Goal: Task Accomplishment & Management: Manage account settings

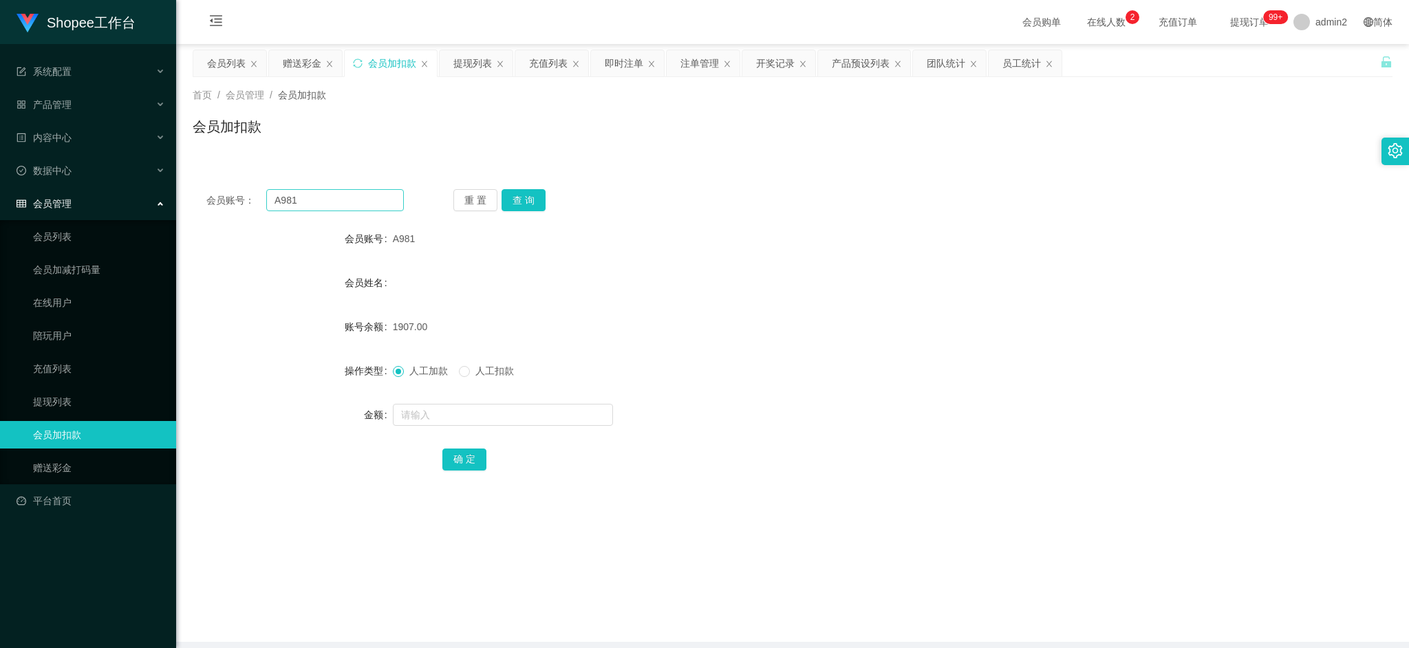
click at [361, 190] on input "A981" at bounding box center [335, 200] width 138 height 22
drag, startPoint x: 361, startPoint y: 190, endPoint x: 462, endPoint y: 215, distance: 104.1
click at [362, 191] on input "A981" at bounding box center [335, 200] width 138 height 22
type input "98"
click at [521, 203] on button "查 询" at bounding box center [523, 200] width 44 height 22
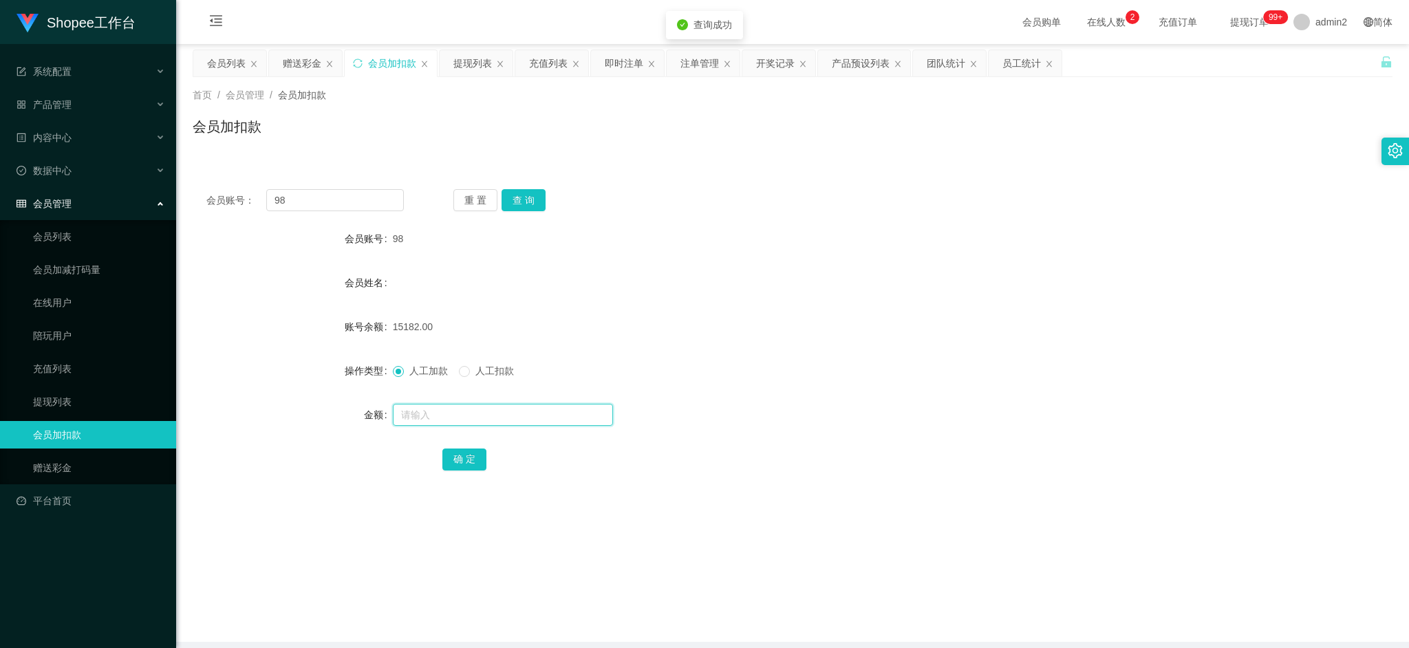
click at [535, 413] on input "text" at bounding box center [503, 415] width 220 height 22
click at [535, 409] on input "text" at bounding box center [503, 415] width 220 height 22
type input "24"
drag, startPoint x: 470, startPoint y: 458, endPoint x: 562, endPoint y: 416, distance: 100.6
click at [470, 458] on button "确 定" at bounding box center [464, 459] width 44 height 22
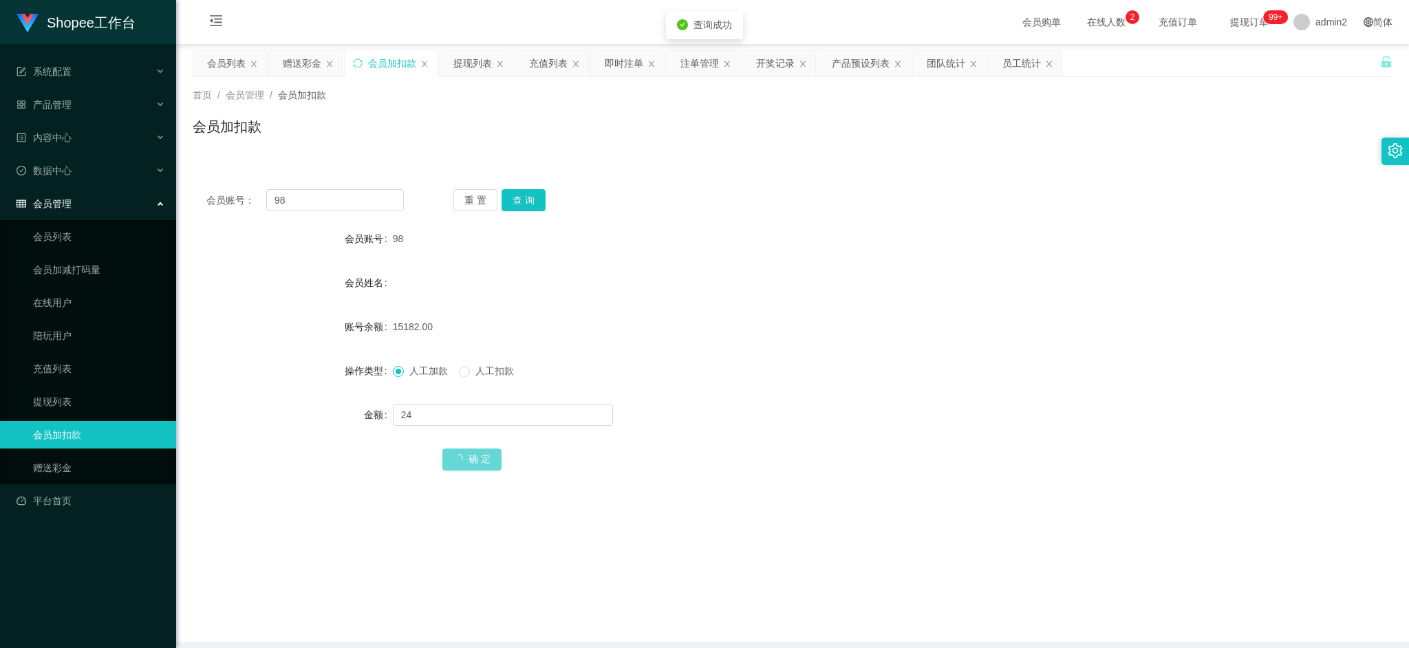
drag, startPoint x: 717, startPoint y: 344, endPoint x: 730, endPoint y: 345, distance: 13.1
click at [719, 344] on form "会员账号 98 会员姓名 账号余额 15182.00 操作类型 人工加款 人工扣款 金额 24 确 定" at bounding box center [793, 349] width 1200 height 248
click at [1072, 570] on main "关闭左侧 关闭右侧 关闭其它 刷新页面 会员列表 赠送彩金 会员加扣款 提现列表 充值列表 即时注单 注单管理 开奖记录 产品预设列表 团队统计 员工统计 首…" at bounding box center [792, 343] width 1233 height 598
click at [236, 63] on div "会员列表" at bounding box center [226, 63] width 39 height 26
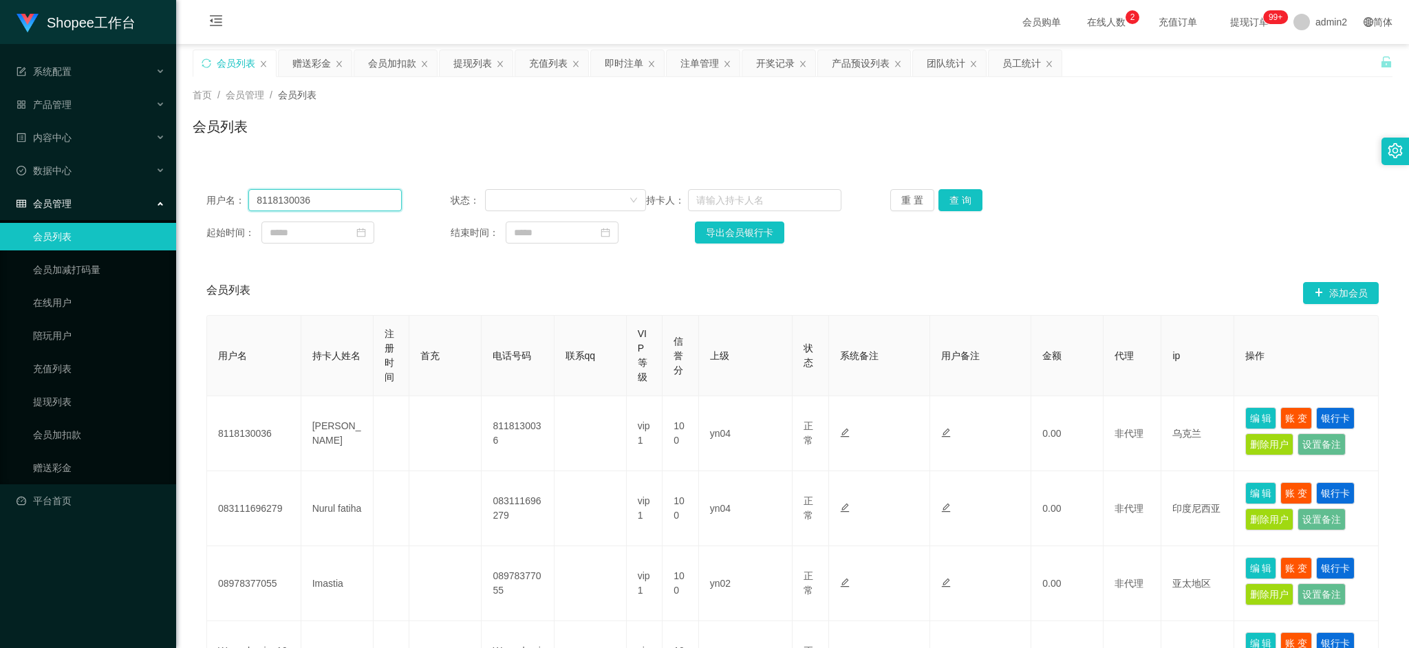
click at [349, 199] on input "8118130036" at bounding box center [324, 200] width 153 height 22
paste input "9915288852"
type input "9915288852"
drag, startPoint x: 973, startPoint y: 195, endPoint x: 965, endPoint y: 206, distance: 13.4
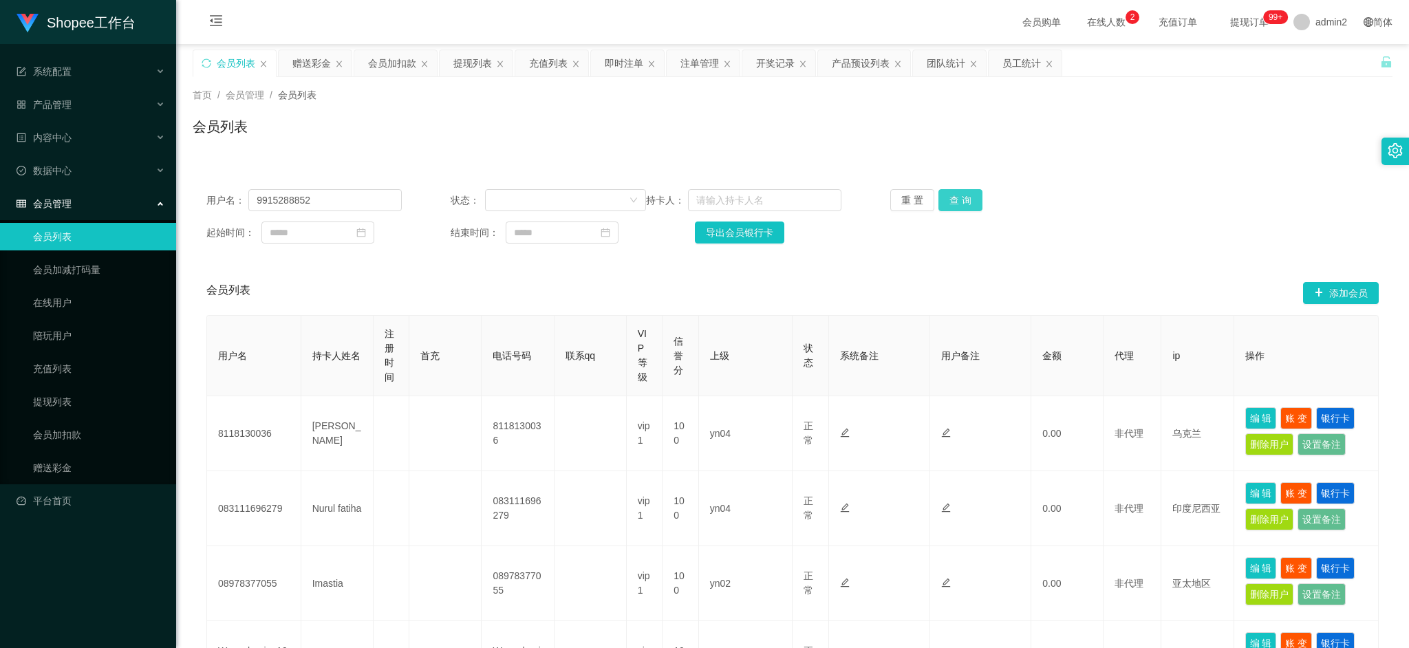
click at [972, 195] on button "查 询" at bounding box center [960, 200] width 44 height 22
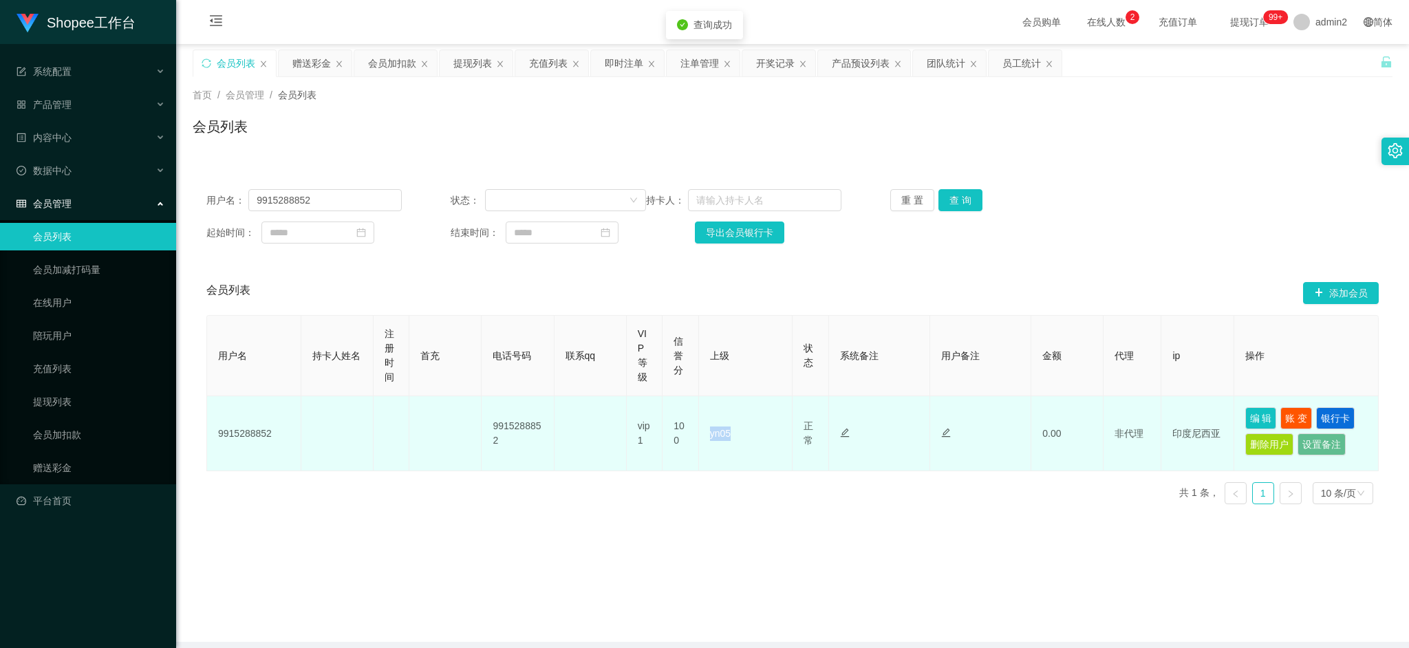
drag, startPoint x: 702, startPoint y: 429, endPoint x: 778, endPoint y: 438, distance: 76.9
click at [778, 438] on td "yn05" at bounding box center [746, 433] width 94 height 75
copy td "yn05"
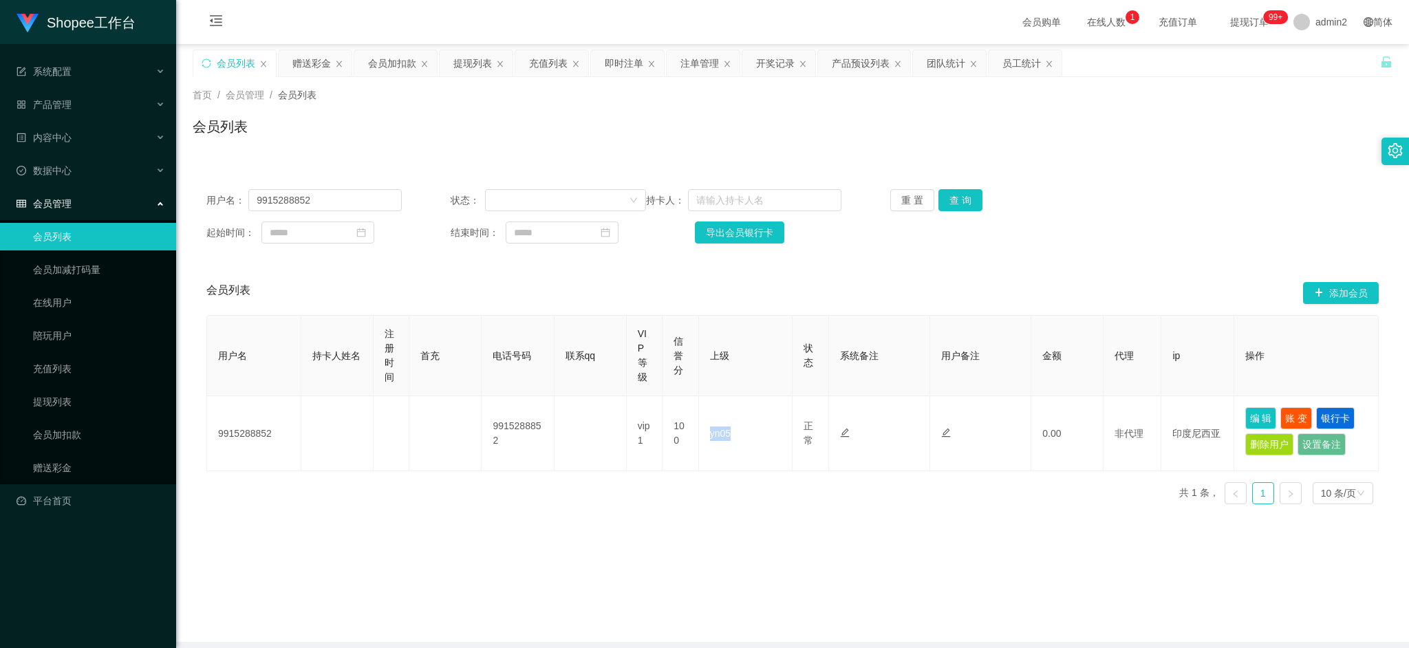
drag, startPoint x: 1084, startPoint y: 608, endPoint x: 213, endPoint y: 126, distance: 995.4
click at [1084, 608] on main "关闭左侧 关闭右侧 关闭其它 刷新页面 会员列表 赠送彩金 会员加扣款 提现列表 充值列表 即时注单 注单管理 开奖记录 产品预设列表 团队统计 员工统计 首…" at bounding box center [792, 343] width 1233 height 598
click at [345, 199] on input "9915288852" at bounding box center [324, 200] width 153 height 22
click at [955, 191] on button "查 询" at bounding box center [960, 200] width 44 height 22
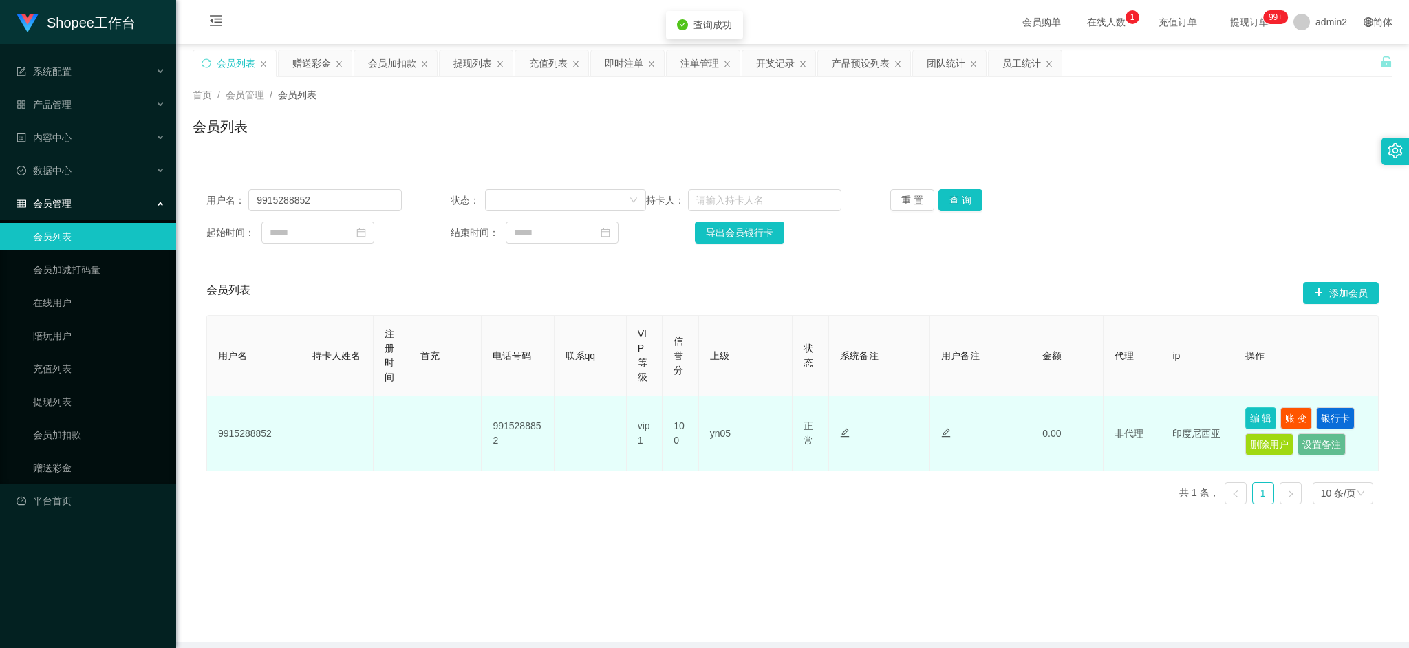
click at [1247, 415] on button "编 辑" at bounding box center [1261, 418] width 32 height 22
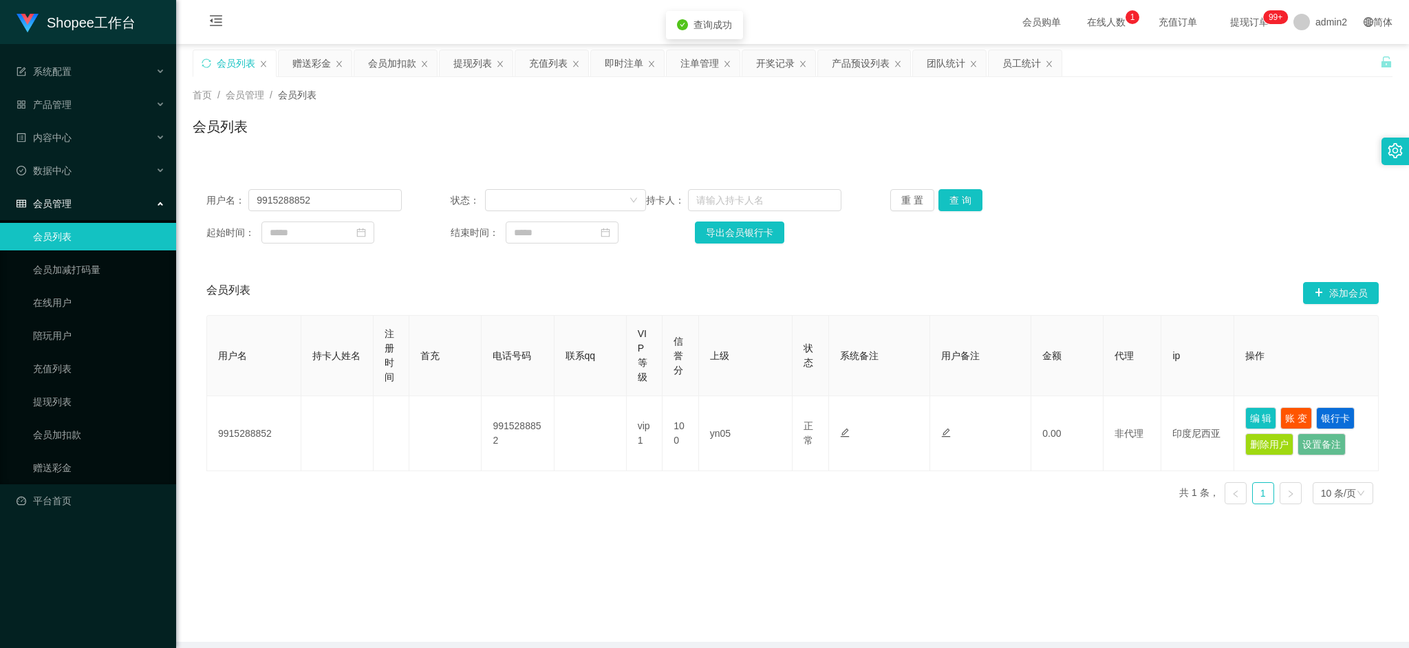
type input "9915288852"
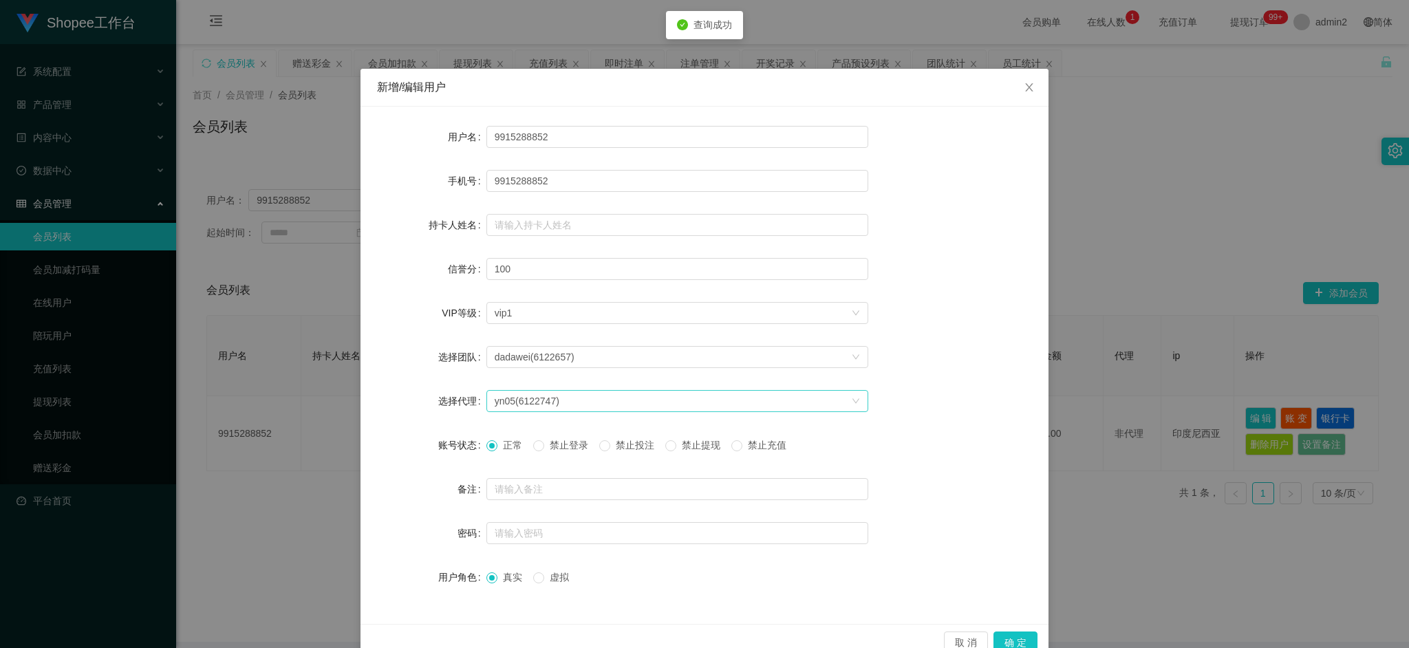
click at [598, 397] on div "yn05(6122747)" at bounding box center [673, 401] width 356 height 21
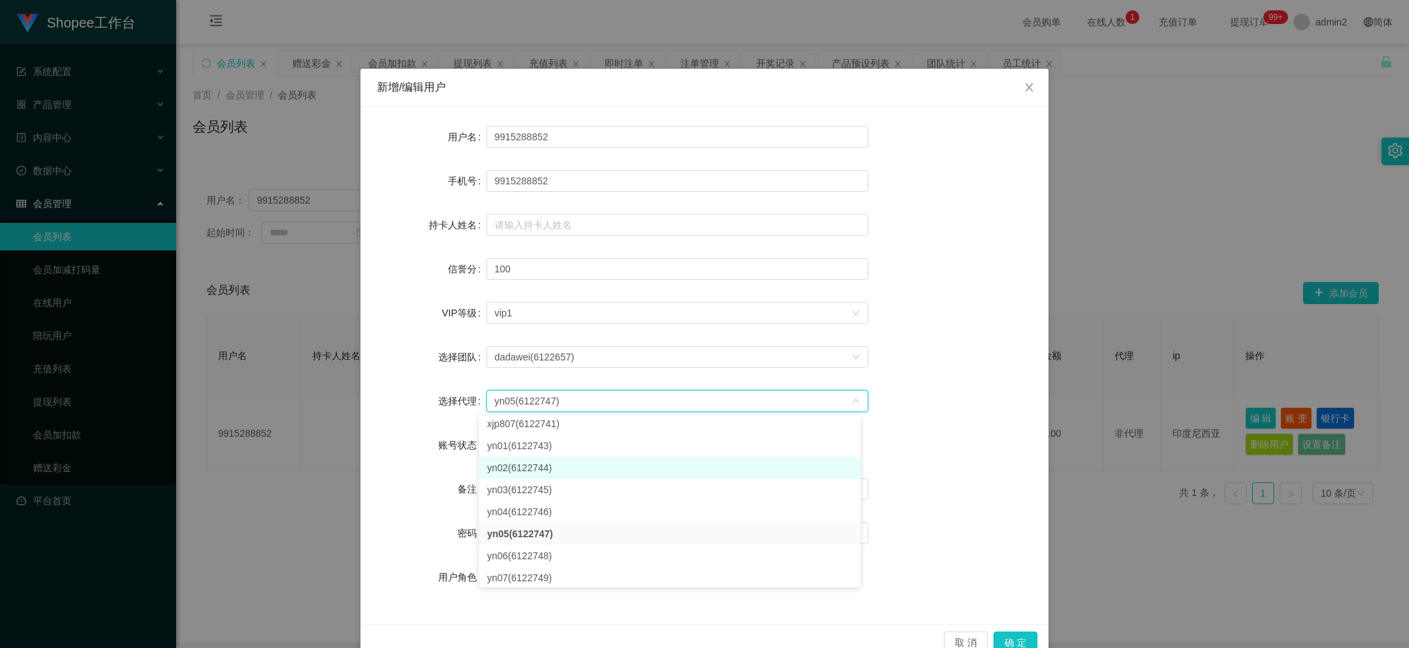
scroll to position [713, 0]
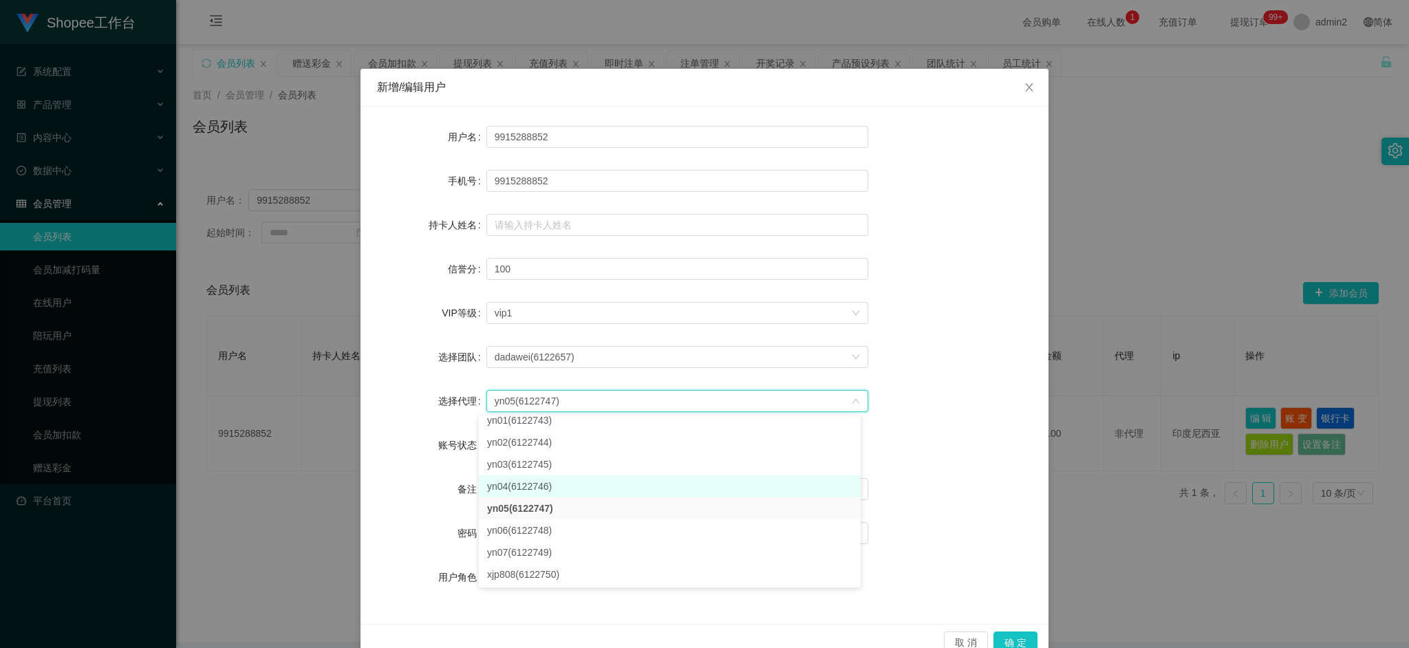
click at [528, 479] on li "yn04(6122746)" at bounding box center [670, 486] width 382 height 22
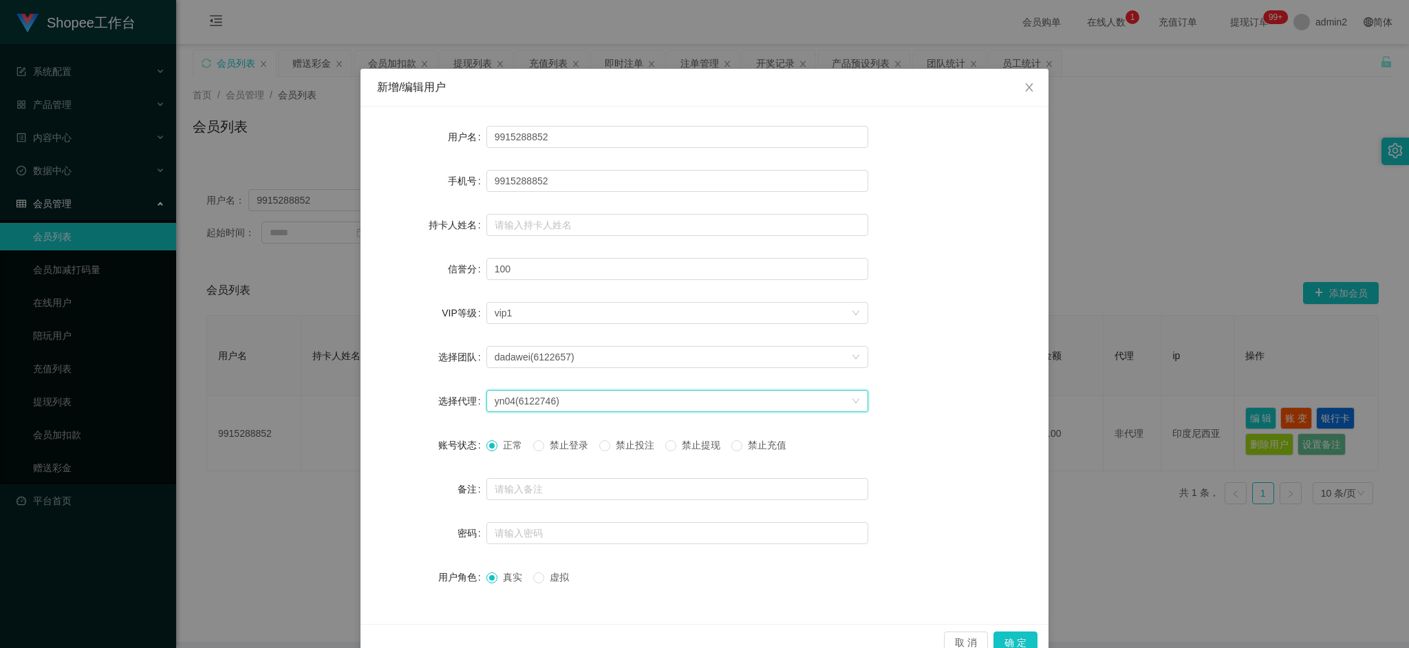
scroll to position [28, 0]
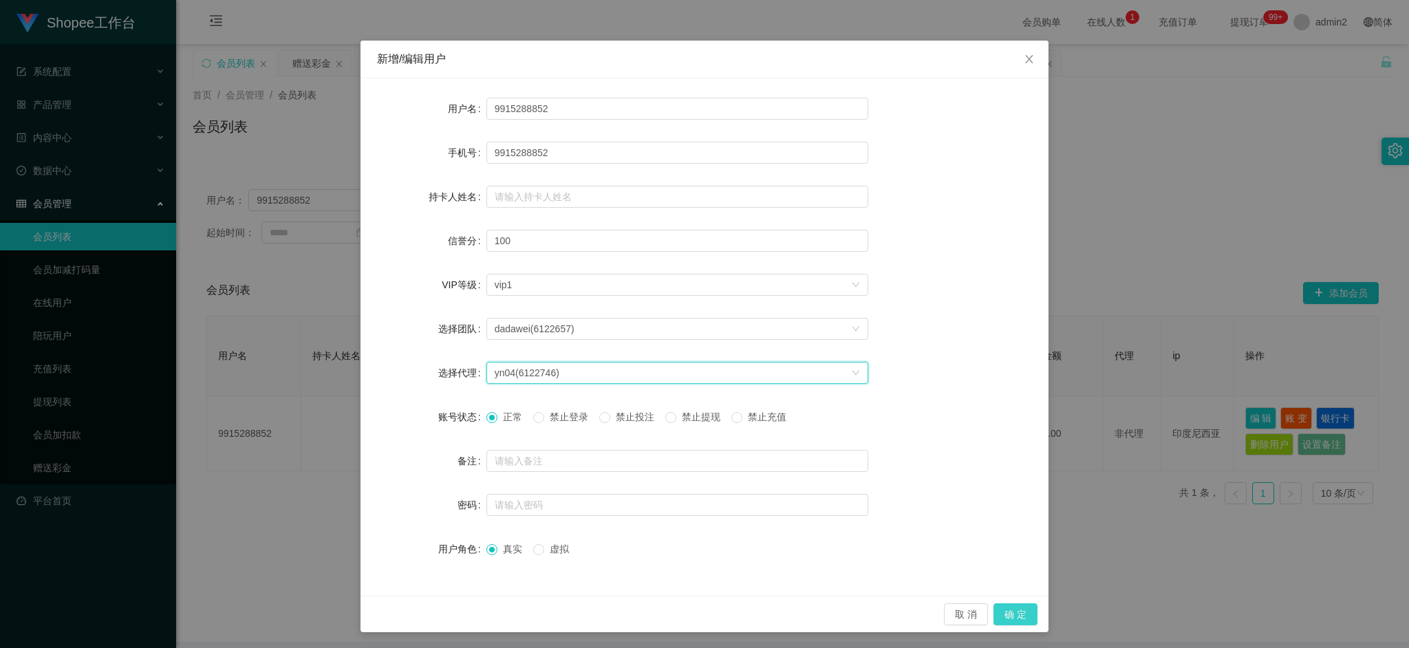
click at [1008, 609] on button "确 定" at bounding box center [1015, 614] width 44 height 22
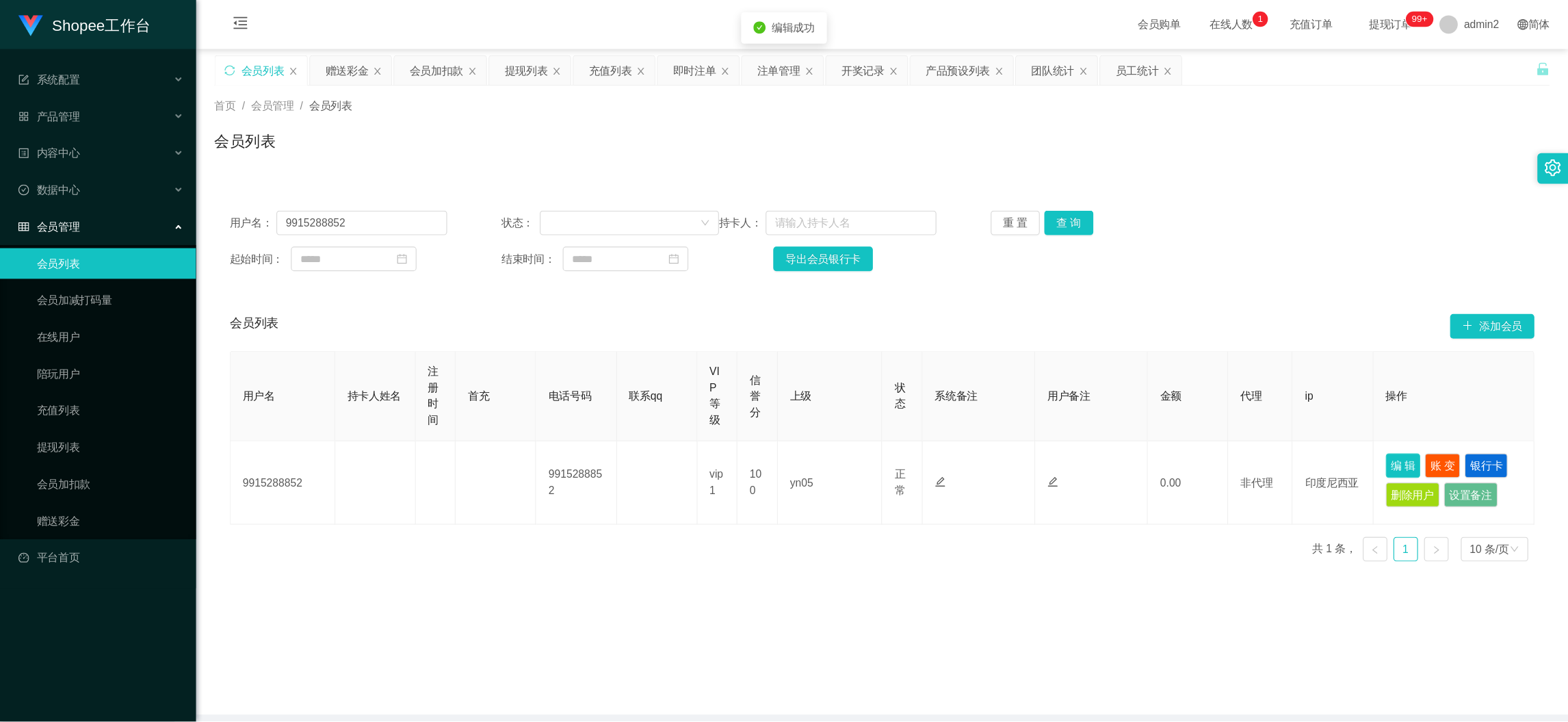
scroll to position [0, 0]
click at [796, 553] on main "关闭左侧 关闭右侧 关闭其它 刷新页面 会员列表 赠送彩金 会员加扣款 提现列表 充值列表 即时注单 注单管理 开奖记录 产品预设列表 团队统计 员工统计 首…" at bounding box center [787, 341] width 1226 height 595
click at [886, 198] on button "重 置" at bounding box center [907, 199] width 44 height 22
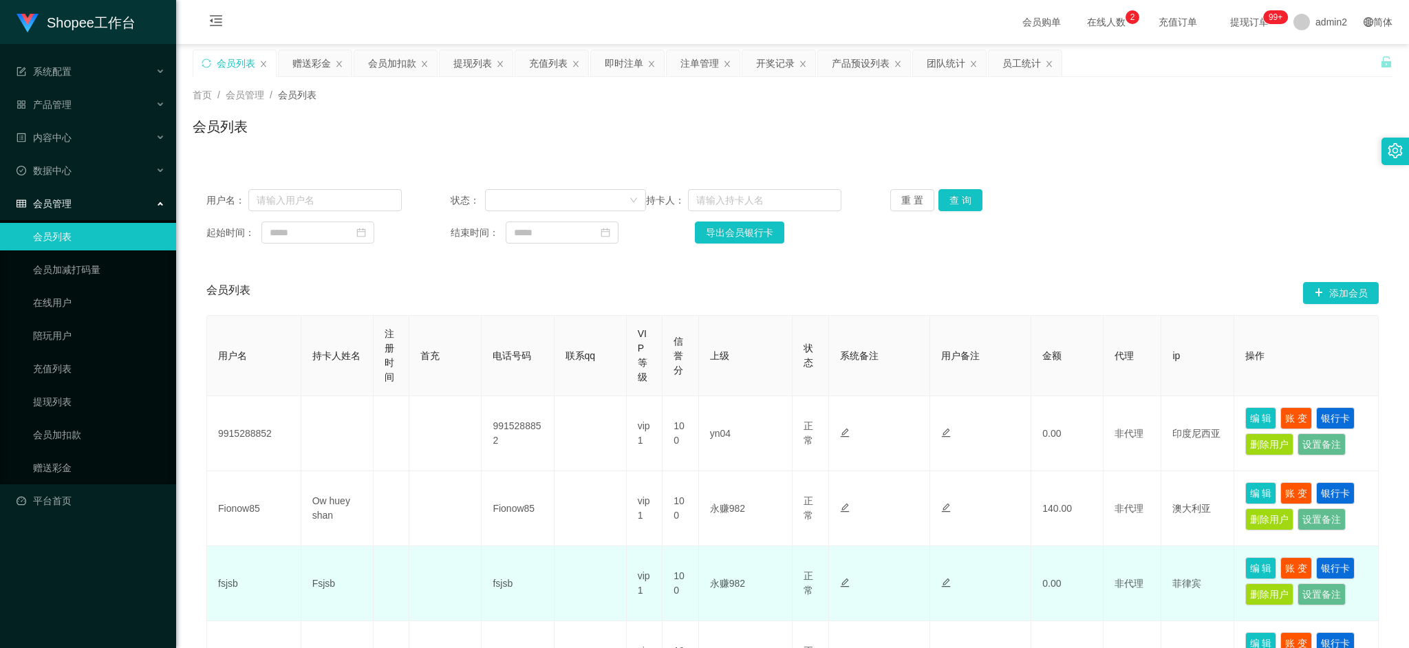
click at [1103, 578] on td "非代理" at bounding box center [1132, 583] width 58 height 75
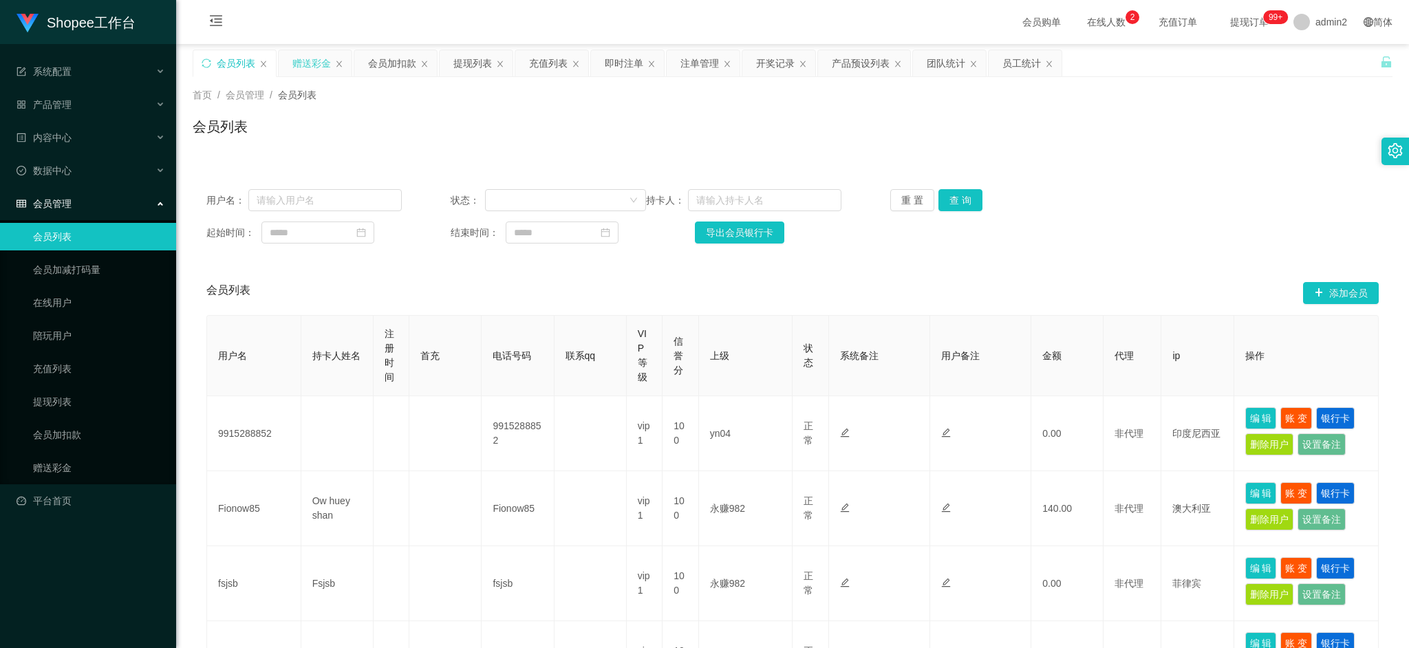
click at [312, 69] on div "赠送彩金" at bounding box center [311, 63] width 39 height 26
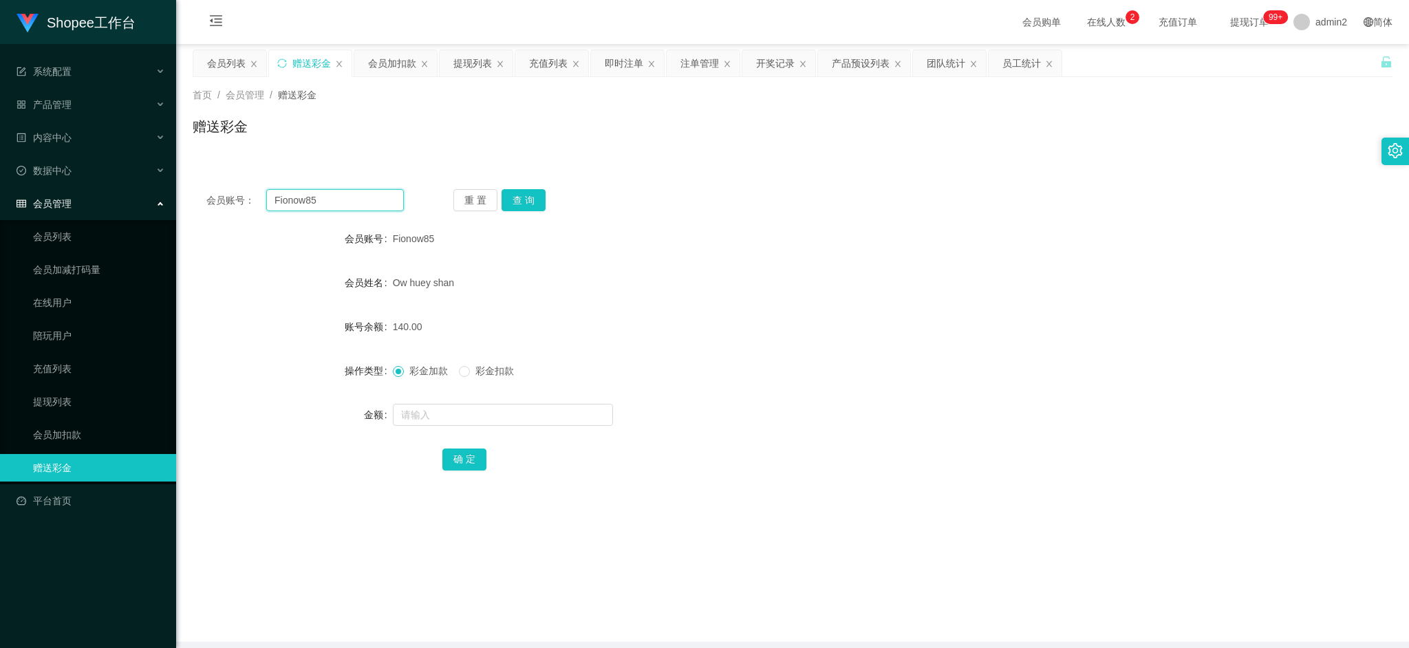
click at [342, 206] on input "Fionow85" at bounding box center [335, 200] width 138 height 22
paste input "9915288852"
type input "9915288852"
click at [519, 202] on button "查 询" at bounding box center [523, 200] width 44 height 22
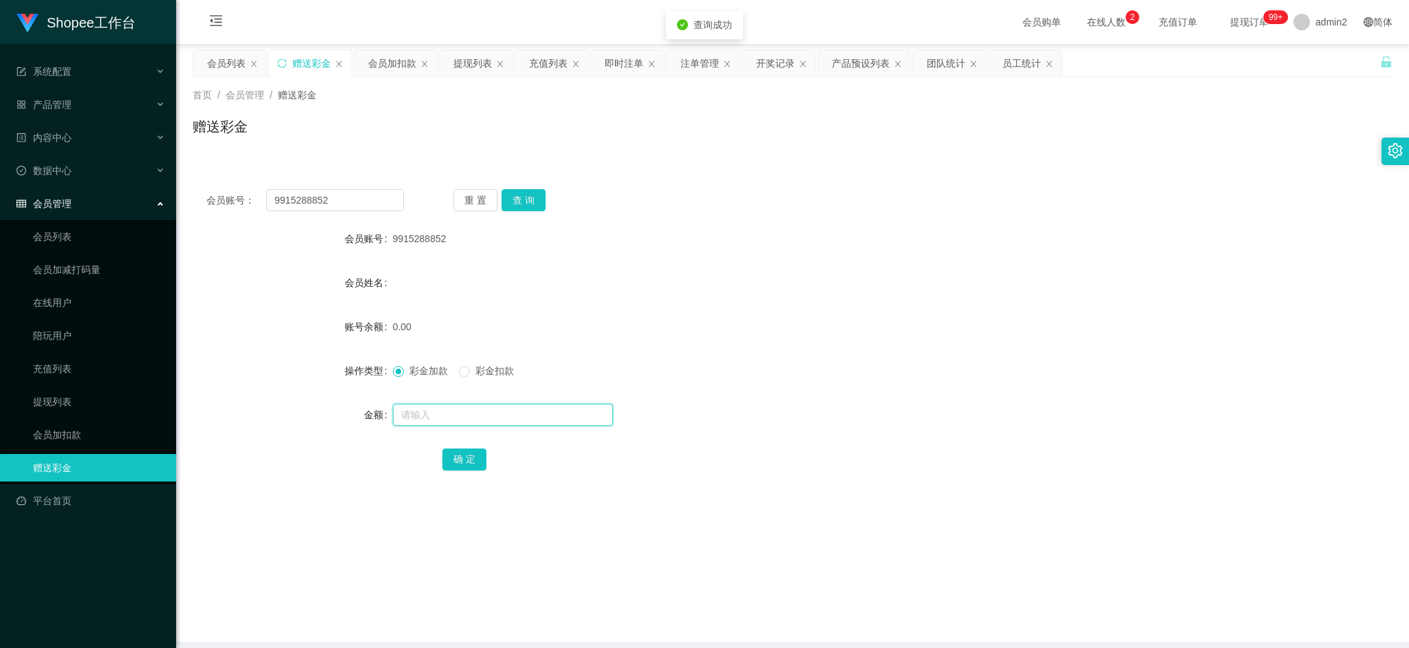
click at [533, 411] on input "text" at bounding box center [503, 415] width 220 height 22
type input "80"
click at [468, 458] on button "确 定" at bounding box center [464, 459] width 44 height 22
click at [756, 371] on div "彩金加款 彩金扣款" at bounding box center [743, 371] width 700 height 28
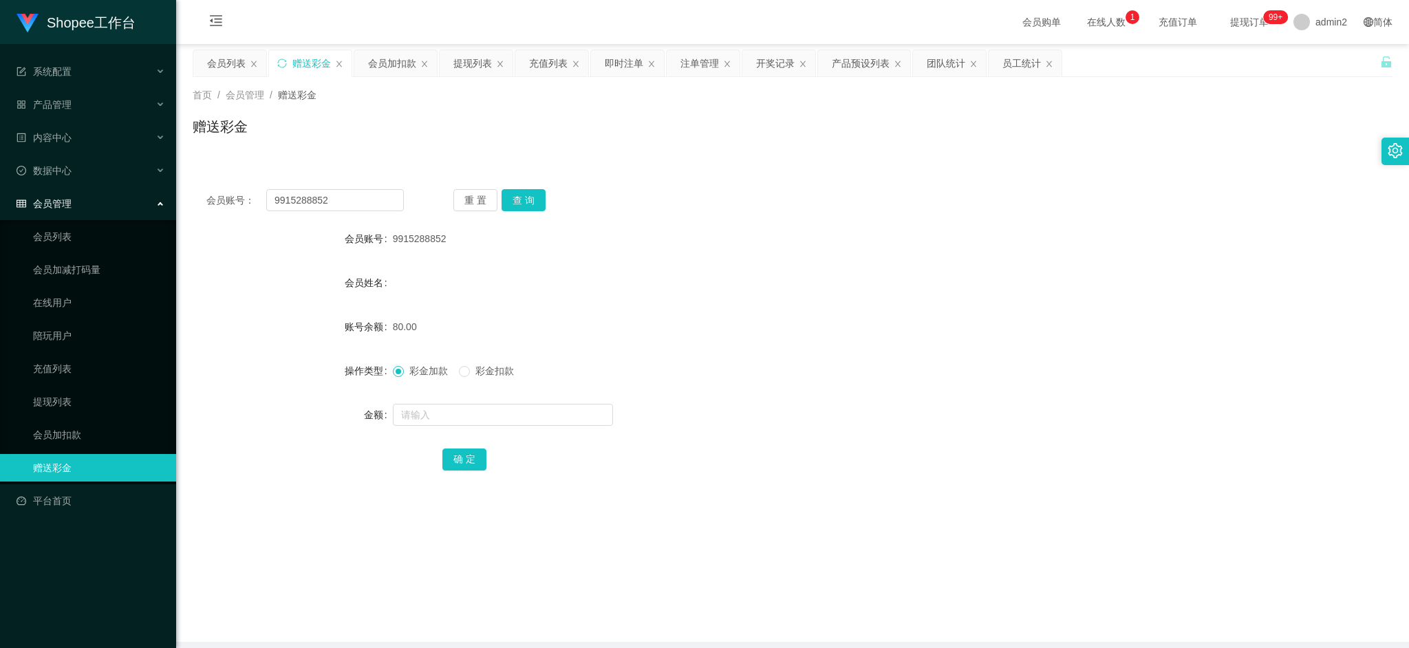
click at [991, 559] on main "关闭左侧 关闭右侧 关闭其它 刷新页面 会员列表 赠送彩金 会员加扣款 提现列表 充值列表 即时注单 注单管理 开奖记录 产品预设列表 团队统计 员工统计 首…" at bounding box center [792, 343] width 1233 height 598
click at [377, 204] on input "9915288852" at bounding box center [335, 200] width 138 height 22
drag, startPoint x: 377, startPoint y: 204, endPoint x: 506, endPoint y: 206, distance: 129.3
click at [377, 204] on input "9915288852" at bounding box center [335, 200] width 138 height 22
paste input "Eeveegan8"
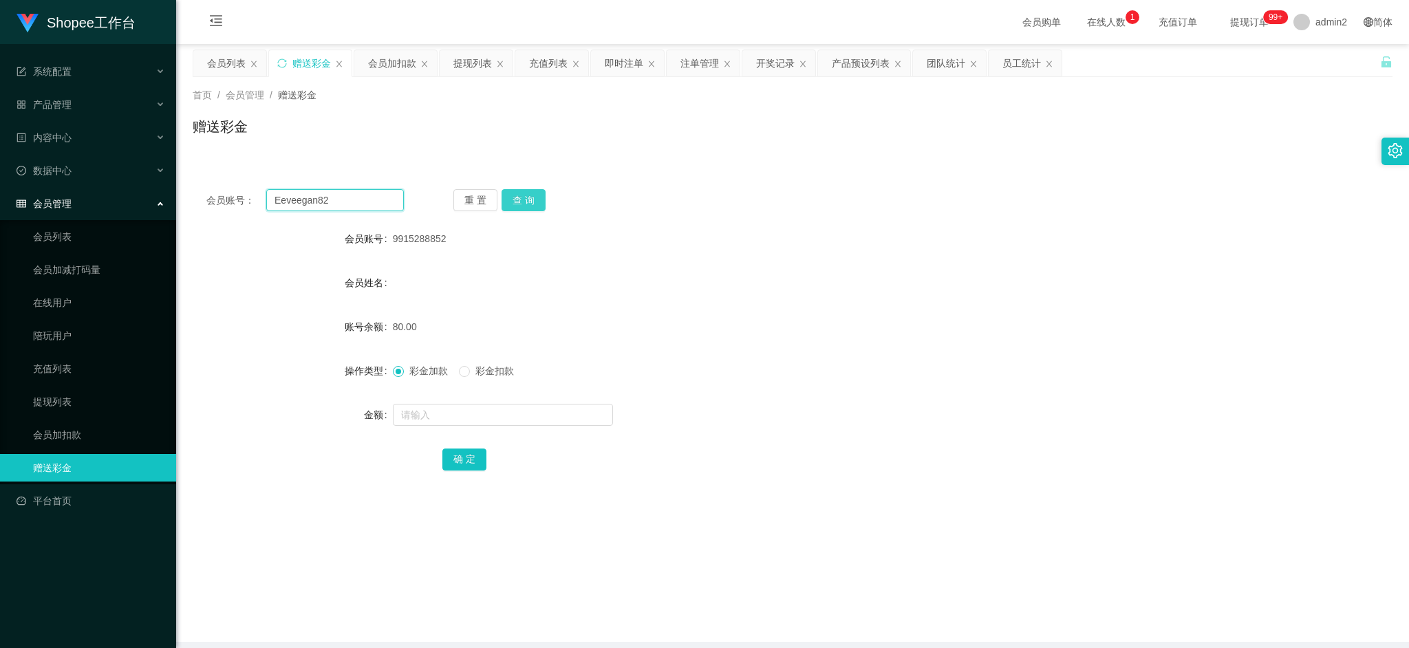
type input "Eeveegan82"
click at [531, 195] on button "查 询" at bounding box center [523, 200] width 44 height 22
click at [519, 411] on input "text" at bounding box center [503, 415] width 220 height 22
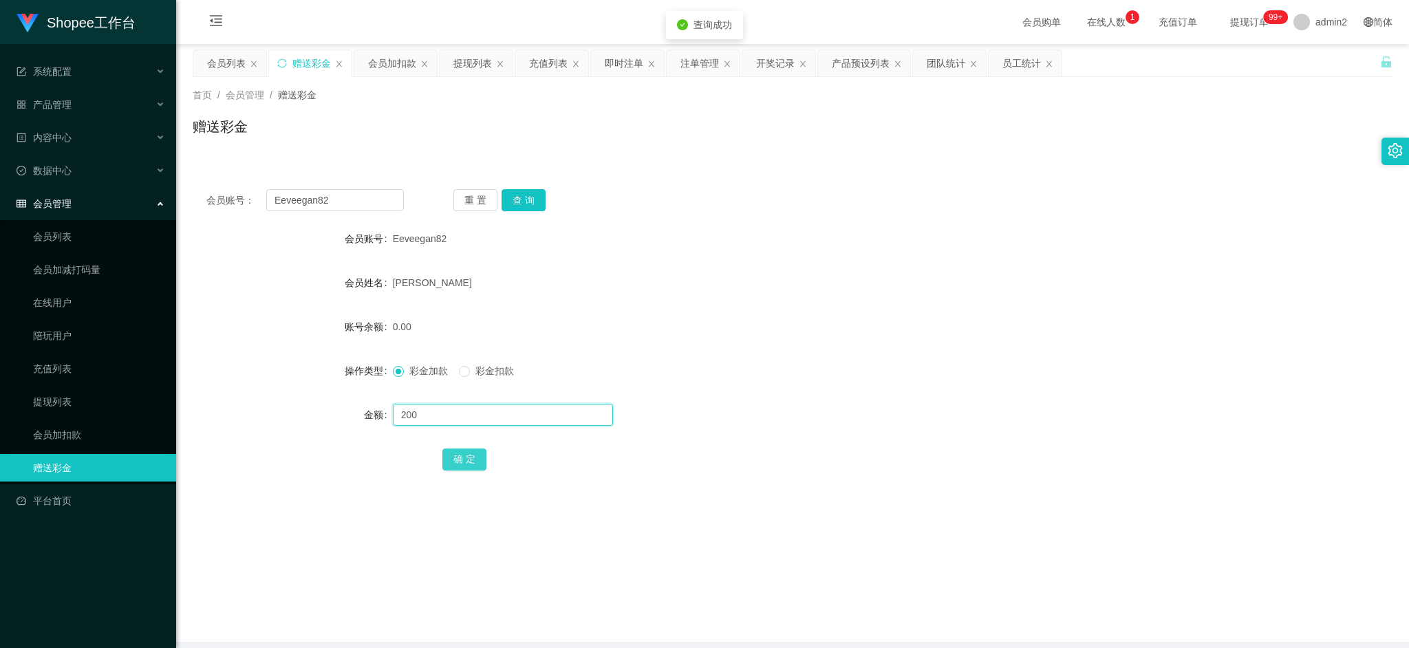
type input "200"
drag, startPoint x: 465, startPoint y: 463, endPoint x: 490, endPoint y: 449, distance: 28.9
click at [465, 463] on button "确 定" at bounding box center [464, 459] width 44 height 22
click at [733, 369] on div "彩金加款 彩金扣款" at bounding box center [743, 371] width 700 height 28
click at [389, 69] on div "会员加扣款" at bounding box center [392, 63] width 48 height 26
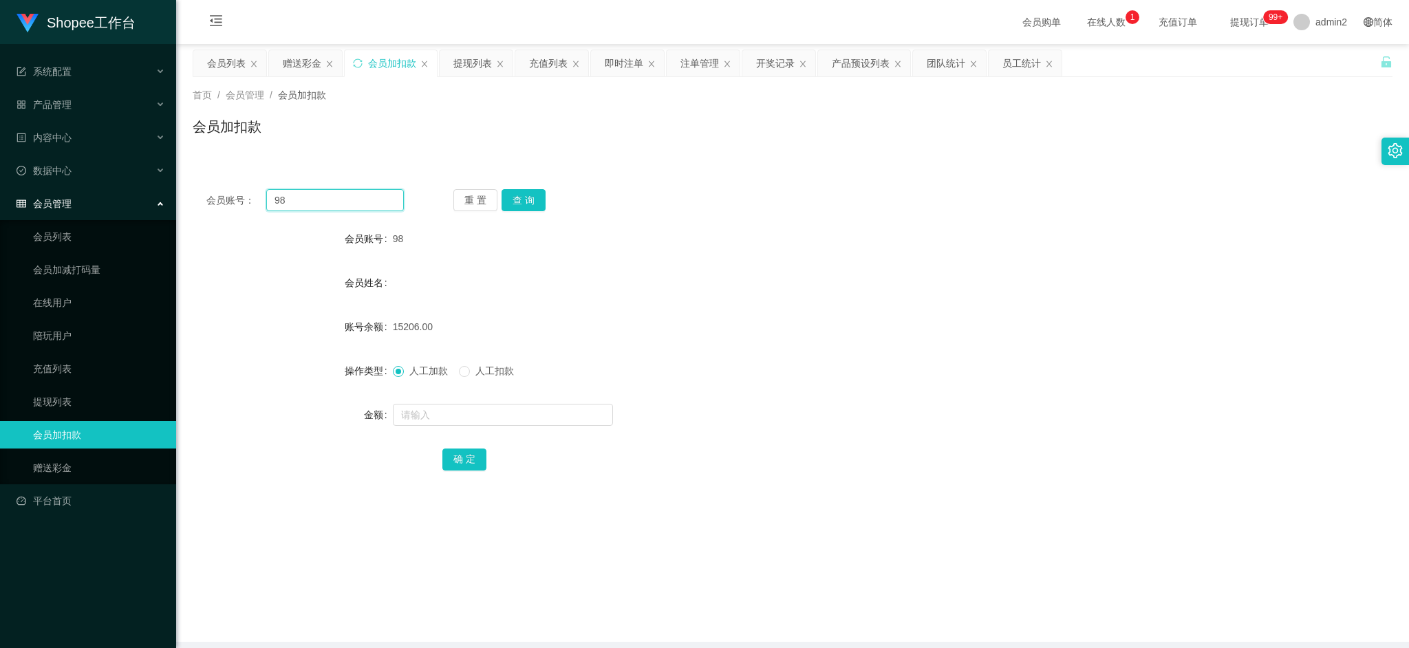
click at [349, 201] on input "98" at bounding box center [335, 200] width 138 height 22
paste input "77"
type input "77"
click at [517, 205] on button "查 询" at bounding box center [523, 200] width 44 height 22
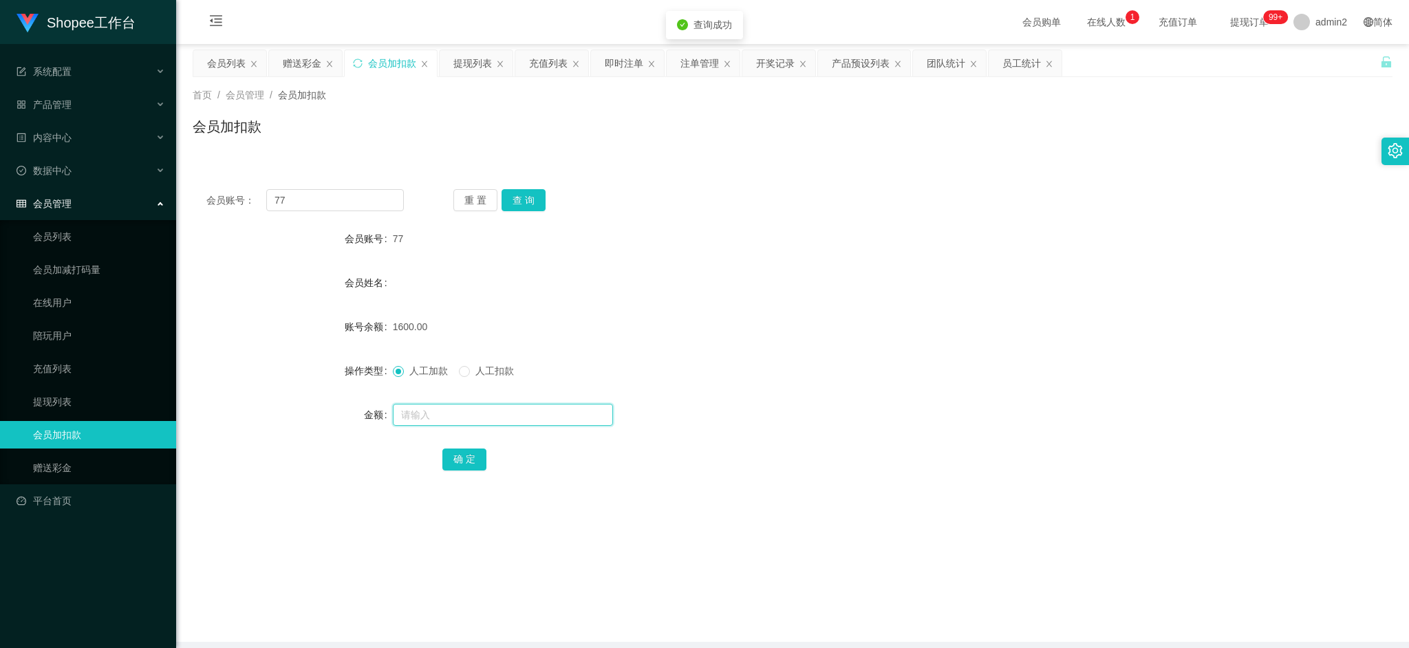
click at [520, 414] on input "text" at bounding box center [503, 415] width 220 height 22
type input "24"
click at [458, 459] on button "确 定" at bounding box center [464, 459] width 44 height 22
click at [308, 63] on div "赠送彩金" at bounding box center [302, 63] width 39 height 26
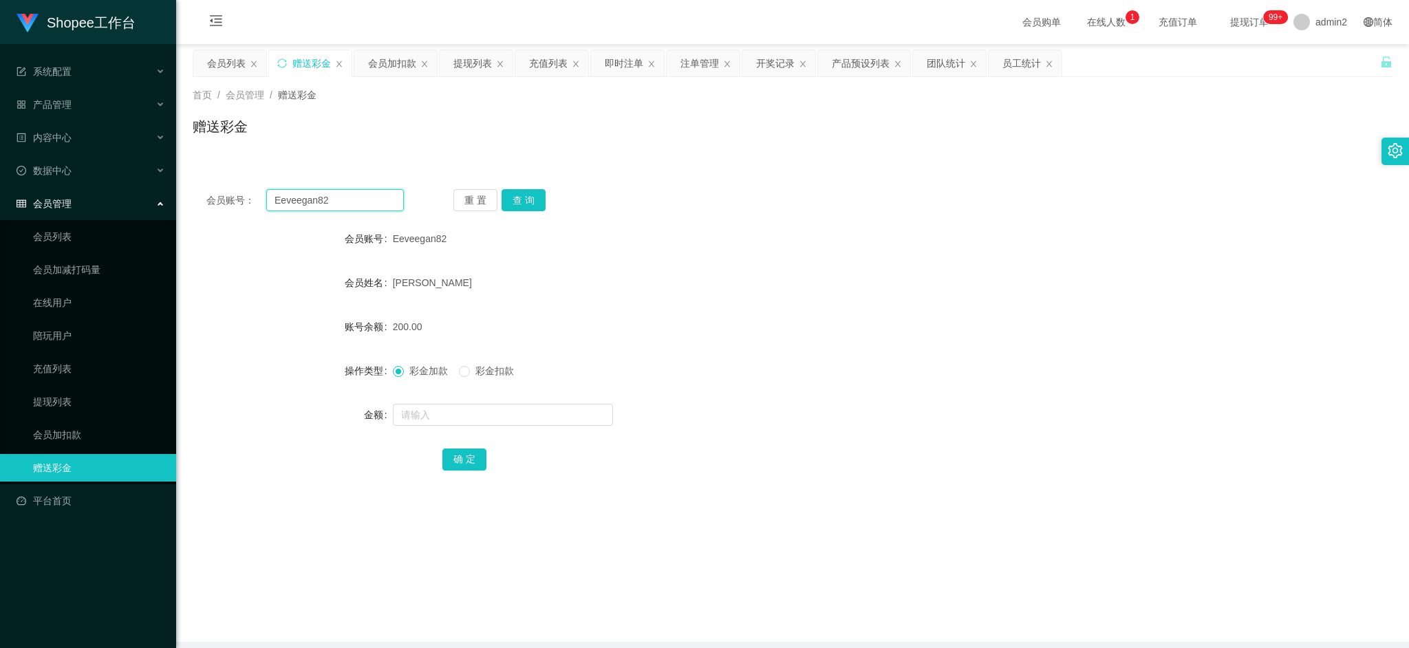
click at [363, 199] on input "Eeveegan82" at bounding box center [335, 200] width 138 height 22
paste input "085745556289"
type input "085745556289"
drag, startPoint x: 516, startPoint y: 193, endPoint x: 516, endPoint y: 224, distance: 31.0
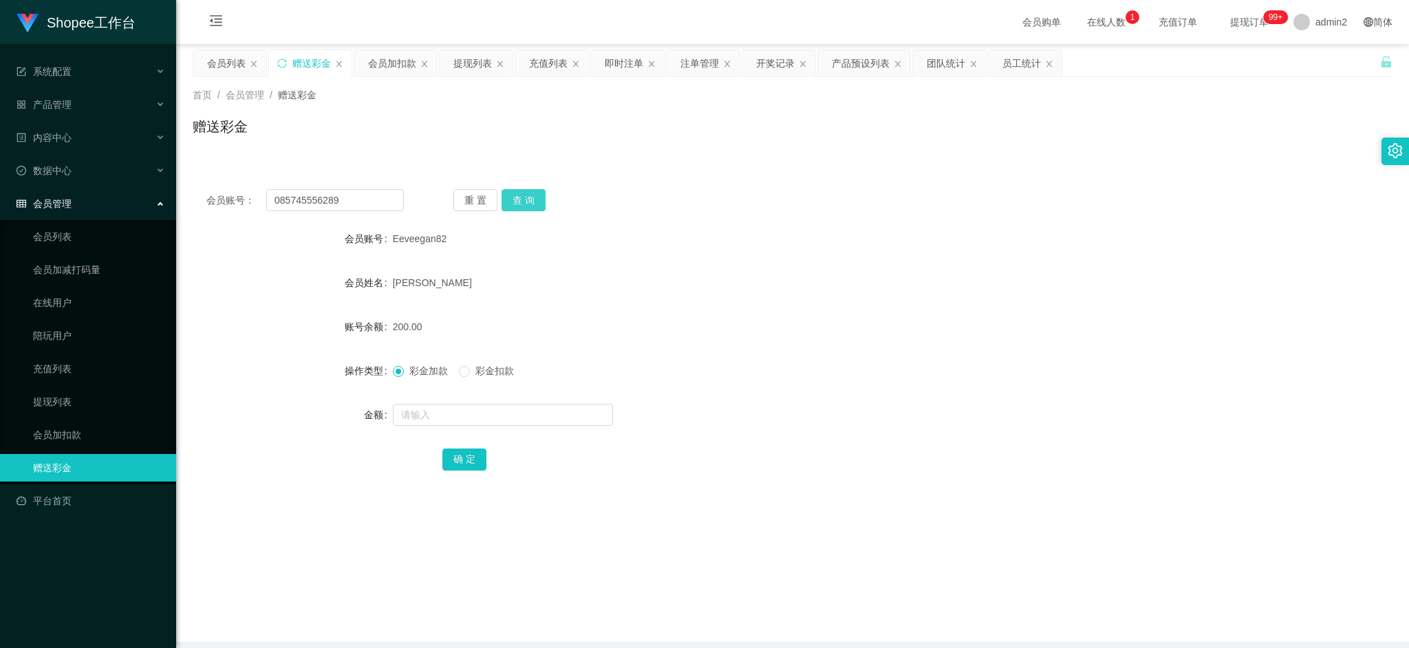
click at [517, 193] on button "查 询" at bounding box center [523, 200] width 44 height 22
click at [540, 419] on input "text" at bounding box center [503, 415] width 220 height 22
click at [540, 415] on input "text" at bounding box center [503, 415] width 220 height 22
type input "80"
click at [466, 458] on button "确 定" at bounding box center [464, 459] width 44 height 22
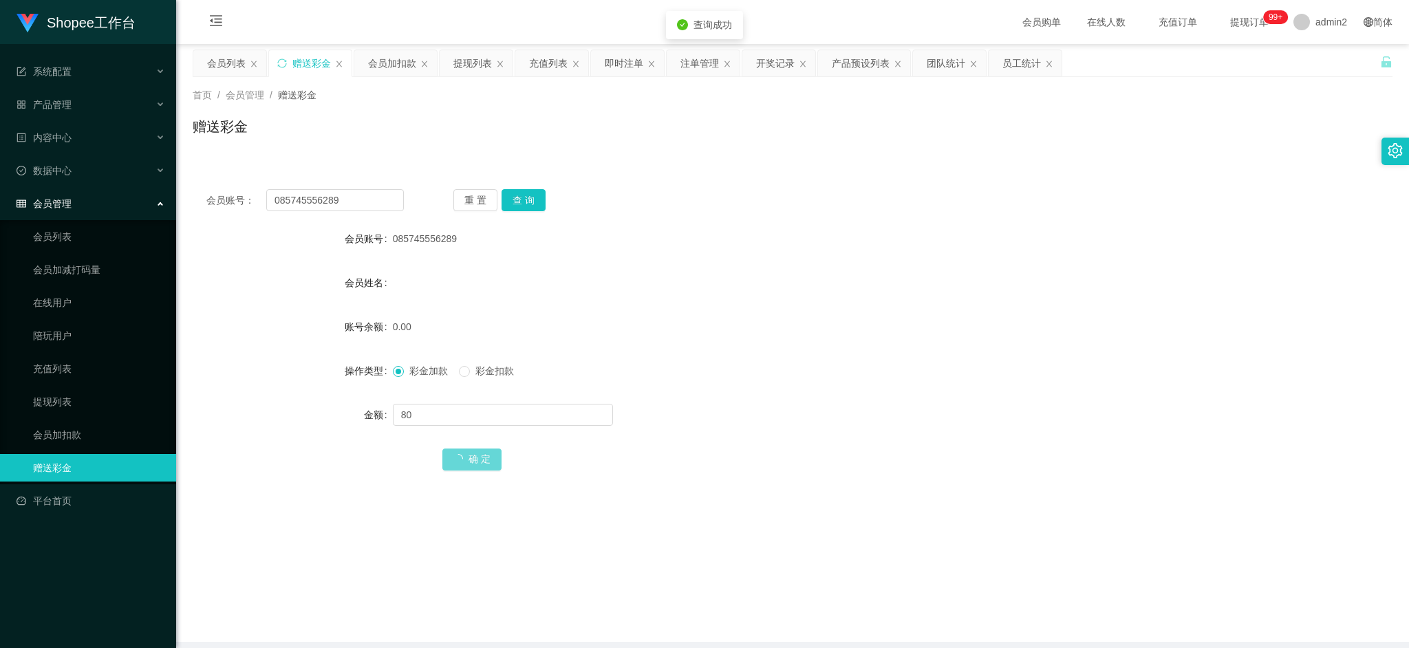
click at [812, 325] on div "0.00" at bounding box center [743, 327] width 700 height 28
click at [1149, 562] on main "关闭左侧 关闭右侧 关闭其它 刷新页面 会员列表 赠送彩金 会员加扣款 提现列表 充值列表 即时注单 注单管理 开奖记录 产品预设列表 团队统计 员工统计 首…" at bounding box center [792, 343] width 1233 height 598
click at [474, 60] on div "提现列表" at bounding box center [472, 63] width 39 height 26
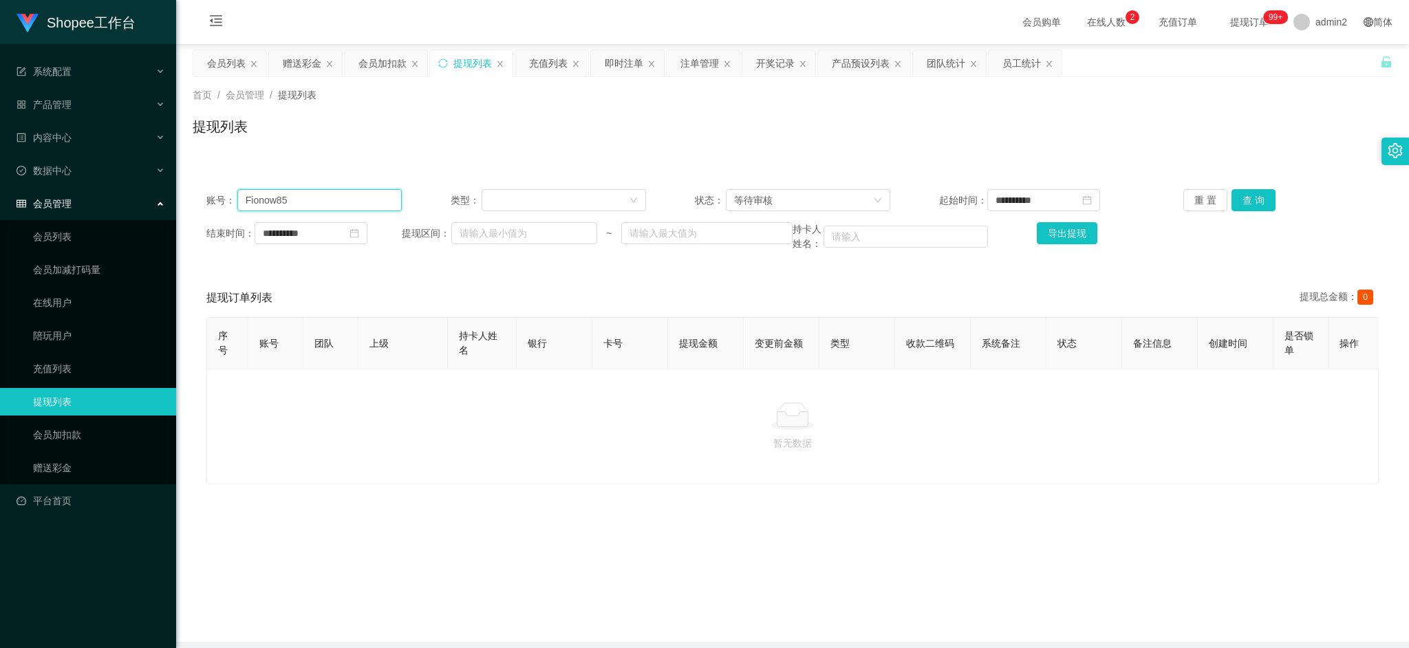
click at [365, 203] on input "Fionow85" at bounding box center [319, 200] width 164 height 22
click at [367, 204] on input "Fionow85" at bounding box center [319, 200] width 164 height 22
paste input "9915288852"
type input "9915288852"
click at [1236, 199] on button "查 询" at bounding box center [1253, 200] width 44 height 22
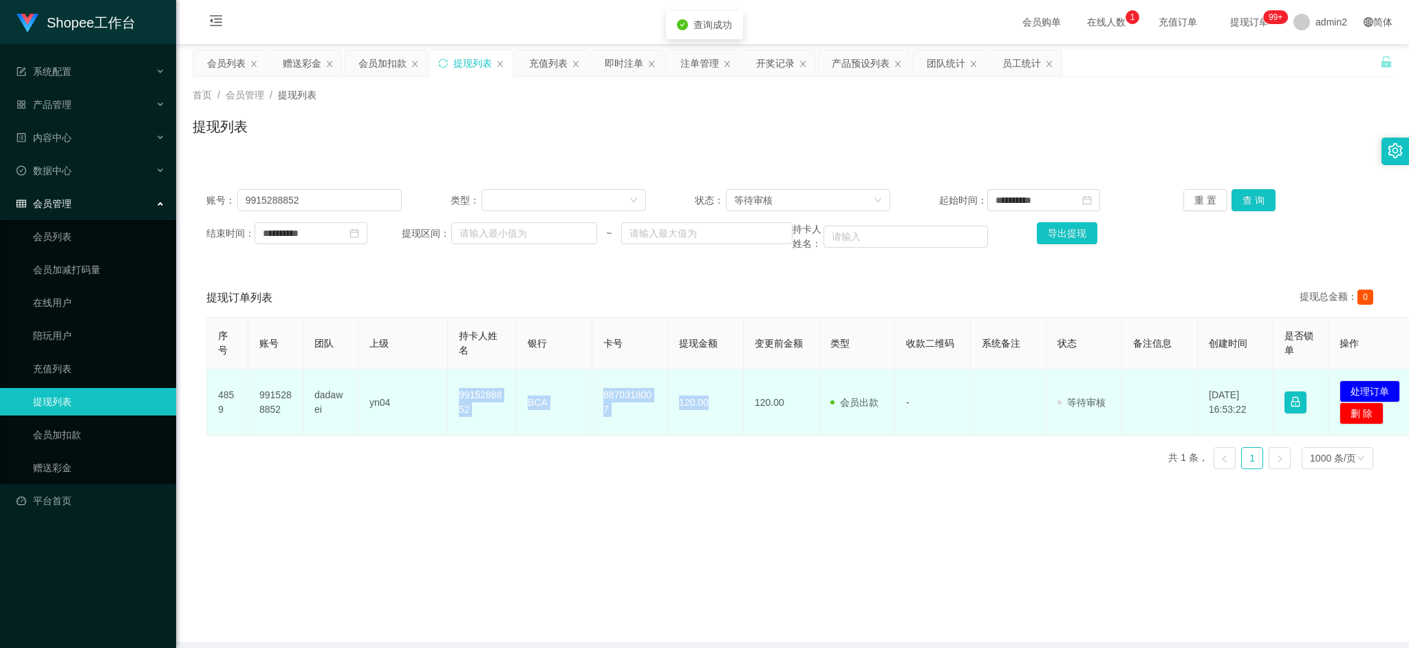
drag, startPoint x: 452, startPoint y: 394, endPoint x: 949, endPoint y: 416, distance: 497.8
click at [733, 420] on tr "4859 9915288852 dadawei yn04 9915288852 BCA 8870318007 120.00 120.00 会员出款 人工取款 …" at bounding box center [813, 402] width 1213 height 67
copy tr "9915288852 BCA 8870318007 120.00"
click at [1367, 384] on button "处理订单" at bounding box center [1369, 391] width 61 height 22
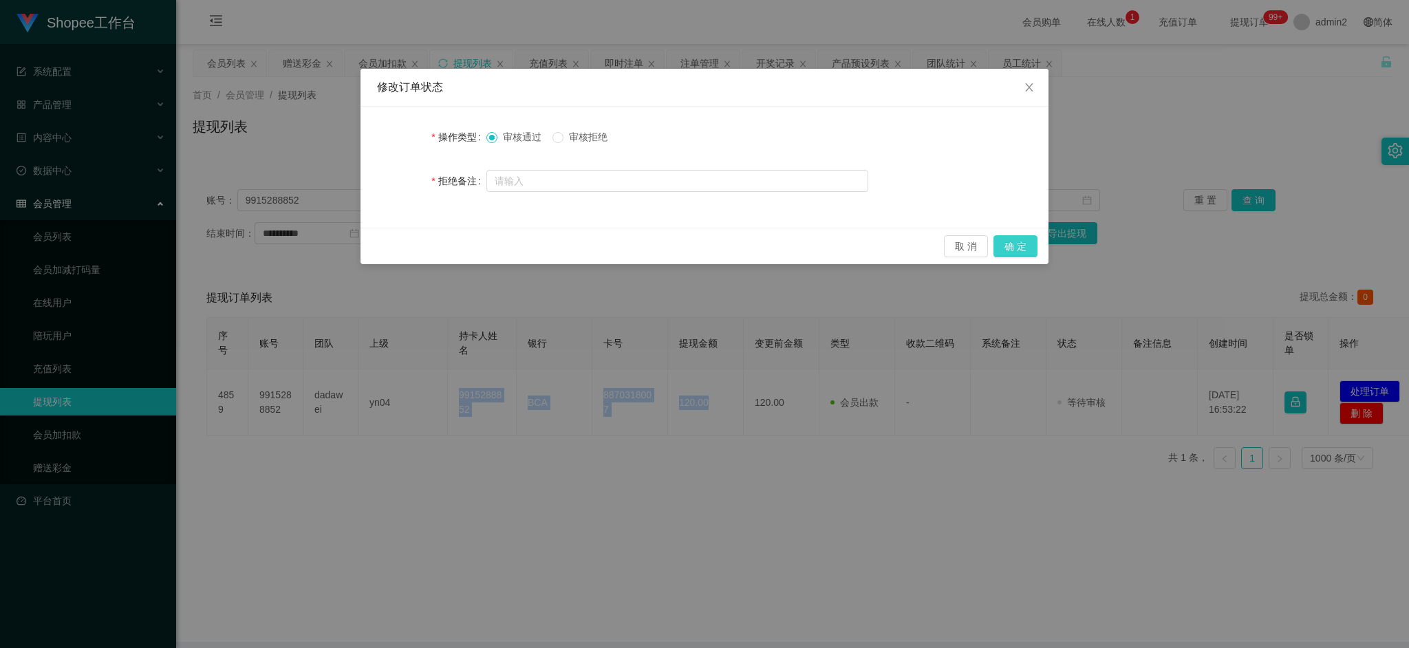
click at [1028, 247] on button "确 定" at bounding box center [1015, 246] width 44 height 22
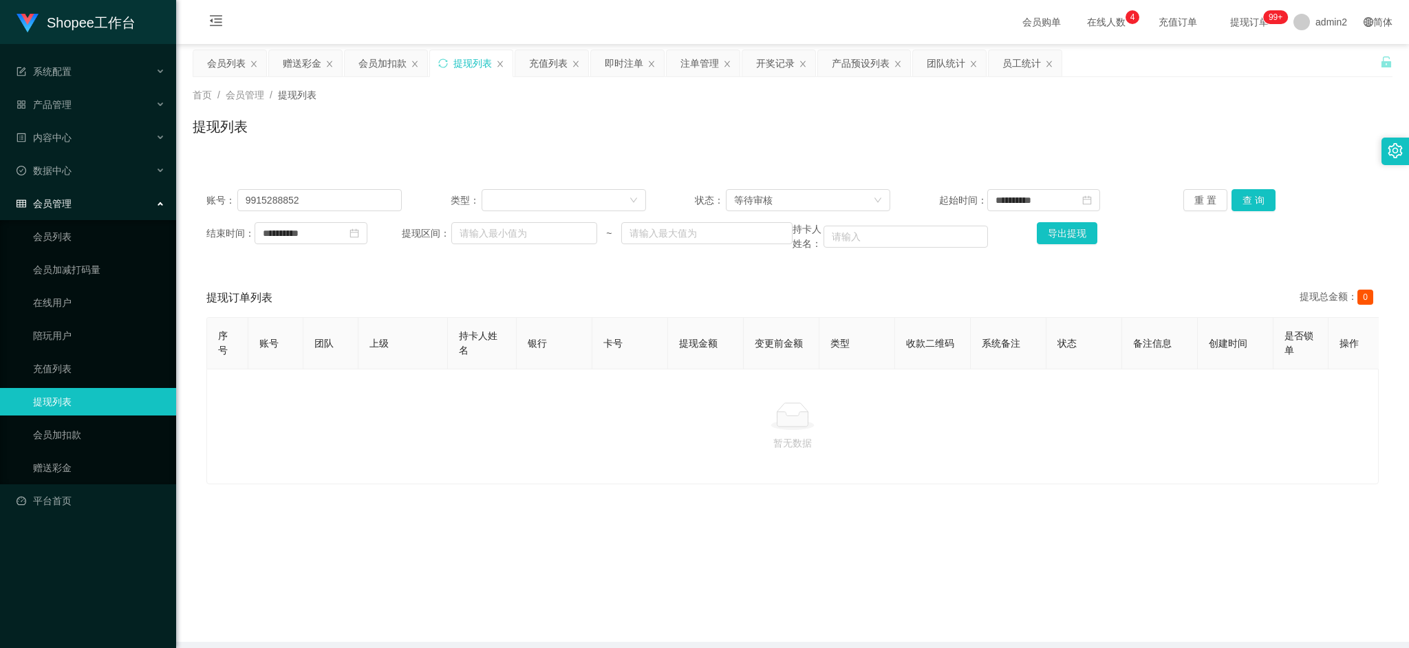
drag, startPoint x: 1135, startPoint y: 579, endPoint x: 695, endPoint y: 287, distance: 528.5
click at [1135, 579] on main "**********" at bounding box center [792, 343] width 1233 height 598
click at [618, 61] on div "即时注单" at bounding box center [624, 63] width 39 height 26
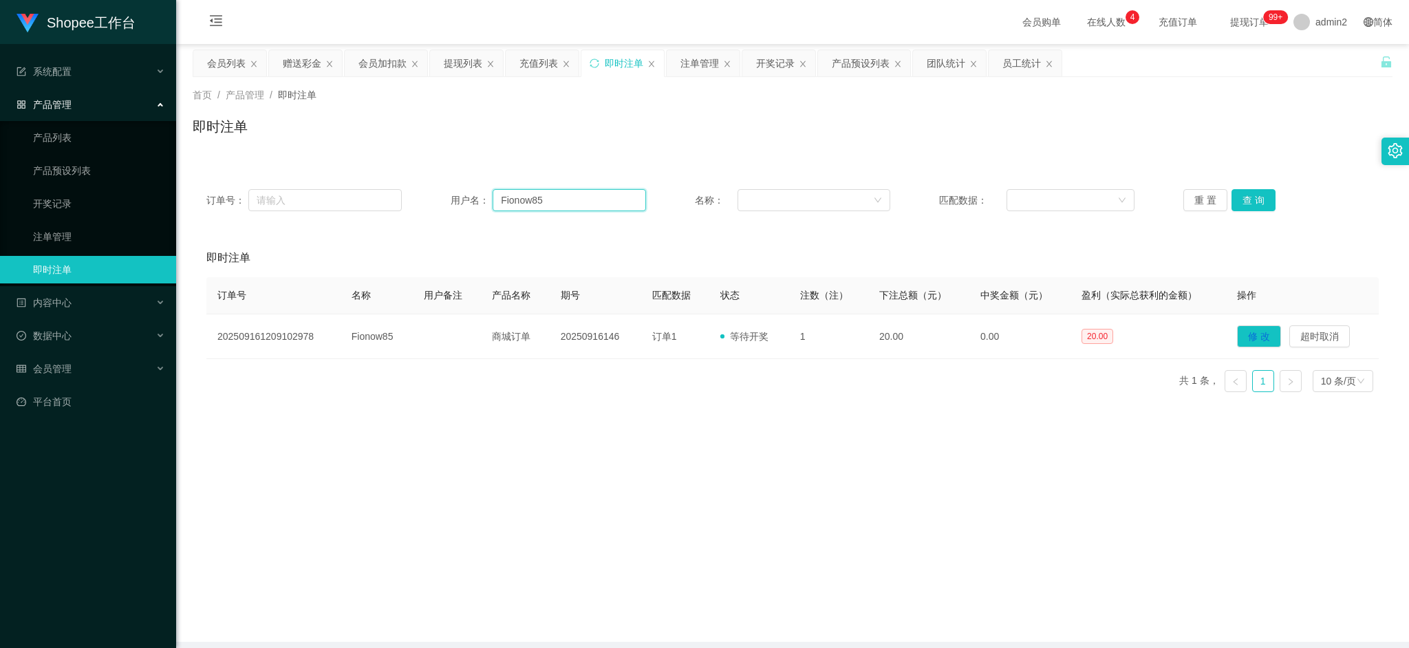
click at [590, 199] on input "Fionow85" at bounding box center [569, 200] width 153 height 22
paste input "Eeveegan82"
type input "Eeveegan82"
click at [1255, 196] on button "查 询" at bounding box center [1253, 200] width 44 height 22
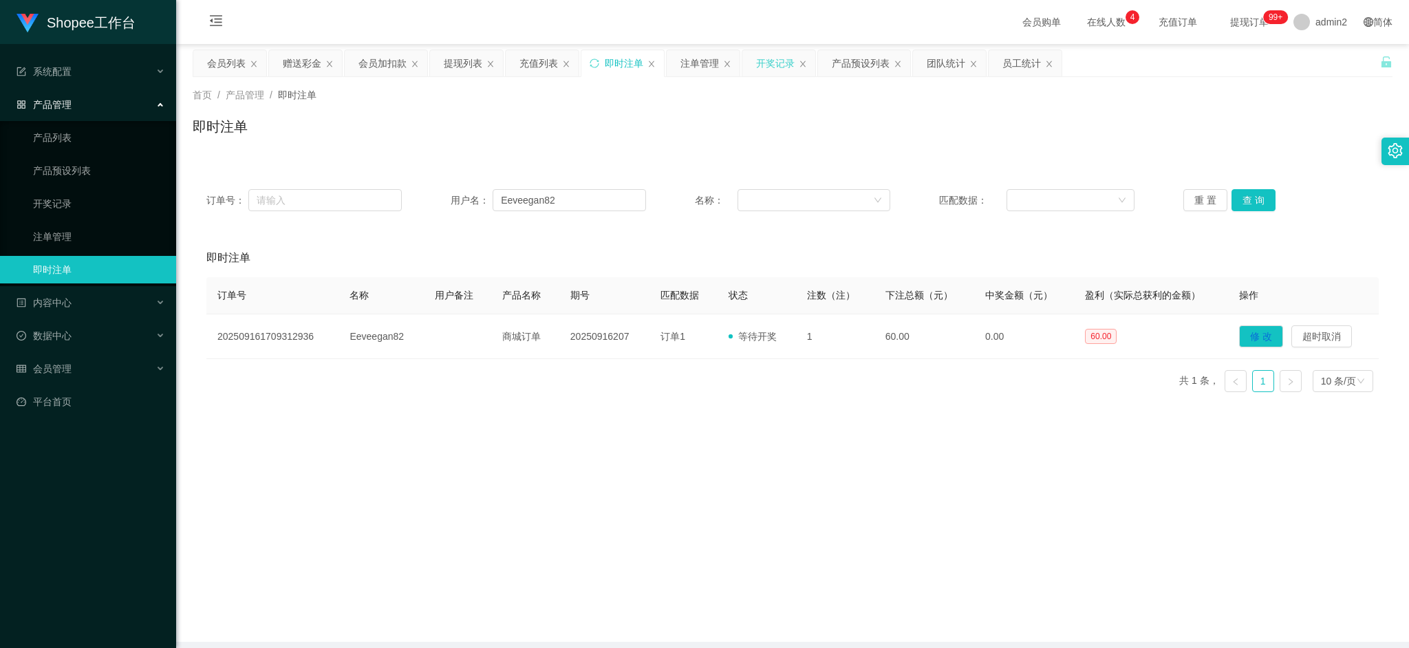
click at [779, 61] on div "开奖记录" at bounding box center [775, 63] width 39 height 26
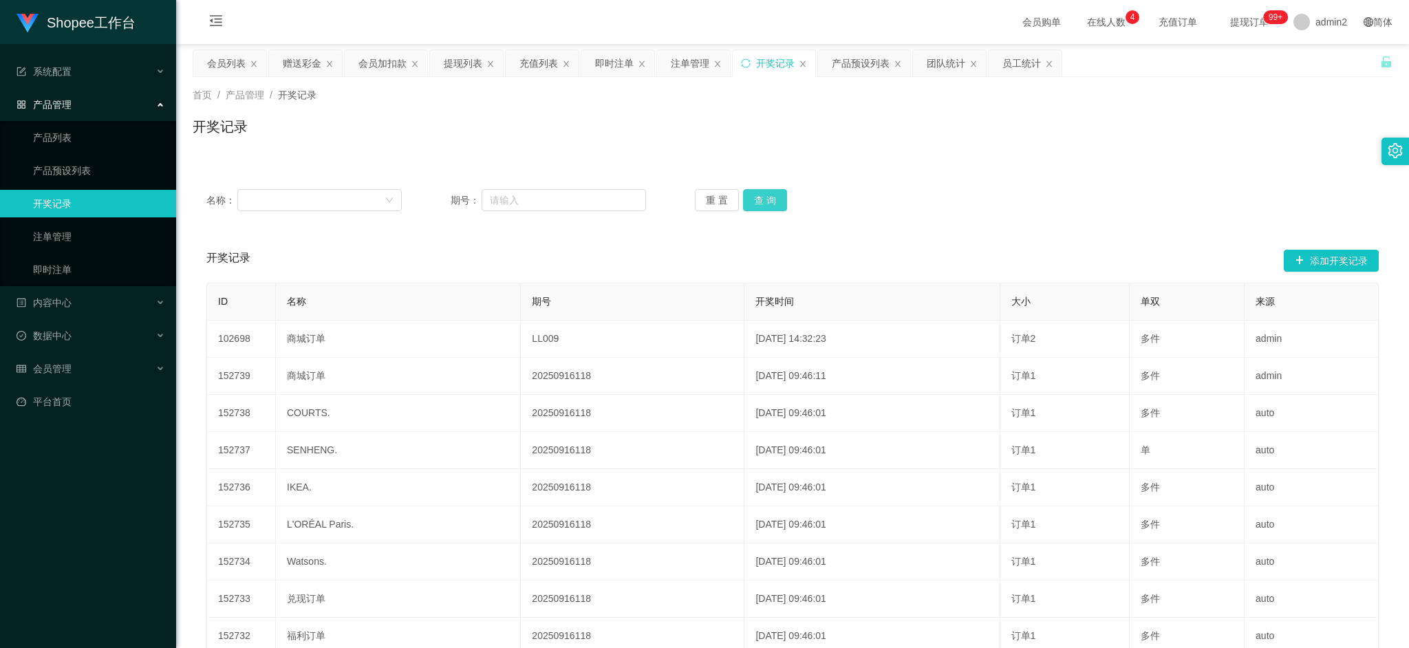
click at [776, 195] on button "查 询" at bounding box center [765, 200] width 44 height 22
click at [928, 167] on div "名称： 期号： 重 置 查 询 开奖记录 添加开奖记录 ID 名称 期号 开奖时间 大小 单双 来源 102698 商城订单 LL009 [DATE] 14:…" at bounding box center [793, 447] width 1200 height 577
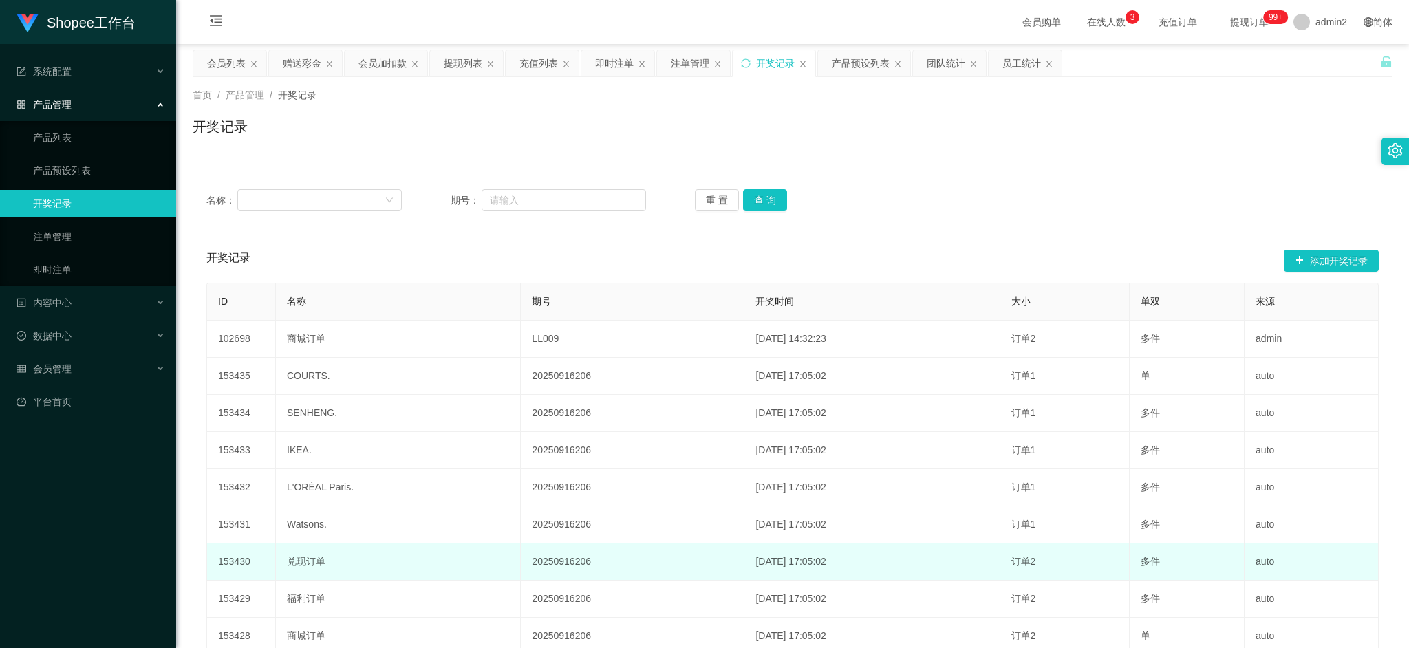
drag, startPoint x: 982, startPoint y: 568, endPoint x: 834, endPoint y: 308, distance: 298.8
click at [982, 568] on td "[DATE] 17:05:02" at bounding box center [871, 561] width 255 height 37
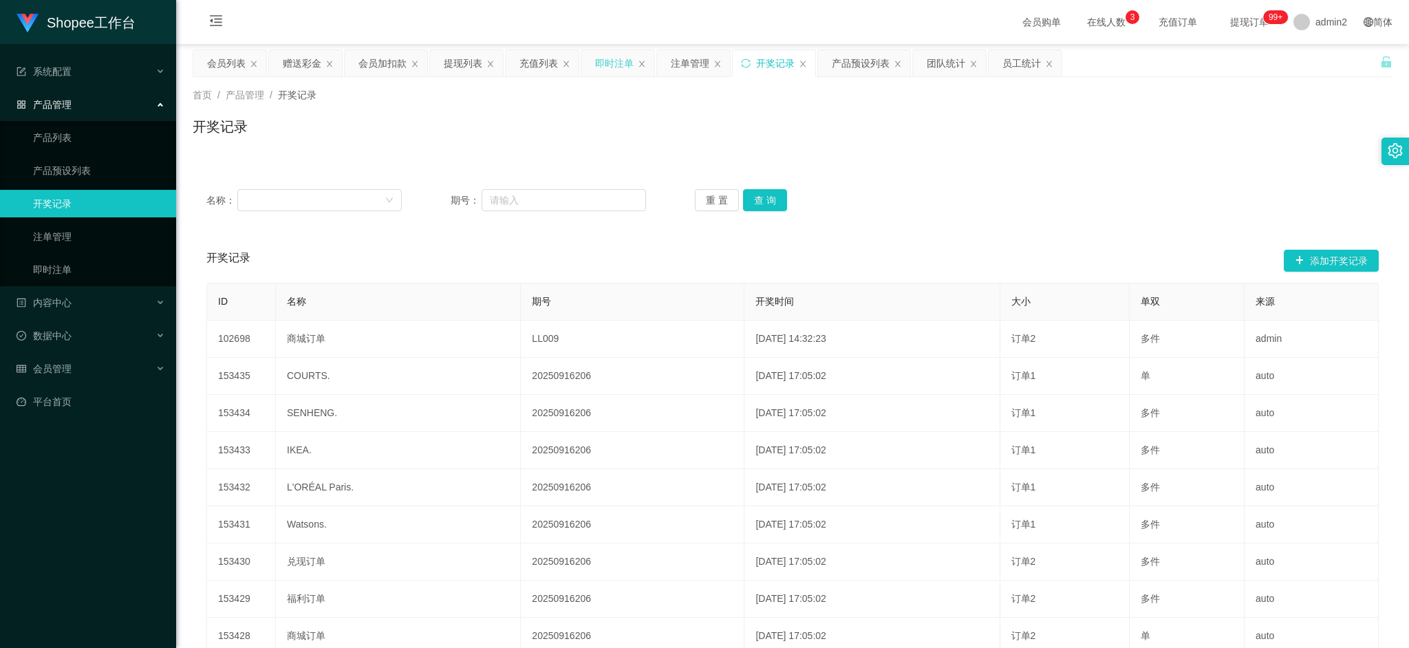
click at [624, 61] on div "即时注单" at bounding box center [614, 63] width 39 height 26
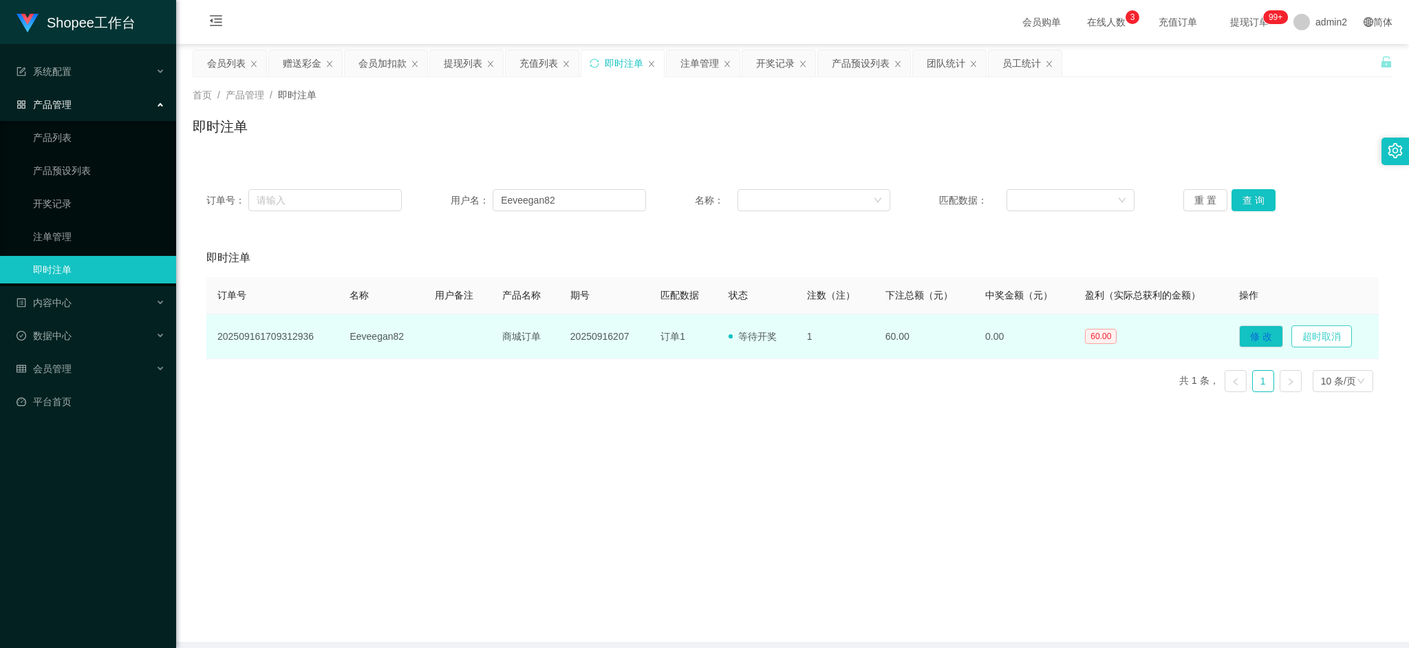
click at [1317, 331] on button "超时取消" at bounding box center [1321, 336] width 61 height 22
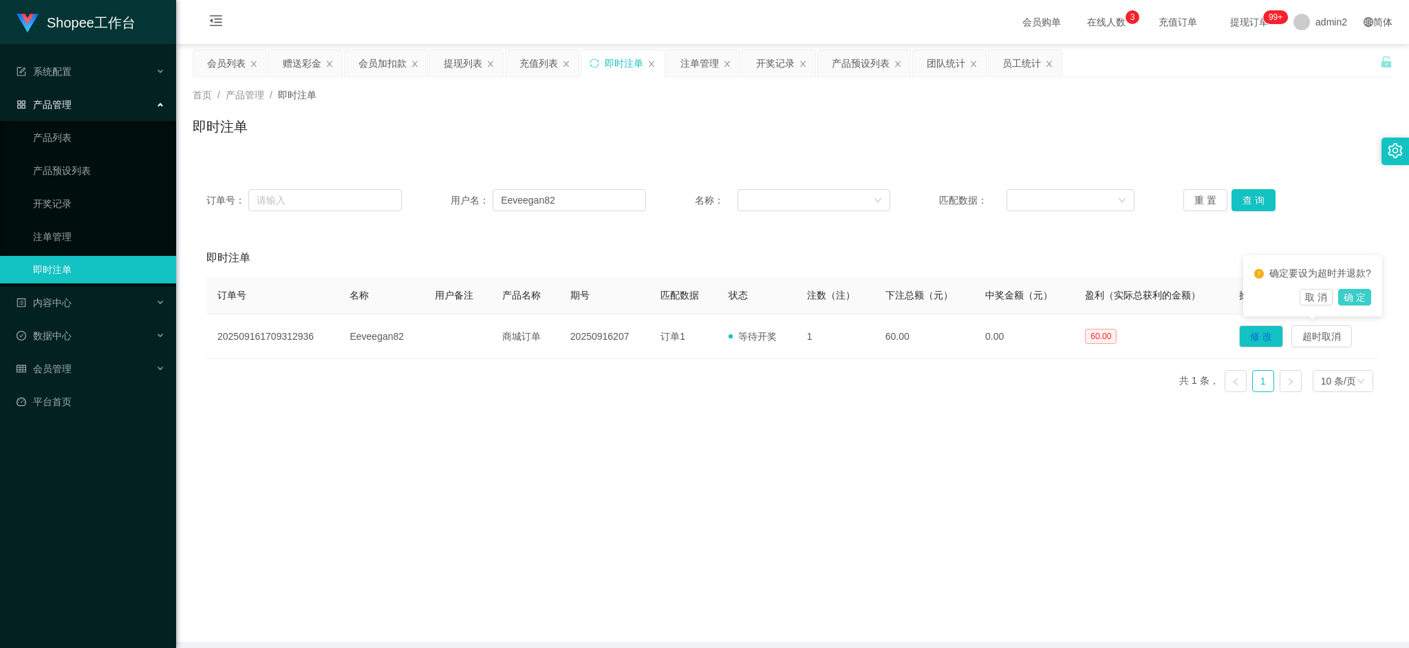
click at [1361, 295] on button "确 定" at bounding box center [1354, 297] width 33 height 17
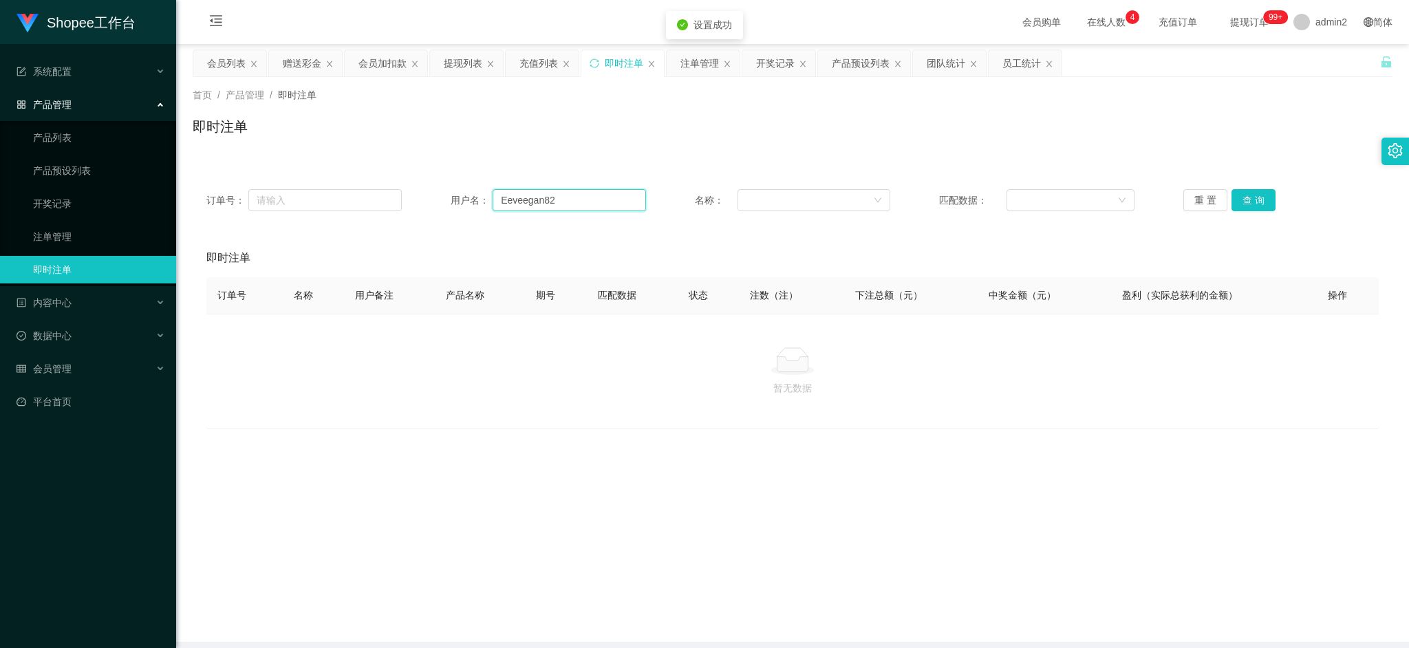
drag, startPoint x: 607, startPoint y: 195, endPoint x: 497, endPoint y: 191, distance: 110.1
click at [497, 193] on input "Eeveegan82" at bounding box center [569, 200] width 153 height 22
click at [457, 59] on div "提现列表" at bounding box center [463, 63] width 39 height 26
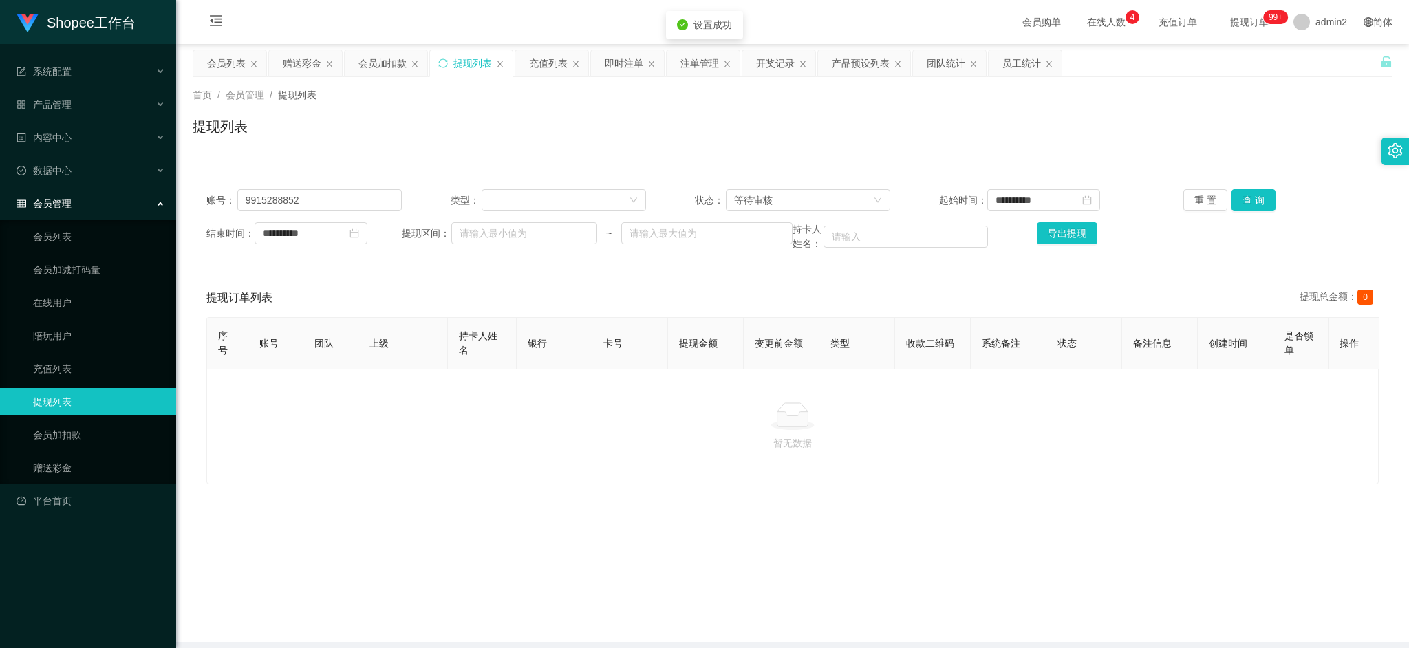
click at [537, 63] on div "充值列表" at bounding box center [548, 63] width 39 height 26
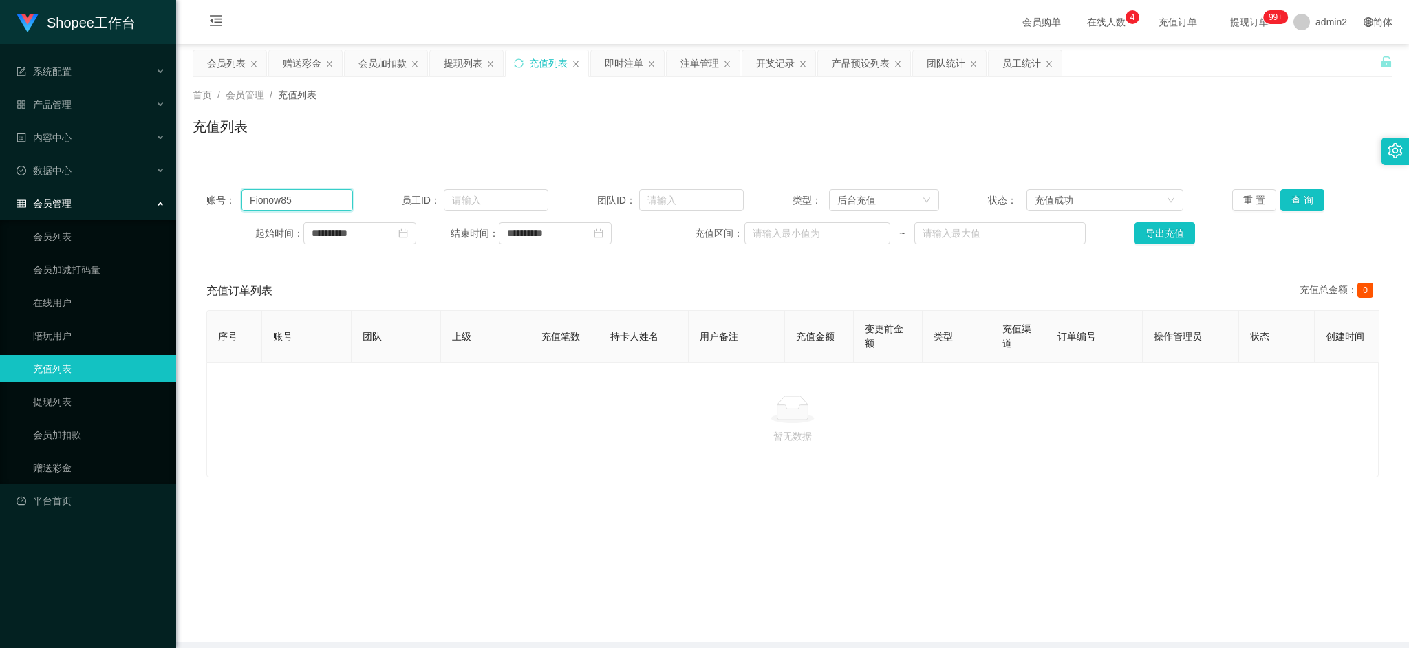
click at [314, 205] on input "Fionow85" at bounding box center [296, 200] width 111 height 22
click at [315, 205] on input "Fionow85" at bounding box center [296, 200] width 111 height 22
paste input "Eeveegan82"
type input "Eeveegan82"
click at [1311, 197] on button "查 询" at bounding box center [1302, 200] width 44 height 22
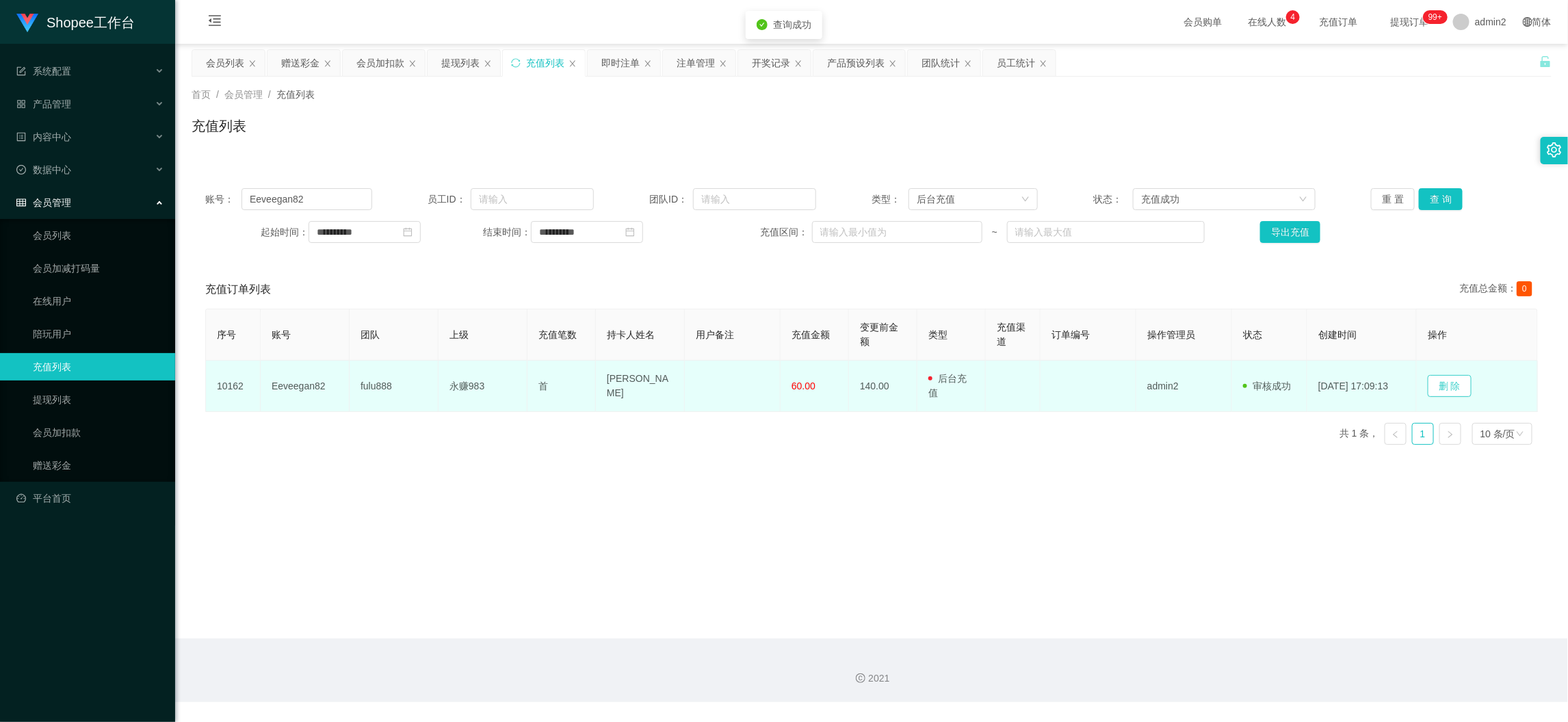
click at [1400, 380] on button "删 除" at bounding box center [1450, 386] width 44 height 22
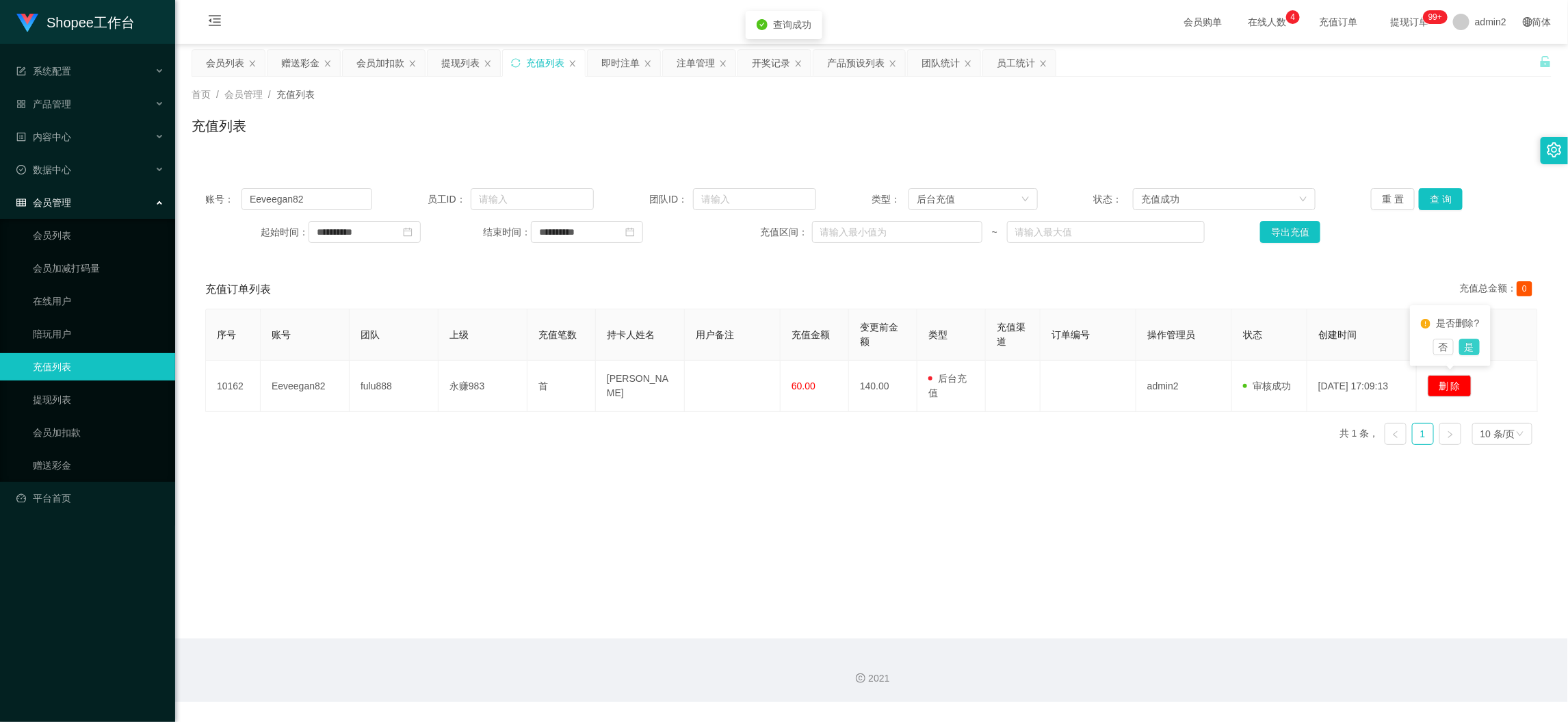
click at [1400, 347] on button "是" at bounding box center [1469, 346] width 21 height 17
click at [1142, 470] on main "**********" at bounding box center [871, 341] width 1392 height 595
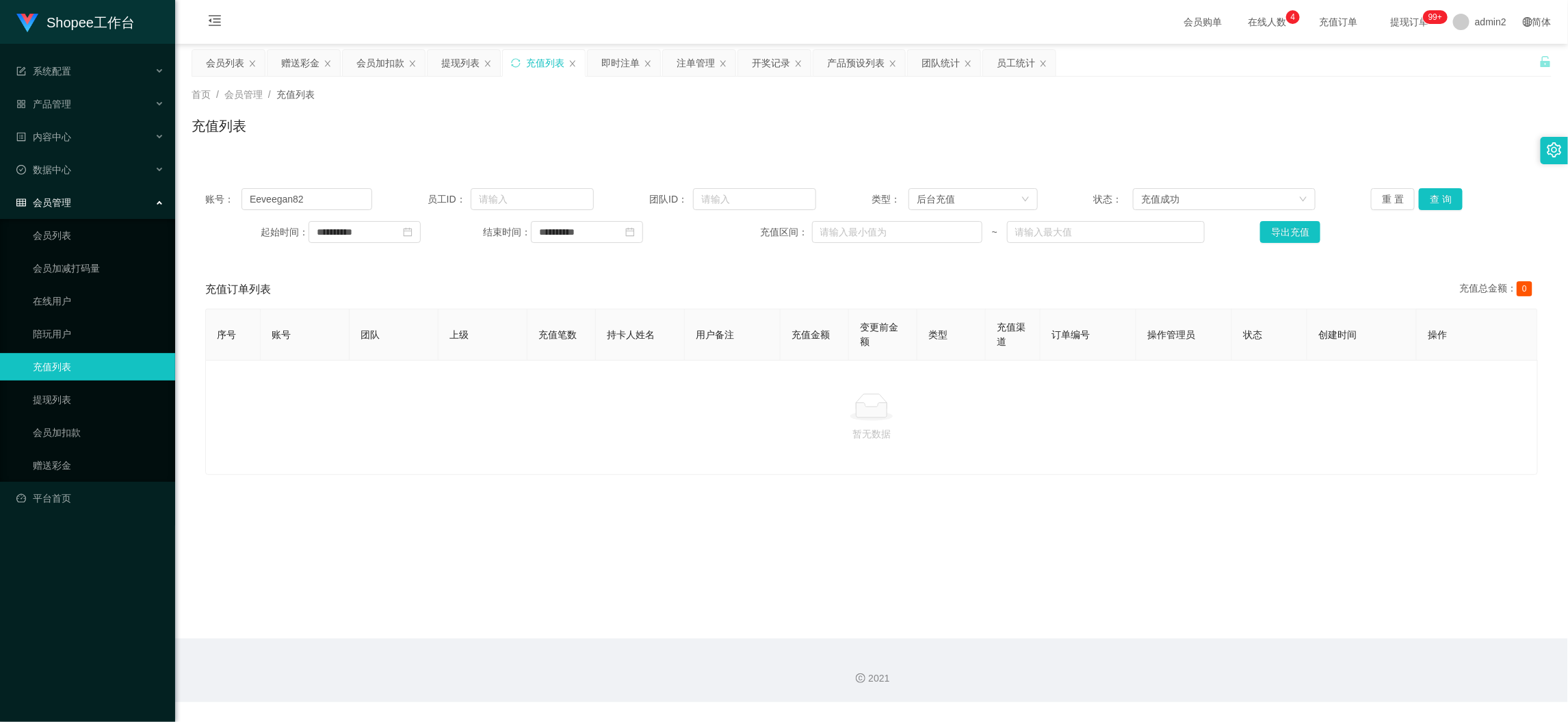
click at [1235, 613] on main "**********" at bounding box center [871, 341] width 1392 height 595
click at [467, 64] on div "提现列表" at bounding box center [460, 63] width 39 height 26
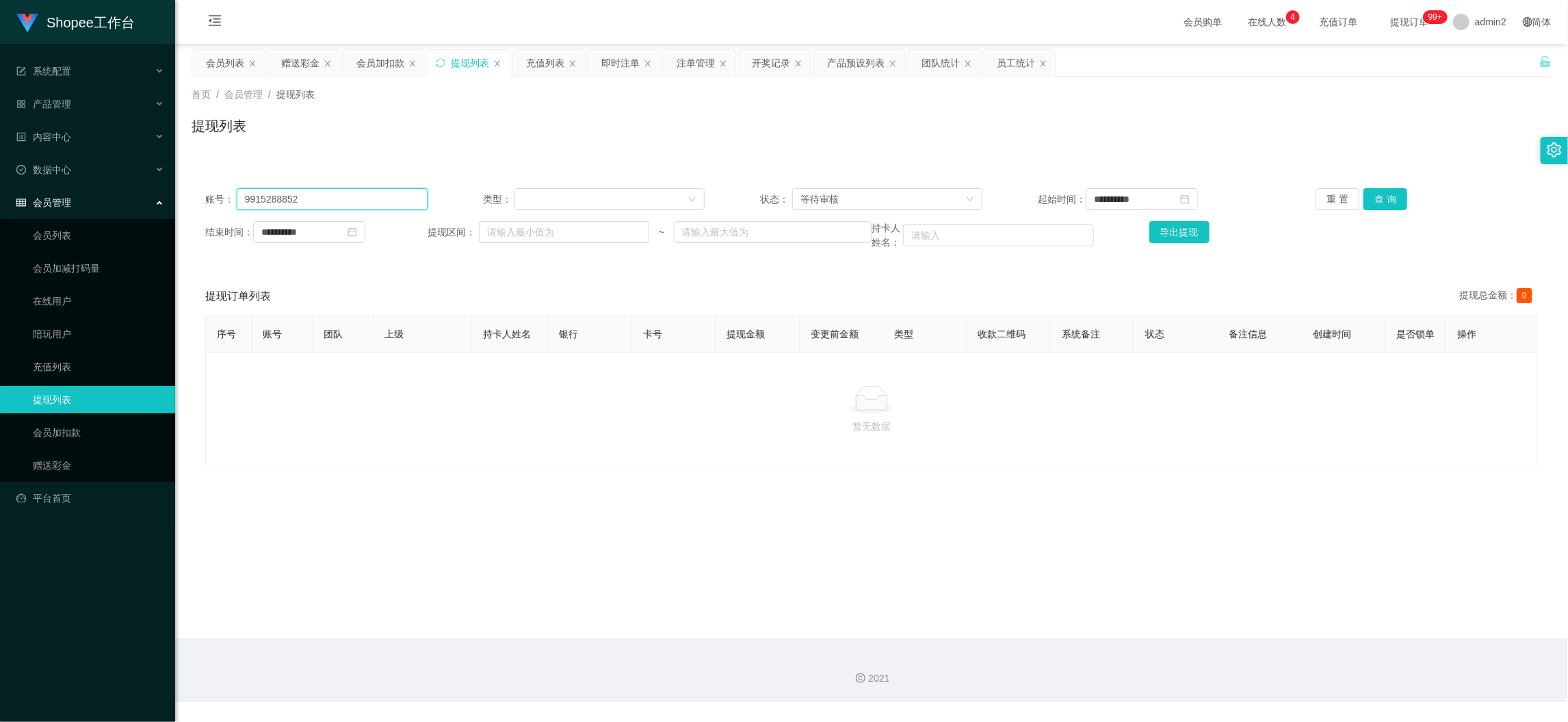
click at [376, 192] on input "9915288852" at bounding box center [332, 199] width 191 height 22
drag, startPoint x: 376, startPoint y: 192, endPoint x: 948, endPoint y: 163, distance: 572.7
click at [380, 194] on input "9915288852" at bounding box center [332, 199] width 191 height 22
paste input "085745556289"
type input "085745556289"
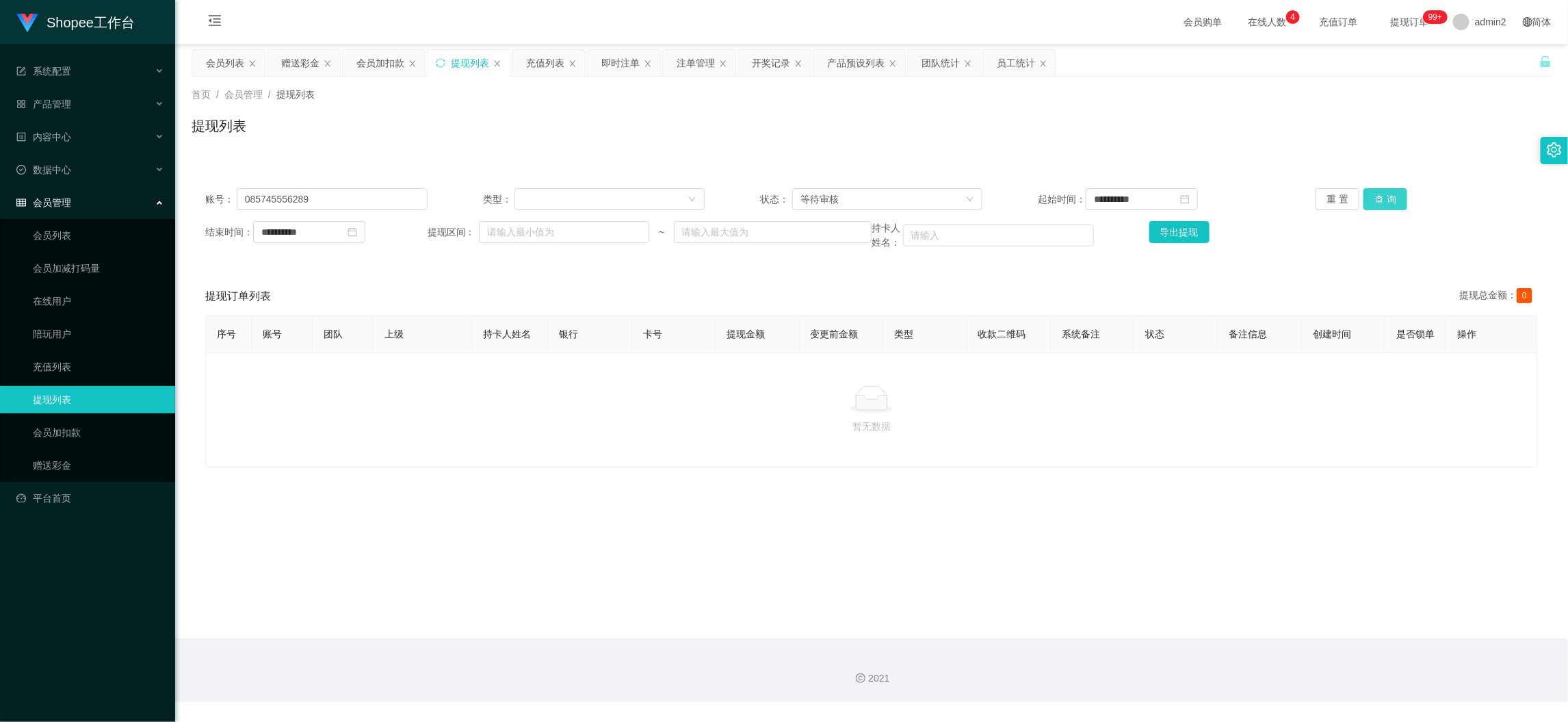
click at [1392, 197] on button "查 询" at bounding box center [1385, 199] width 44 height 22
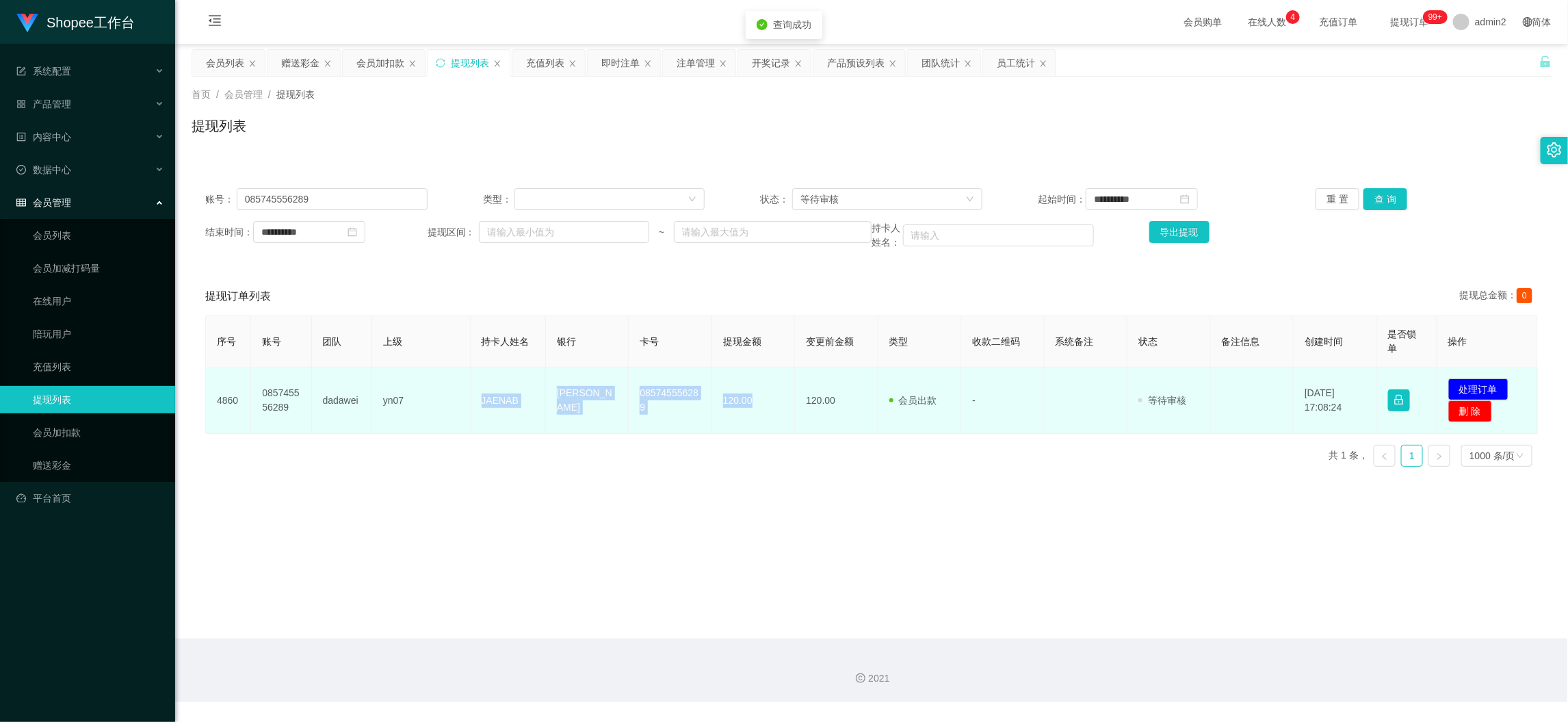
drag, startPoint x: 474, startPoint y: 398, endPoint x: 755, endPoint y: 409, distance: 281.2
click at [755, 409] on tr "4860 085745556289 dadawei yn07 JAENAB DANA 085745556289 120.00 120.00 会员出款 人工取款…" at bounding box center [871, 400] width 1331 height 67
copy tr "JAENAB DANA 085745556289 120.00"
click at [1400, 386] on button "处理订单" at bounding box center [1478, 389] width 61 height 22
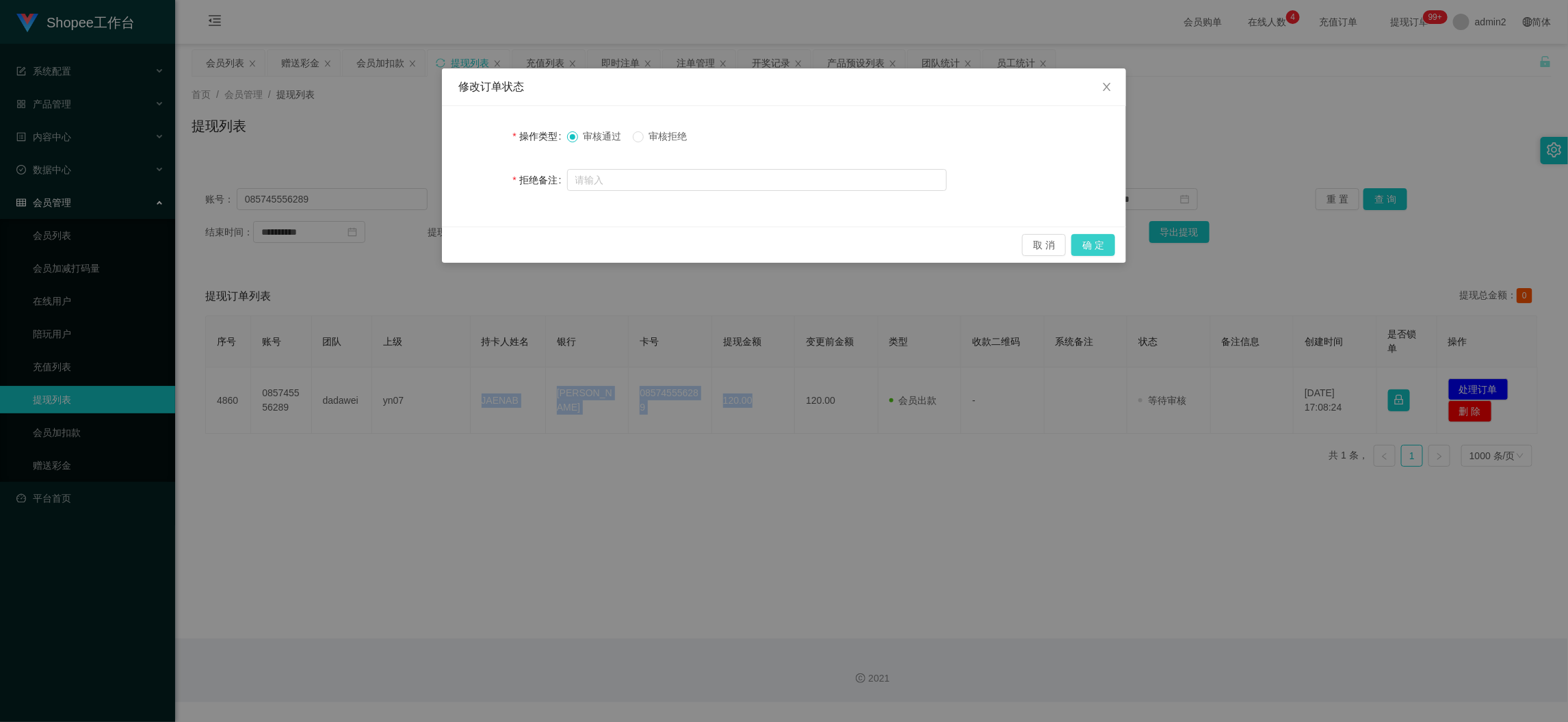
click at [1095, 243] on button "确 定" at bounding box center [1093, 245] width 44 height 22
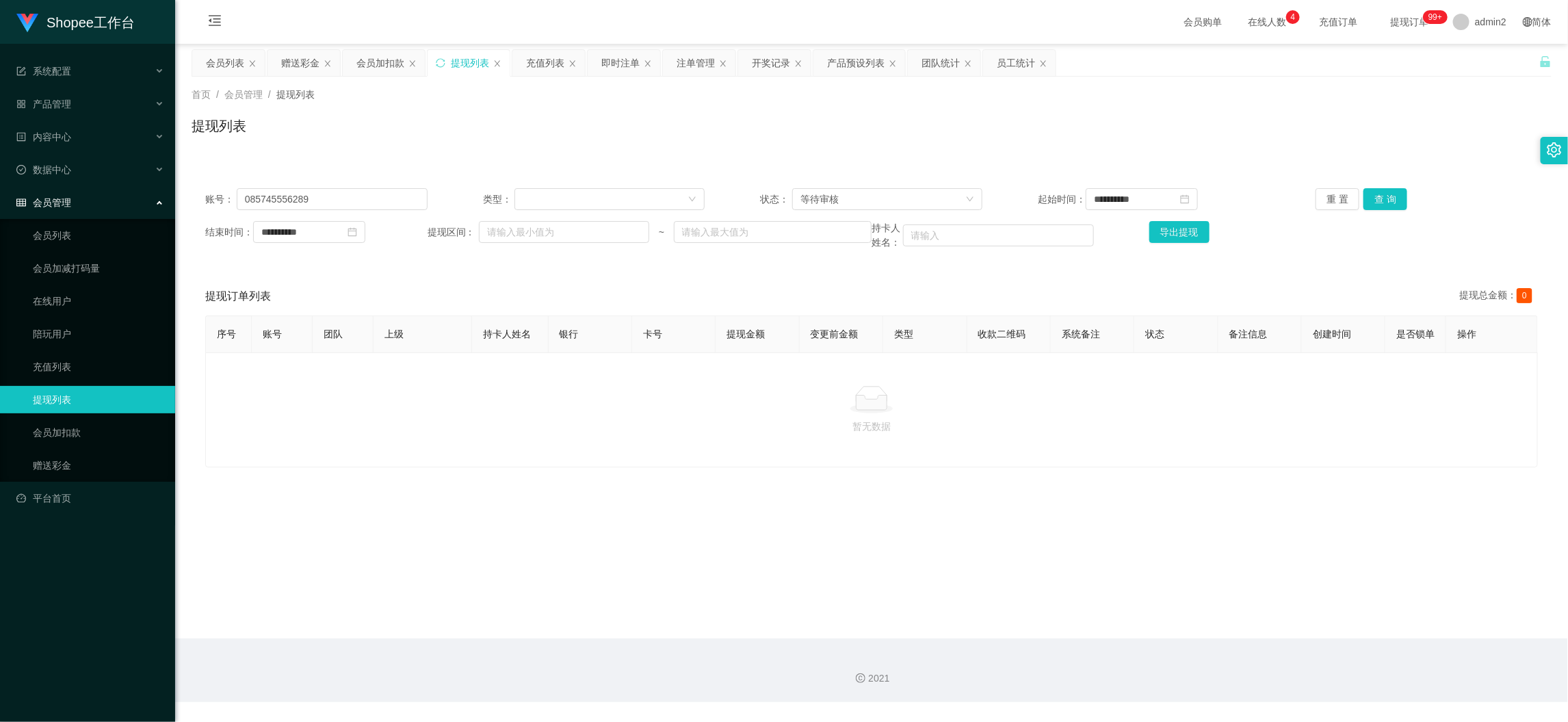
click at [459, 64] on div "提现列表" at bounding box center [469, 63] width 39 height 26
click at [386, 58] on div "会员加扣款" at bounding box center [380, 63] width 48 height 26
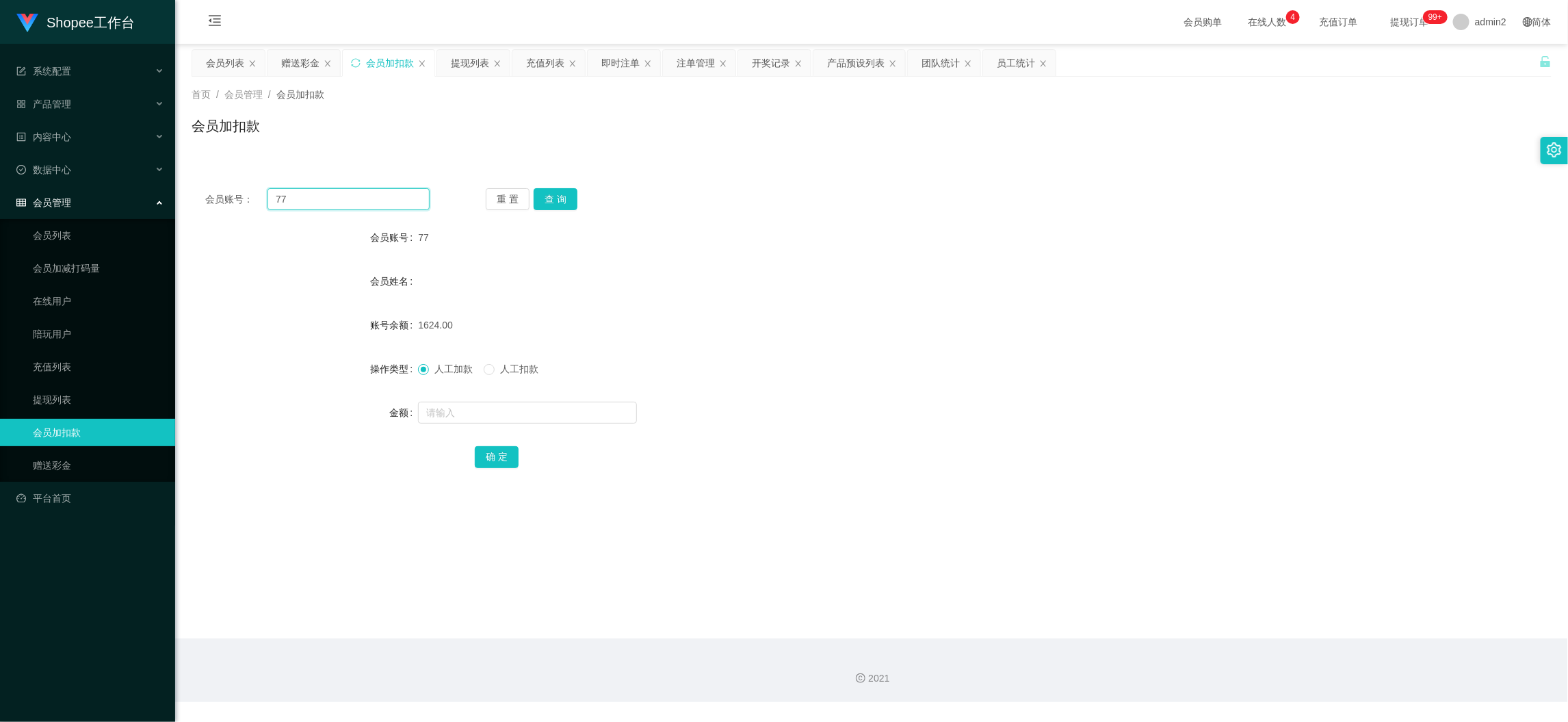
click at [363, 195] on input "77" at bounding box center [348, 199] width 162 height 22
drag, startPoint x: 363, startPoint y: 195, endPoint x: 438, endPoint y: 209, distance: 76.3
click at [364, 195] on input "77" at bounding box center [348, 199] width 162 height 22
paste input "08"
type input "08"
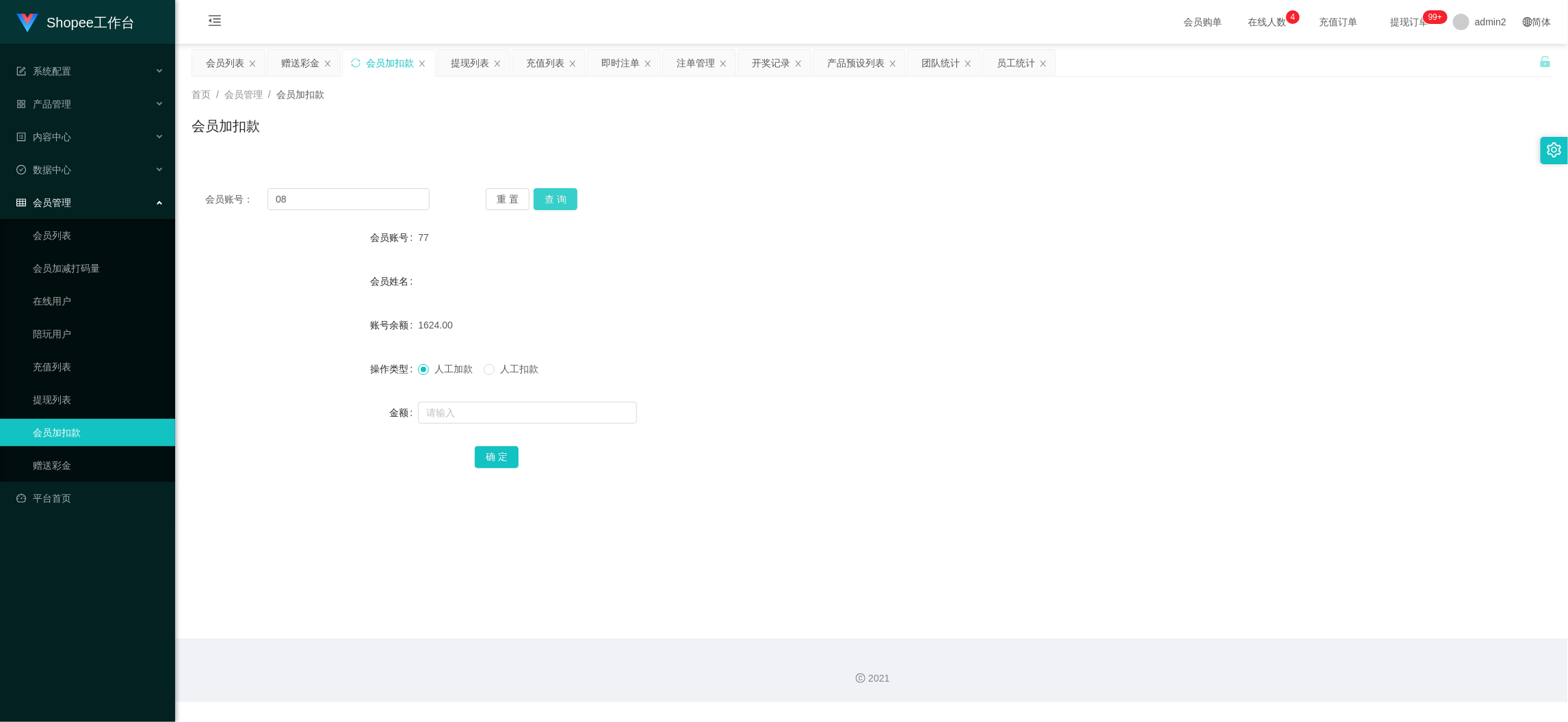
click at [571, 201] on button "查 询" at bounding box center [556, 199] width 44 height 22
click at [563, 413] on input "text" at bounding box center [527, 413] width 219 height 22
click at [563, 412] on input "text" at bounding box center [527, 413] width 219 height 22
type input "23"
drag, startPoint x: 492, startPoint y: 453, endPoint x: 512, endPoint y: 446, distance: 21.2
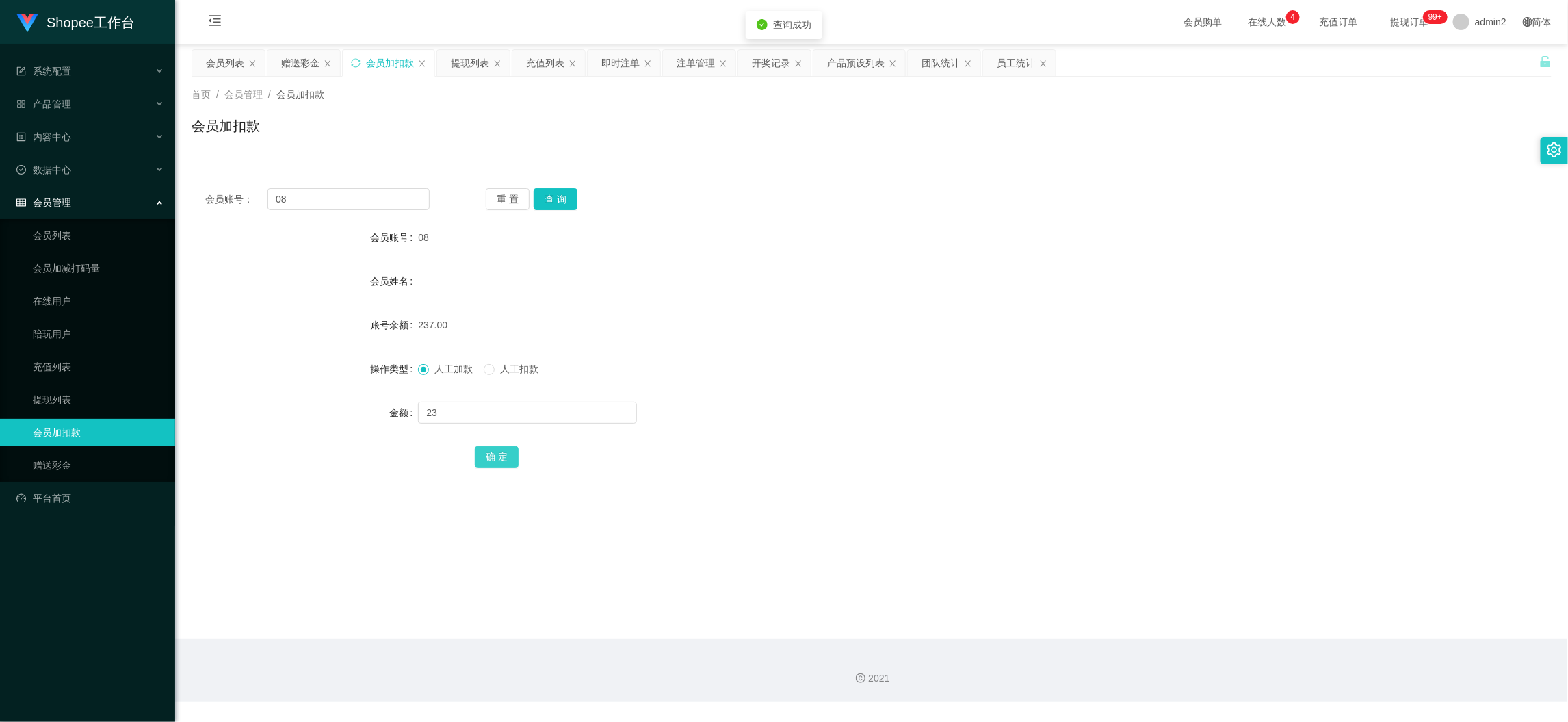
click at [492, 453] on button "确 定" at bounding box center [496, 456] width 44 height 22
click at [794, 377] on div "人工加款 人工扣款" at bounding box center [814, 369] width 793 height 28
drag, startPoint x: 1294, startPoint y: 608, endPoint x: 1295, endPoint y: 616, distance: 8.1
click at [1295, 616] on main "关闭左侧 关闭右侧 关闭其它 刷新页面 会员列表 赠送彩金 会员加扣款 提现列表 充值列表 即时注单 注单管理 开奖记录 产品预设列表 团队统计 员工统计 首…" at bounding box center [871, 341] width 1392 height 595
click at [301, 61] on div "赠送彩金" at bounding box center [300, 63] width 39 height 26
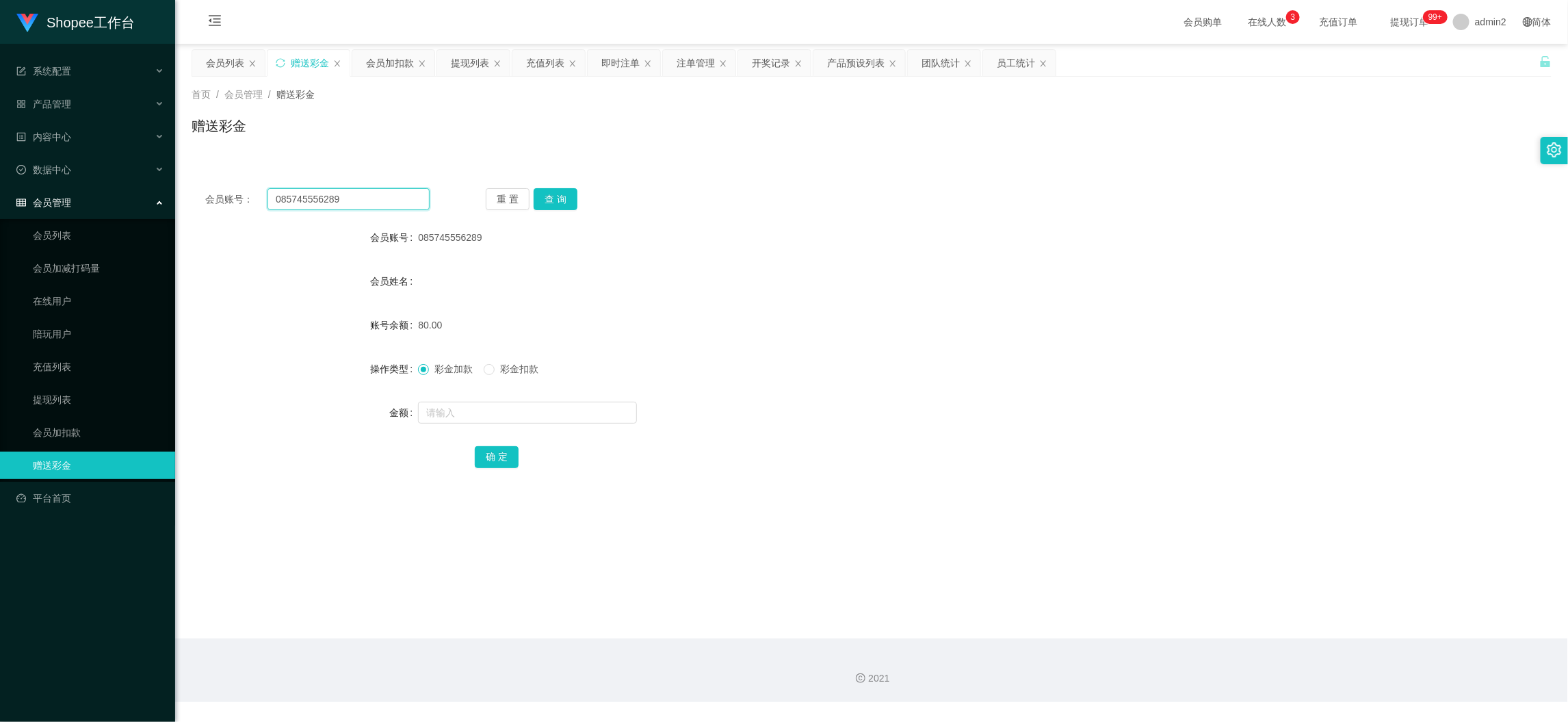
click at [400, 201] on input "085745556289" at bounding box center [348, 199] width 162 height 22
paste input "126020978"
type input "08126020978"
click at [569, 196] on button "查 询" at bounding box center [556, 199] width 44 height 22
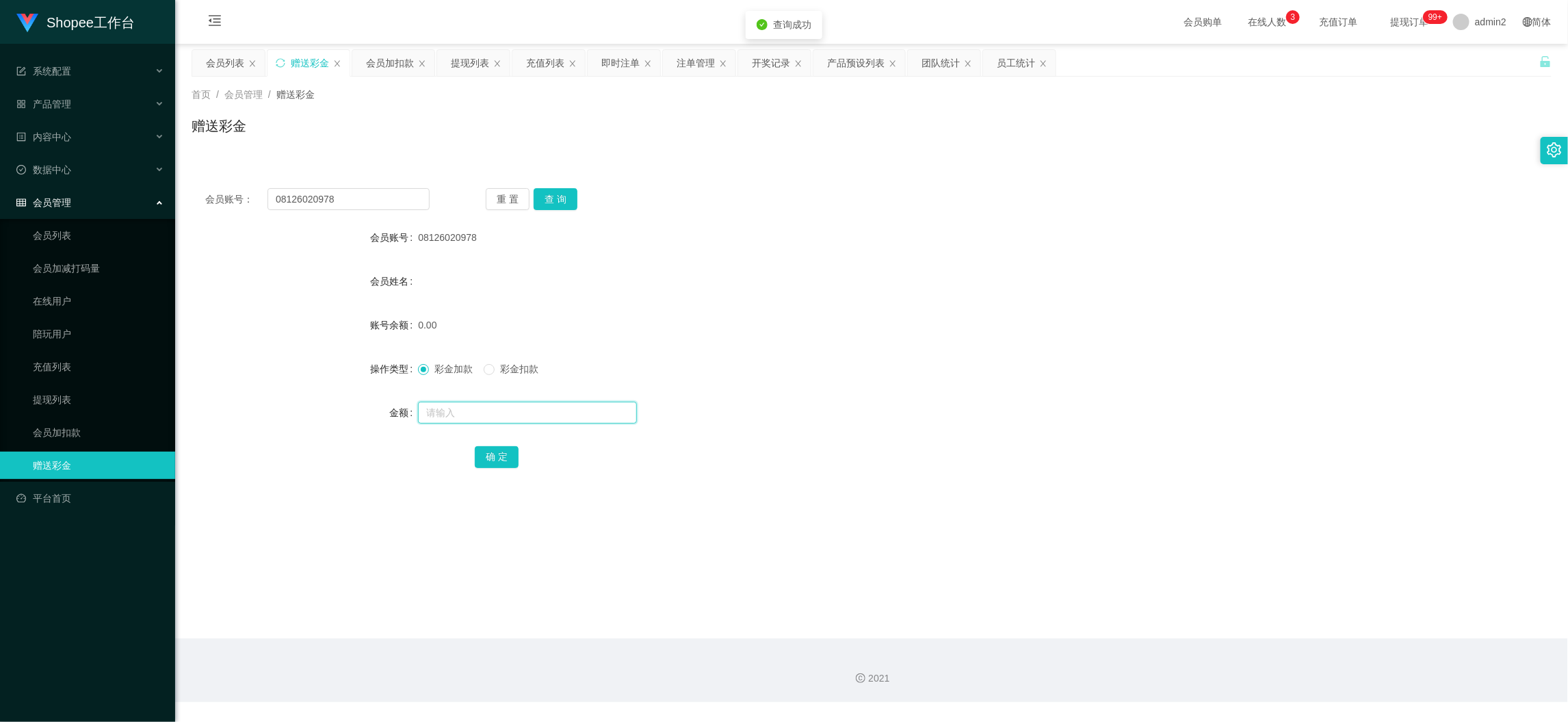
click at [590, 407] on input "text" at bounding box center [527, 413] width 219 height 22
type input "80"
click at [497, 464] on button "确 定" at bounding box center [496, 456] width 44 height 22
click at [897, 355] on div "彩金加款 彩金扣款" at bounding box center [814, 369] width 793 height 28
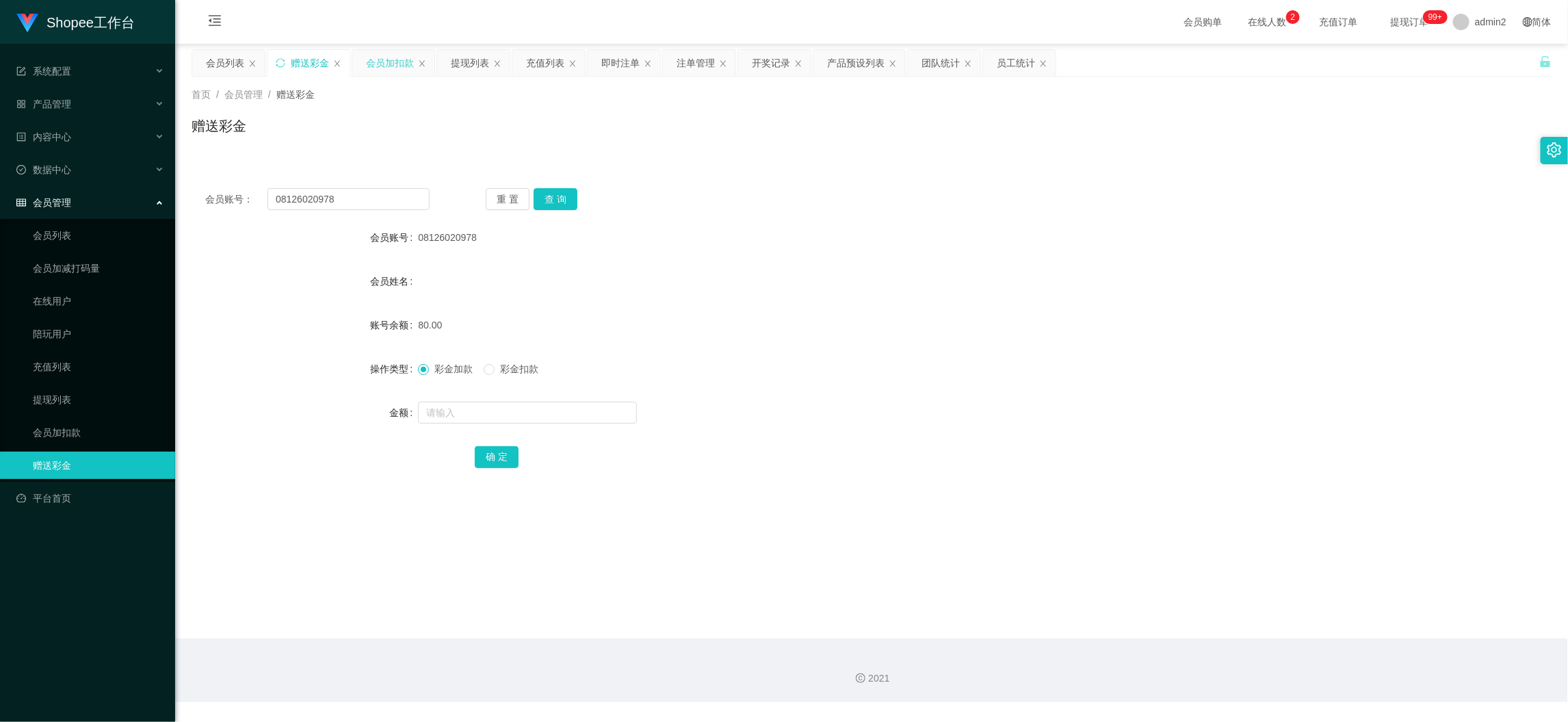
click at [398, 70] on div "会员加扣款" at bounding box center [390, 63] width 48 height 26
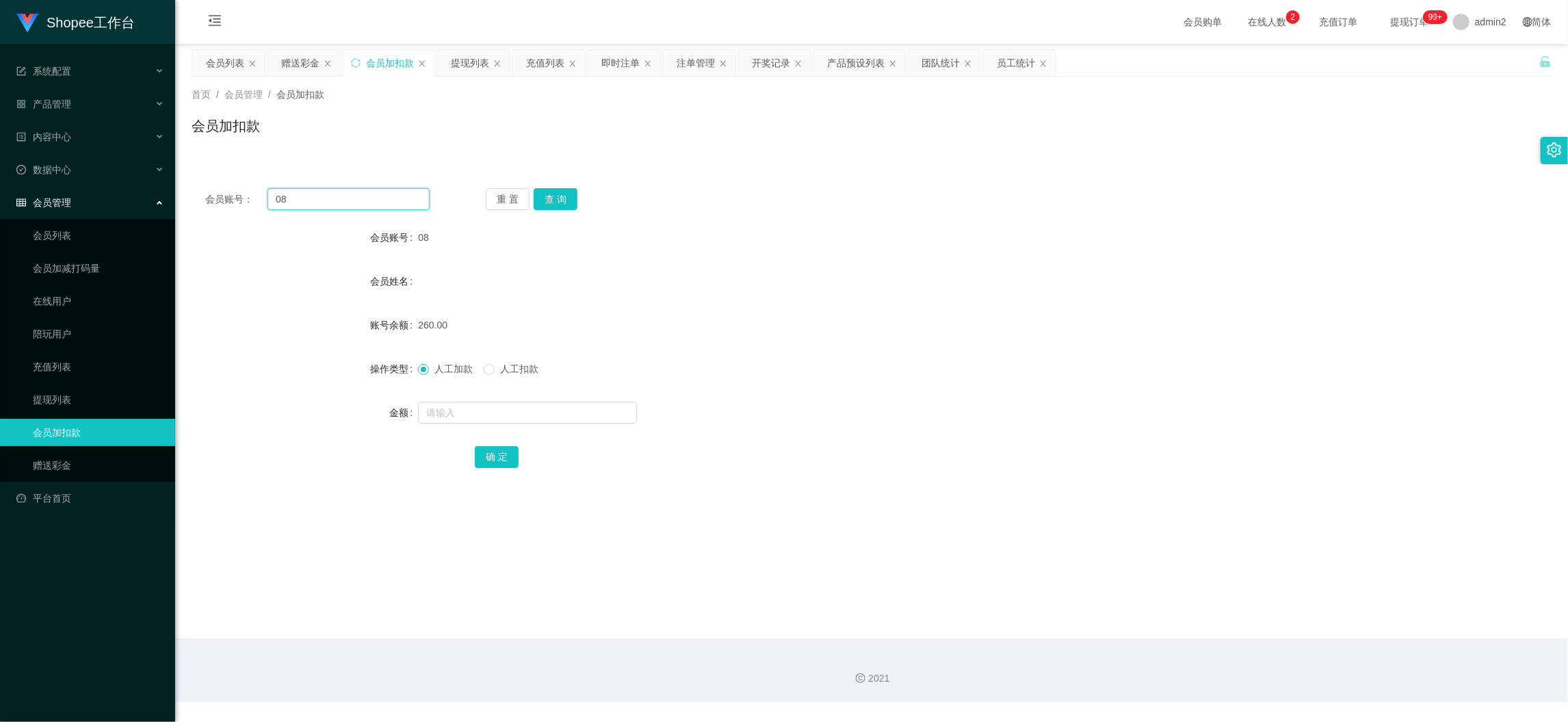
click at [365, 194] on input "08" at bounding box center [348, 199] width 162 height 22
paste input "9"
type input "98"
click at [558, 194] on button "查 询" at bounding box center [556, 199] width 44 height 22
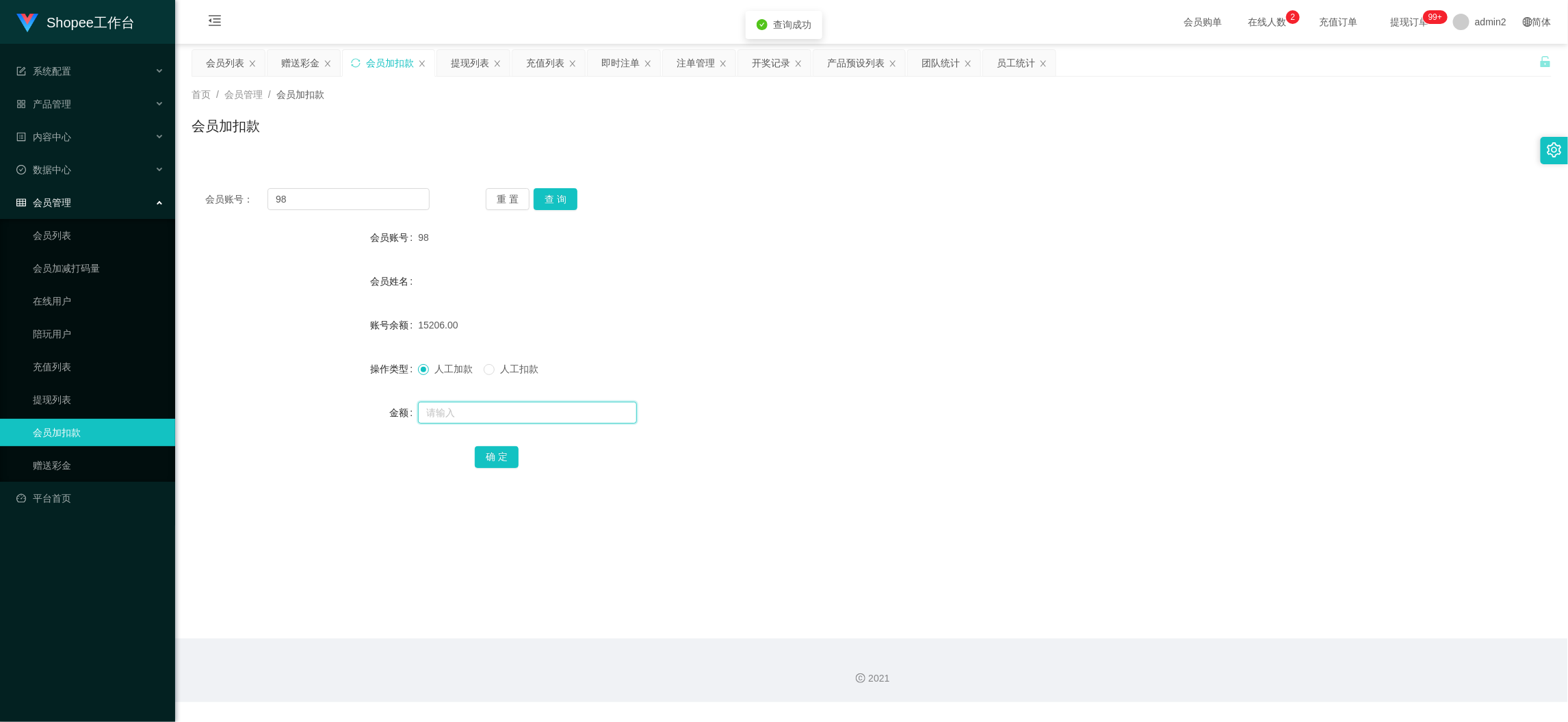
click at [553, 416] on input "text" at bounding box center [527, 413] width 219 height 22
type input "24"
click at [480, 453] on button "确 定" at bounding box center [496, 456] width 44 height 22
click at [477, 61] on div "提现列表" at bounding box center [469, 63] width 39 height 26
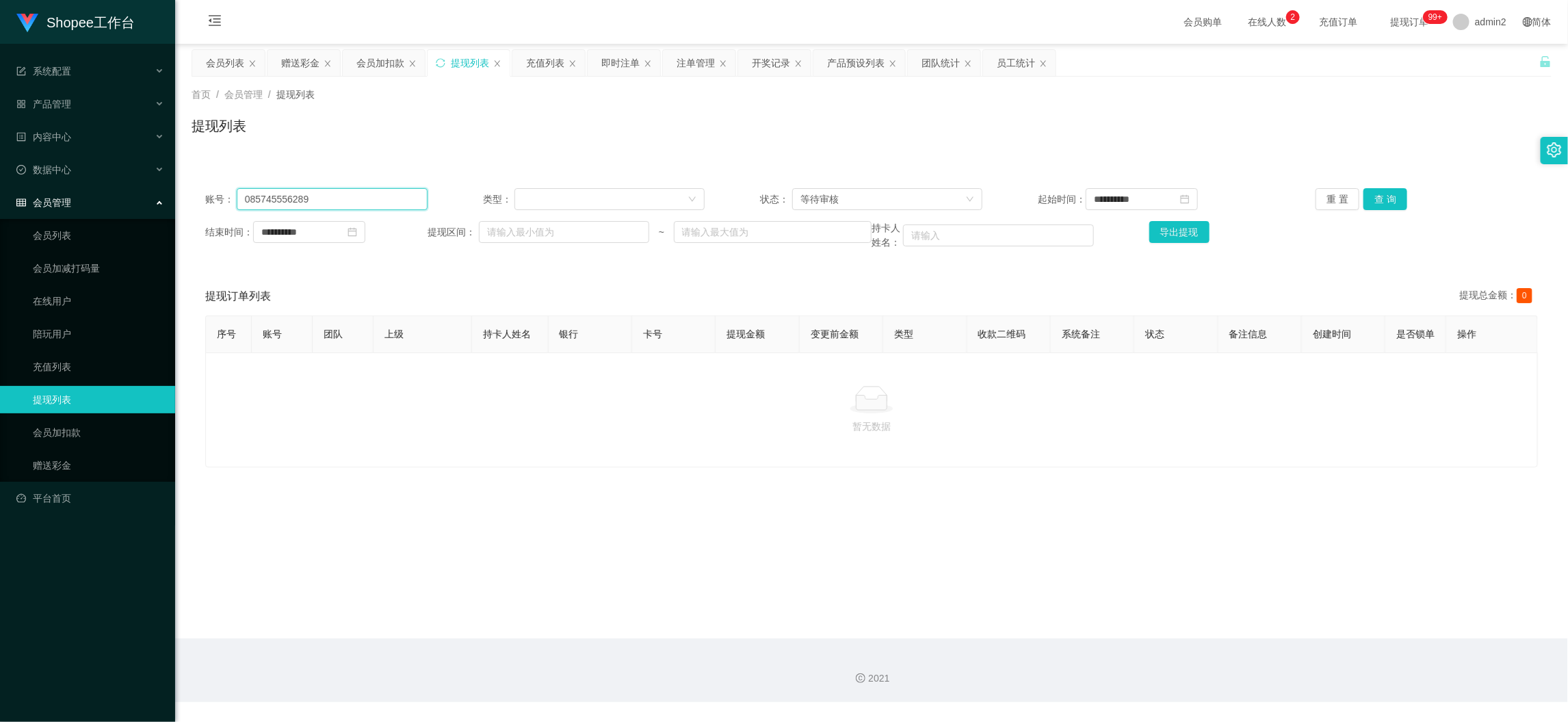
click at [382, 201] on input "085745556289" at bounding box center [332, 199] width 191 height 22
paste input "126020978"
type input "08126020978"
drag, startPoint x: 1385, startPoint y: 205, endPoint x: 1320, endPoint y: 237, distance: 72.4
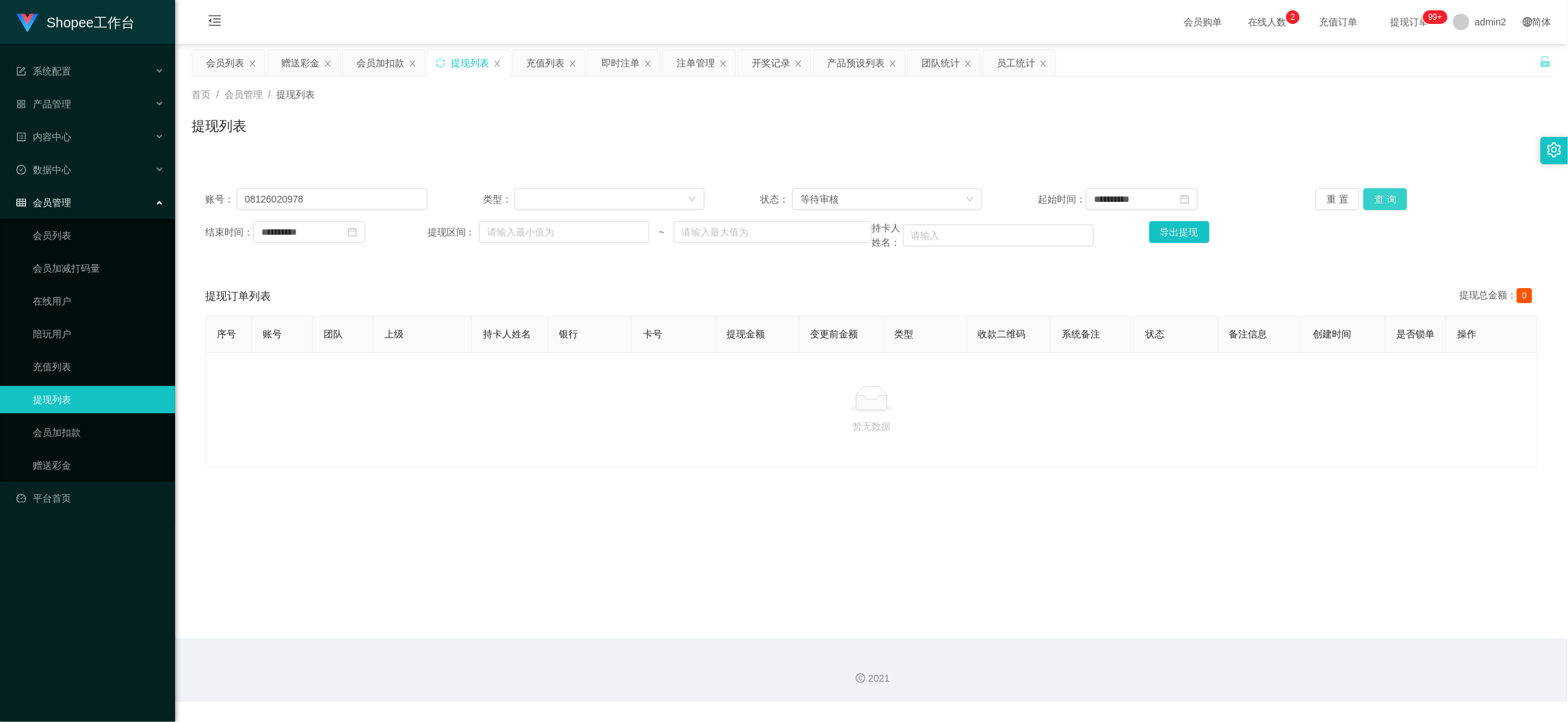
click at [1384, 207] on button "查 询" at bounding box center [1385, 199] width 44 height 22
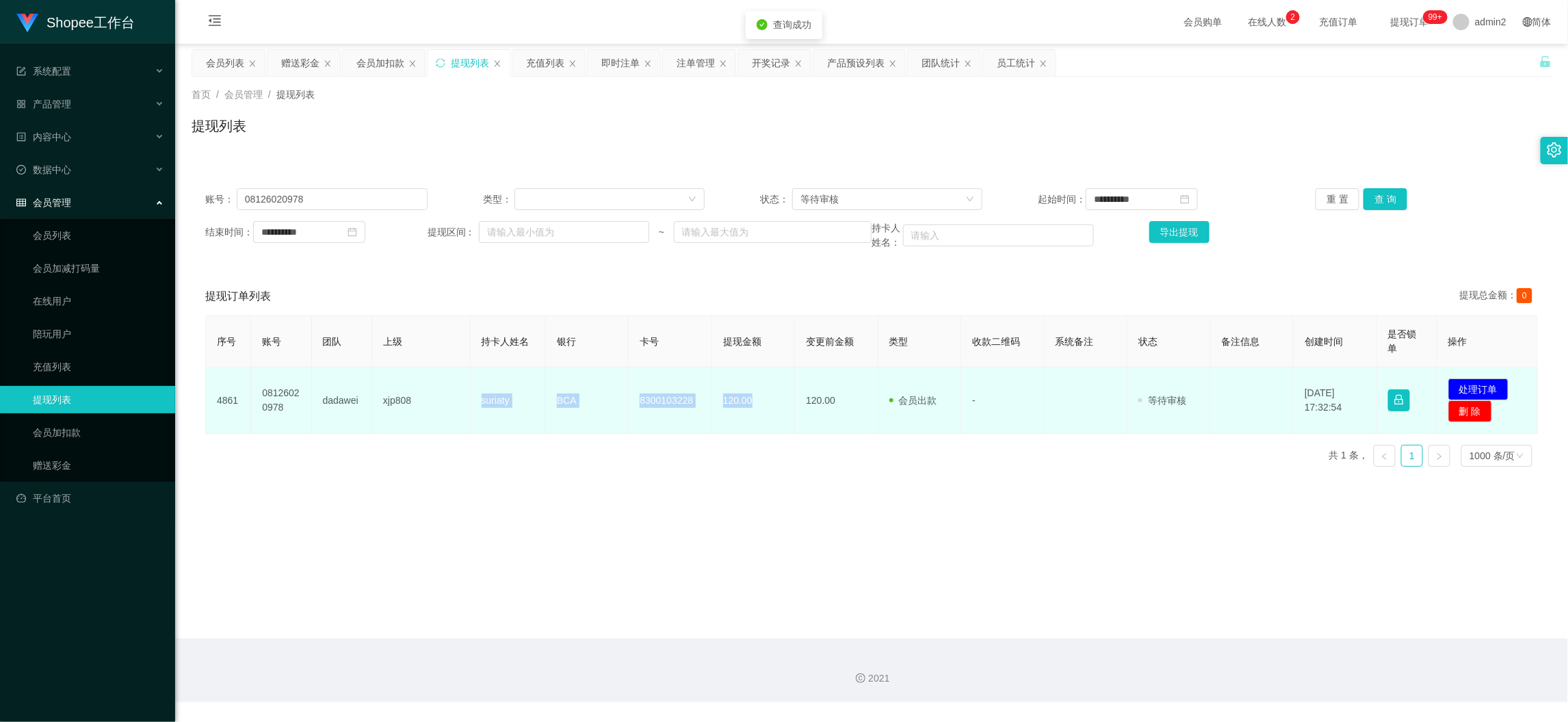
drag, startPoint x: 457, startPoint y: 395, endPoint x: 772, endPoint y: 409, distance: 315.3
click at [772, 409] on tr "4861 08126020978 dadawei xjp808 suriaty BCA 8300103228 120.00 120.00 会员出款 人工取款 …" at bounding box center [871, 400] width 1331 height 67
copy tr "suriaty BCA 8300103228 120.00"
click at [1400, 382] on button "处理订单" at bounding box center [1478, 389] width 61 height 22
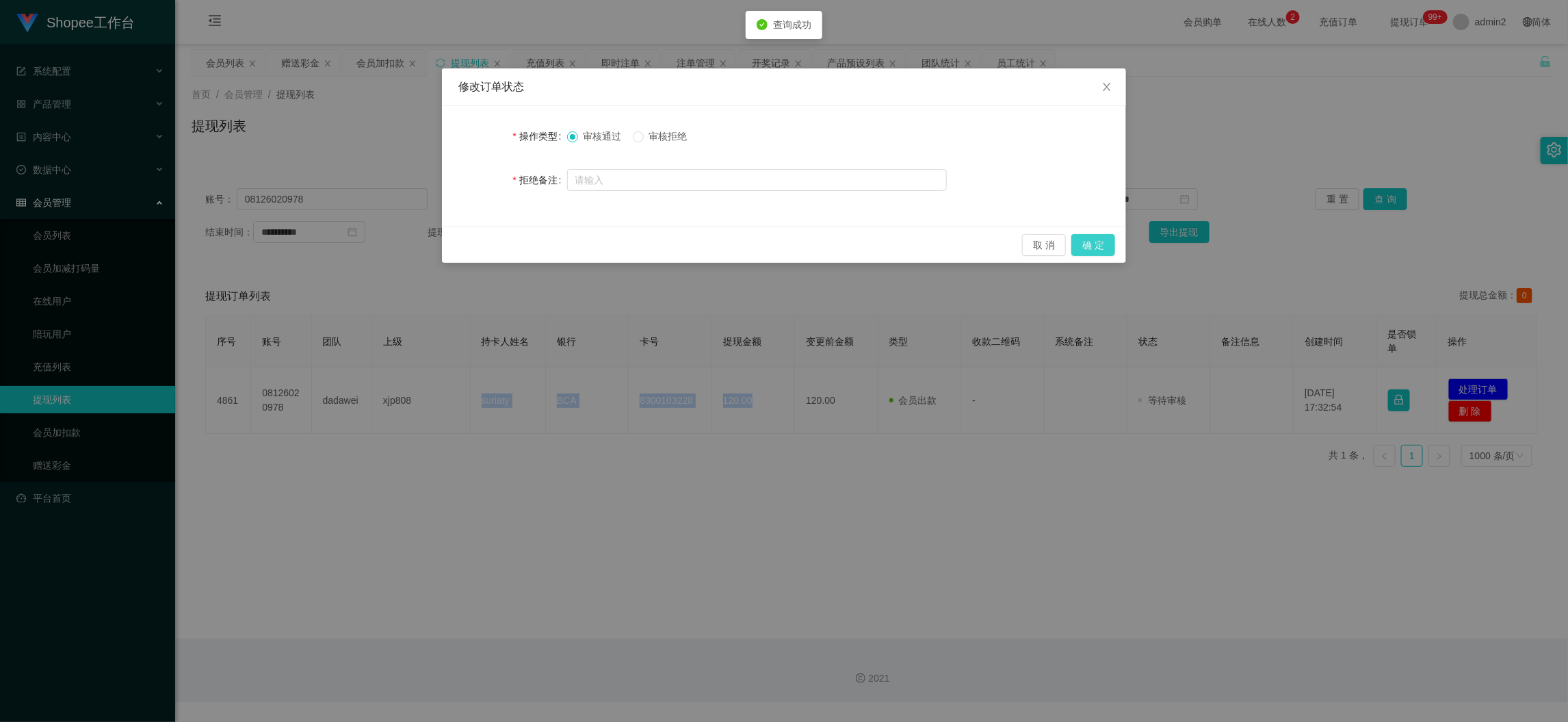
click at [1097, 252] on button "确 定" at bounding box center [1093, 245] width 44 height 22
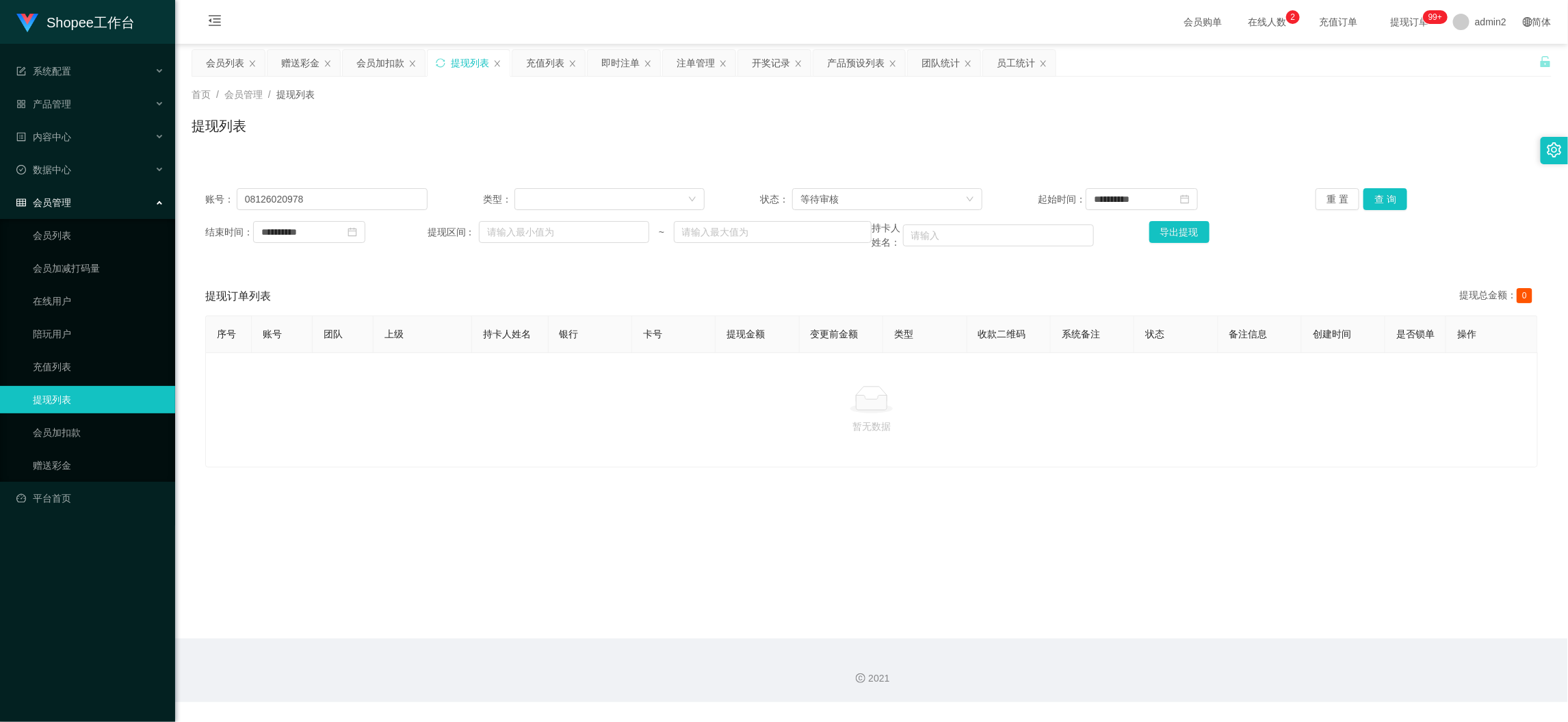
drag, startPoint x: 644, startPoint y: 518, endPoint x: 453, endPoint y: 146, distance: 418.2
click at [646, 516] on main "**********" at bounding box center [871, 341] width 1392 height 595
drag, startPoint x: 302, startPoint y: 58, endPoint x: 427, endPoint y: 154, distance: 157.6
click at [301, 58] on div "赠送彩金" at bounding box center [300, 63] width 39 height 26
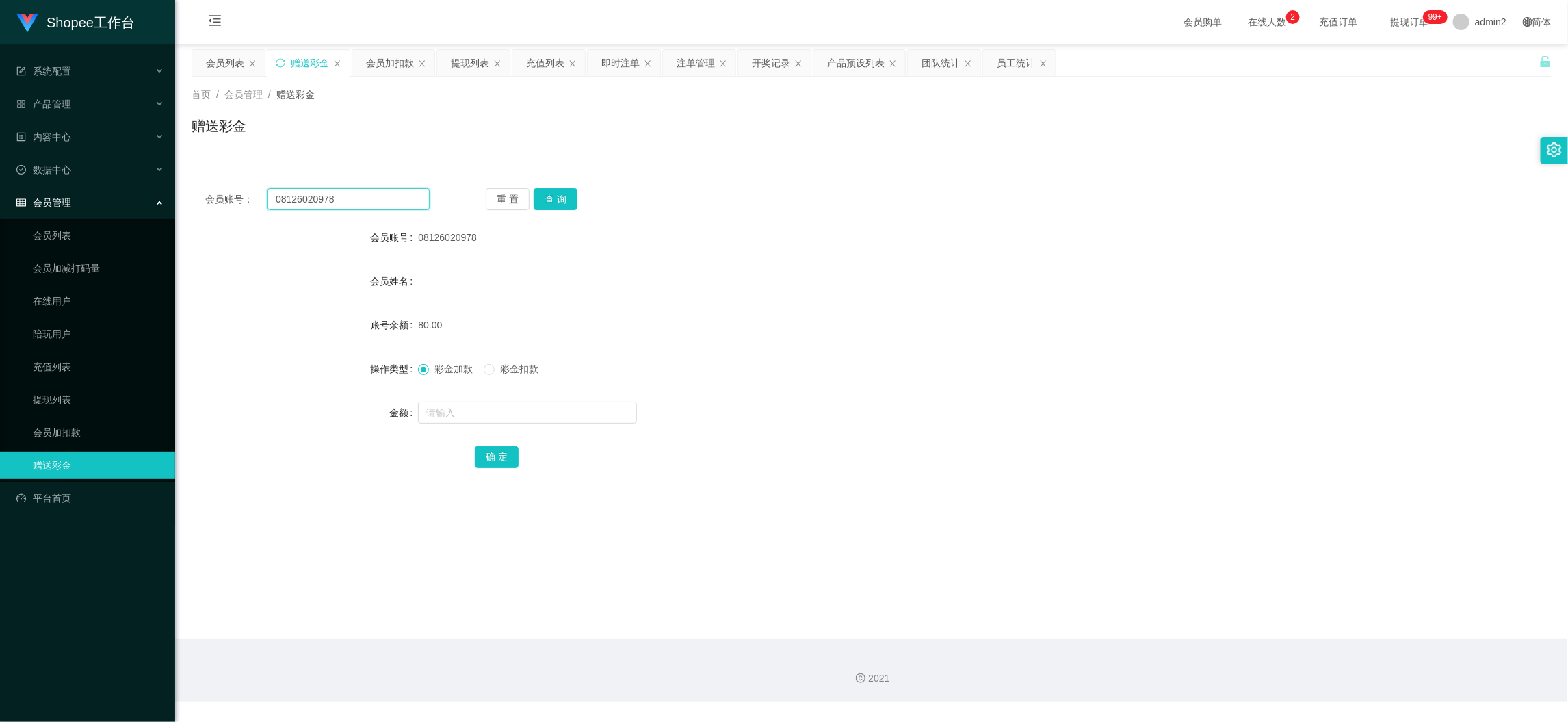
click at [378, 198] on input "08126020978" at bounding box center [348, 199] width 162 height 22
paste input "5243285957"
type input "085243285957"
drag, startPoint x: 559, startPoint y: 192, endPoint x: 558, endPoint y: 262, distance: 70.0
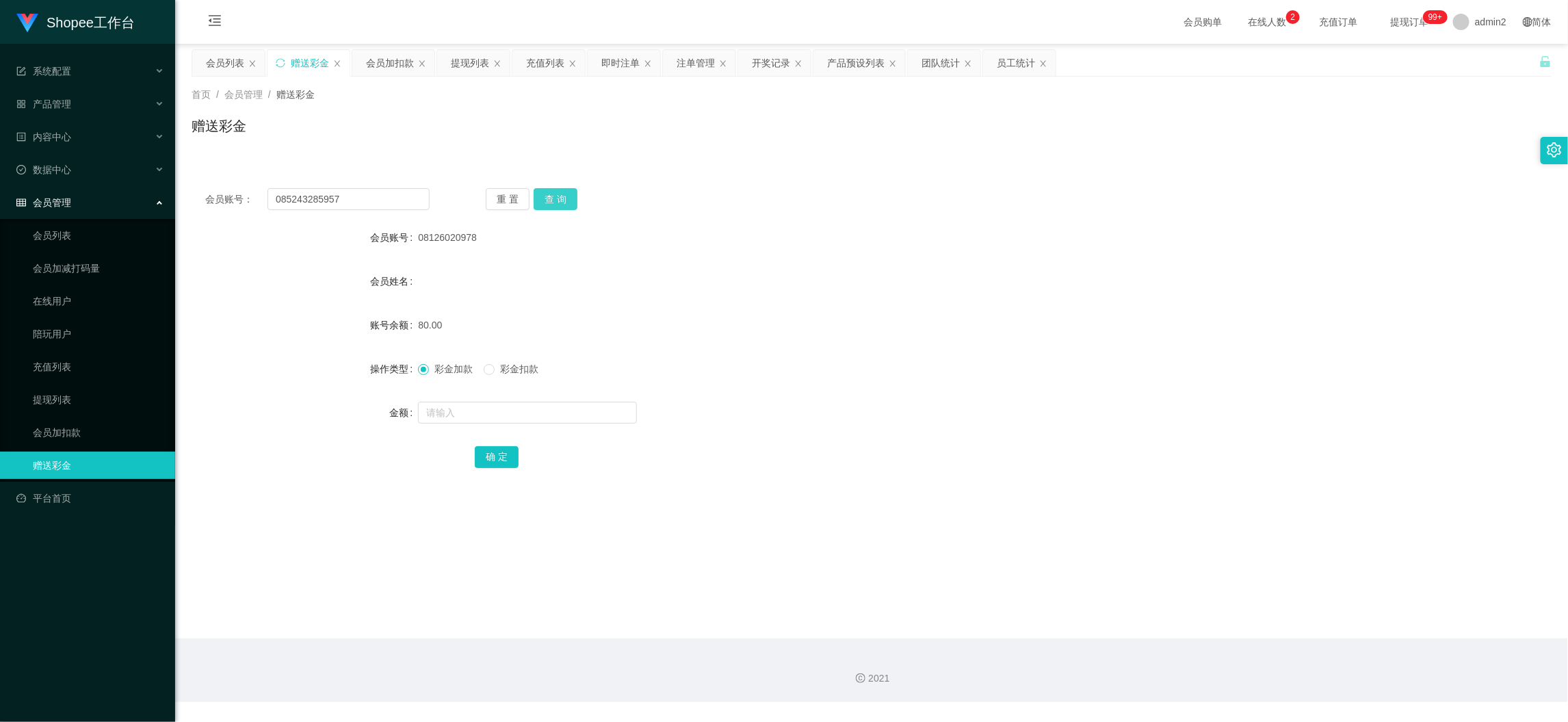
click at [559, 192] on button "查 询" at bounding box center [556, 199] width 44 height 22
click at [540, 407] on input "text" at bounding box center [527, 413] width 219 height 22
type input "80"
click at [481, 459] on button "确 定" at bounding box center [496, 456] width 44 height 22
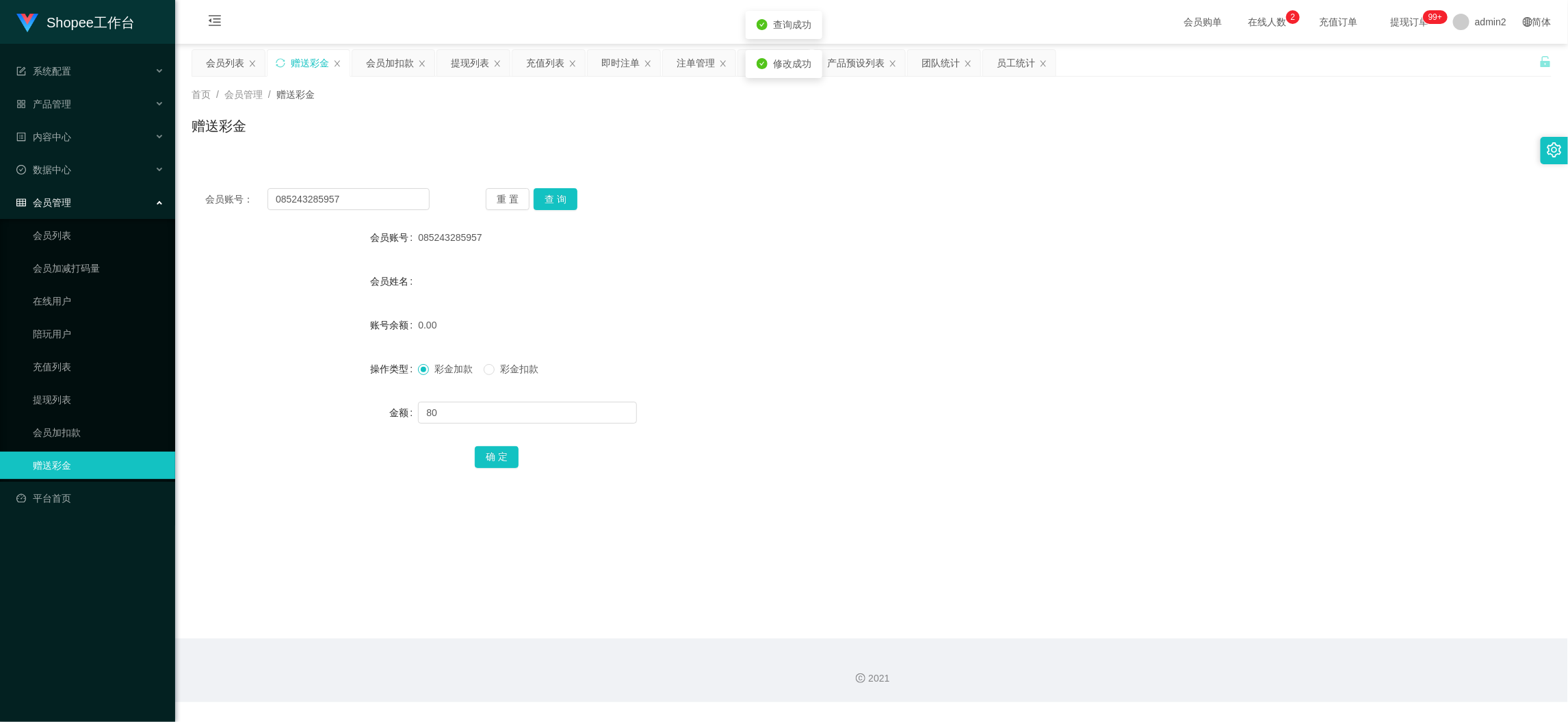
click at [878, 371] on div "彩金加款 彩金扣款" at bounding box center [814, 369] width 793 height 28
drag, startPoint x: 1266, startPoint y: 674, endPoint x: 685, endPoint y: 262, distance: 712.3
click at [1266, 643] on div "2021" at bounding box center [871, 678] width 1370 height 14
click at [468, 63] on div "提现列表" at bounding box center [469, 63] width 39 height 26
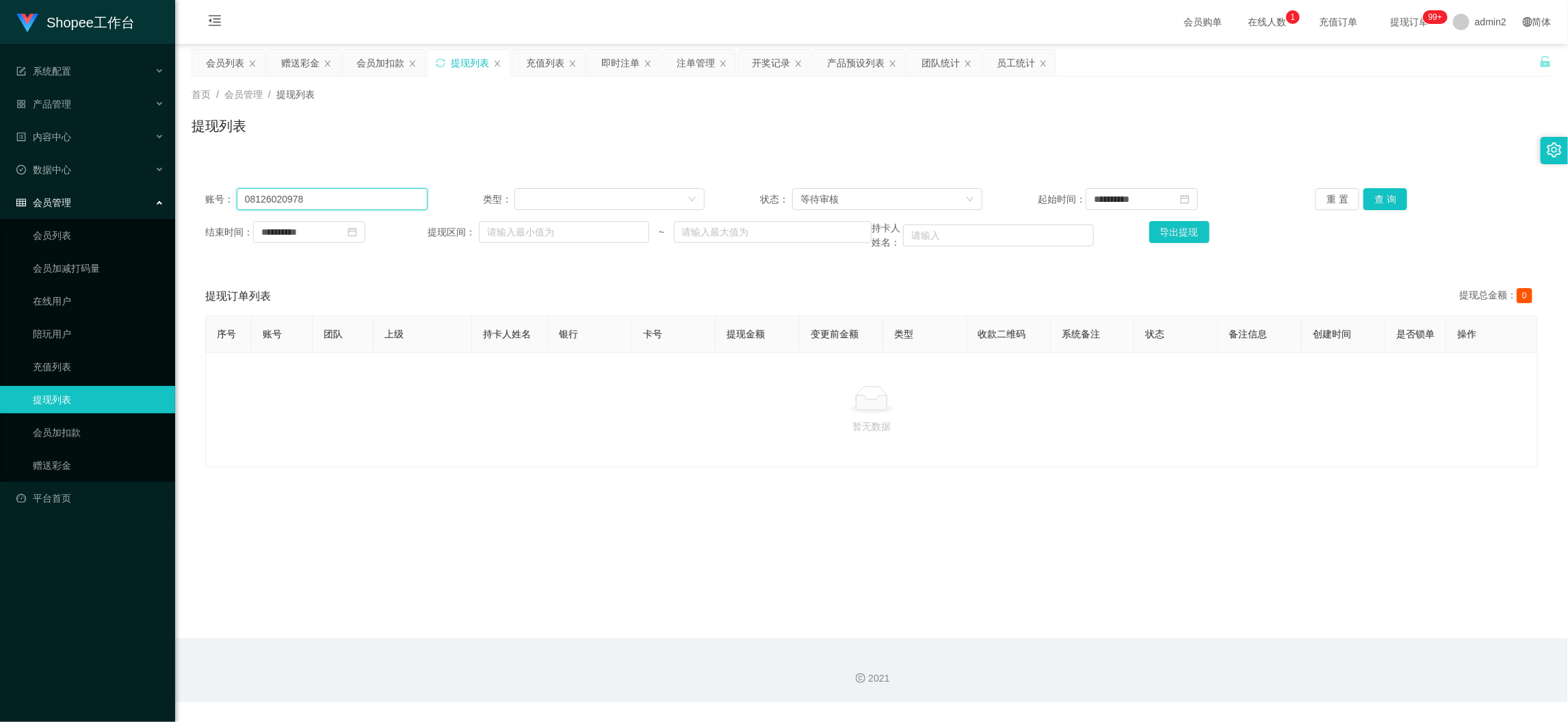
click at [379, 201] on input "08126020978" at bounding box center [332, 199] width 191 height 22
drag, startPoint x: 379, startPoint y: 201, endPoint x: 1145, endPoint y: 183, distance: 766.2
click at [380, 201] on input "08126020978" at bounding box center [332, 199] width 191 height 22
paste input "5243285957"
type input "085243285957"
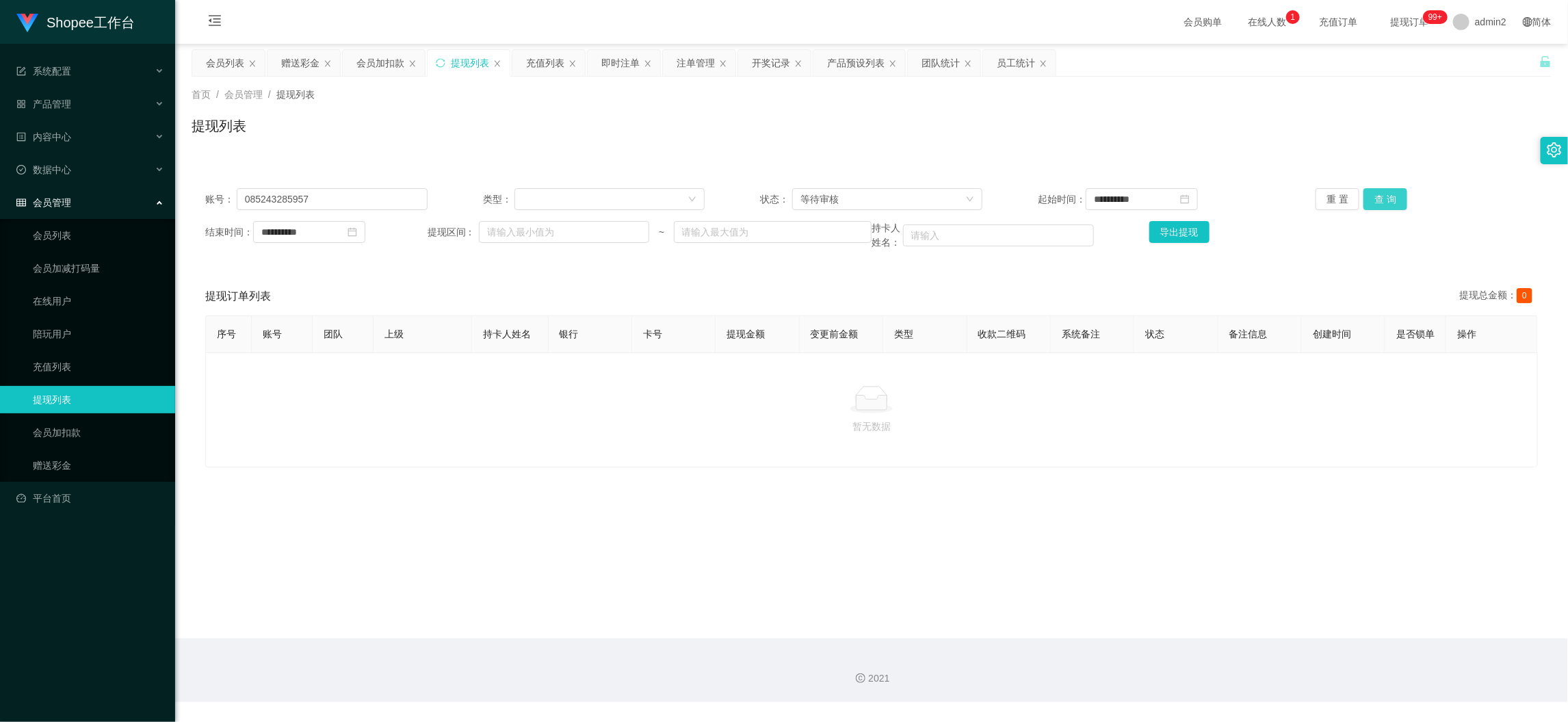
drag, startPoint x: 1387, startPoint y: 199, endPoint x: 1364, endPoint y: 213, distance: 26.9
click at [1387, 199] on button "查 询" at bounding box center [1385, 199] width 44 height 22
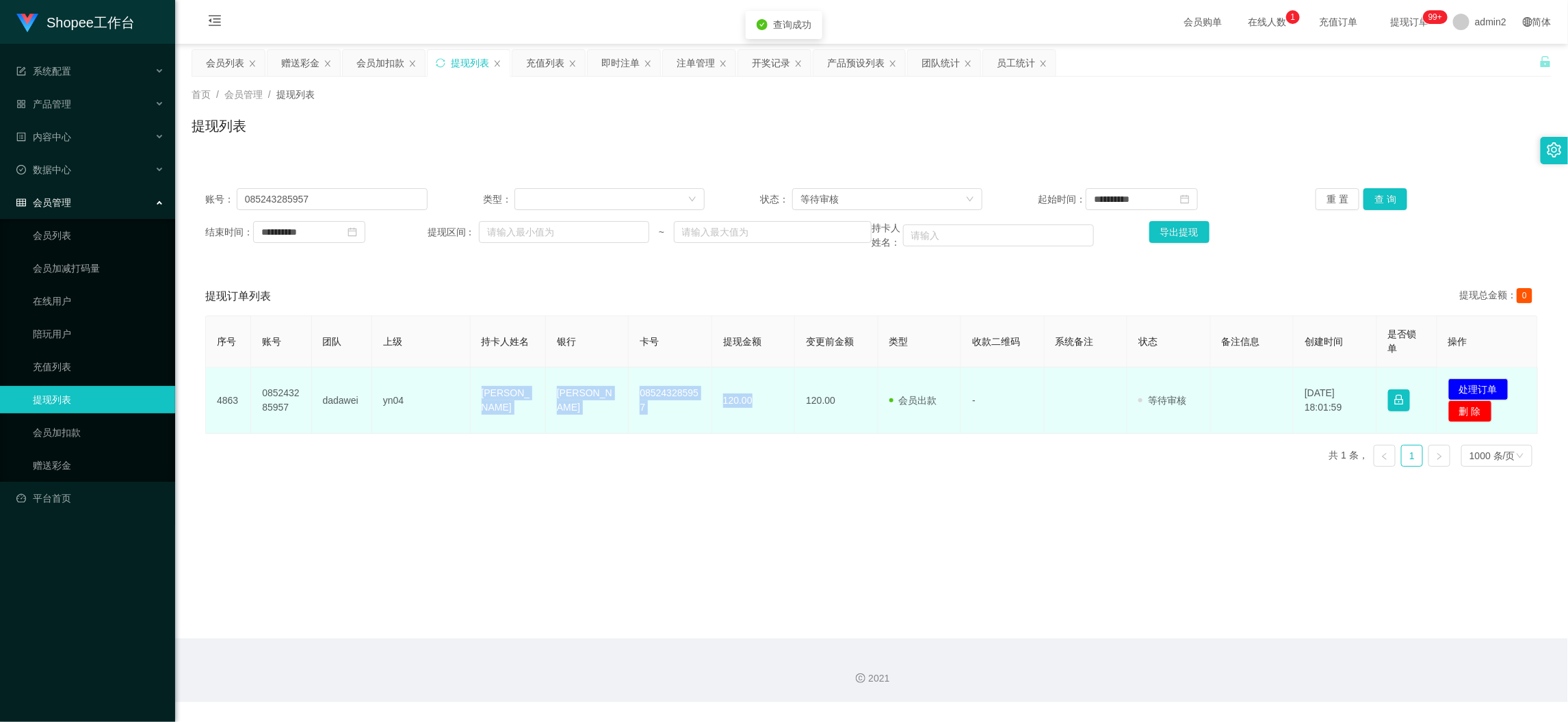
drag, startPoint x: 558, startPoint y: 405, endPoint x: 769, endPoint y: 405, distance: 211.0
click at [769, 405] on tr "4863 085243285957 dadawei yn04 [PERSON_NAME] DANA 085243285957 120.00 120.00 会员…" at bounding box center [871, 400] width 1331 height 67
copy tr "[PERSON_NAME] DANA 085243285957 120.00"
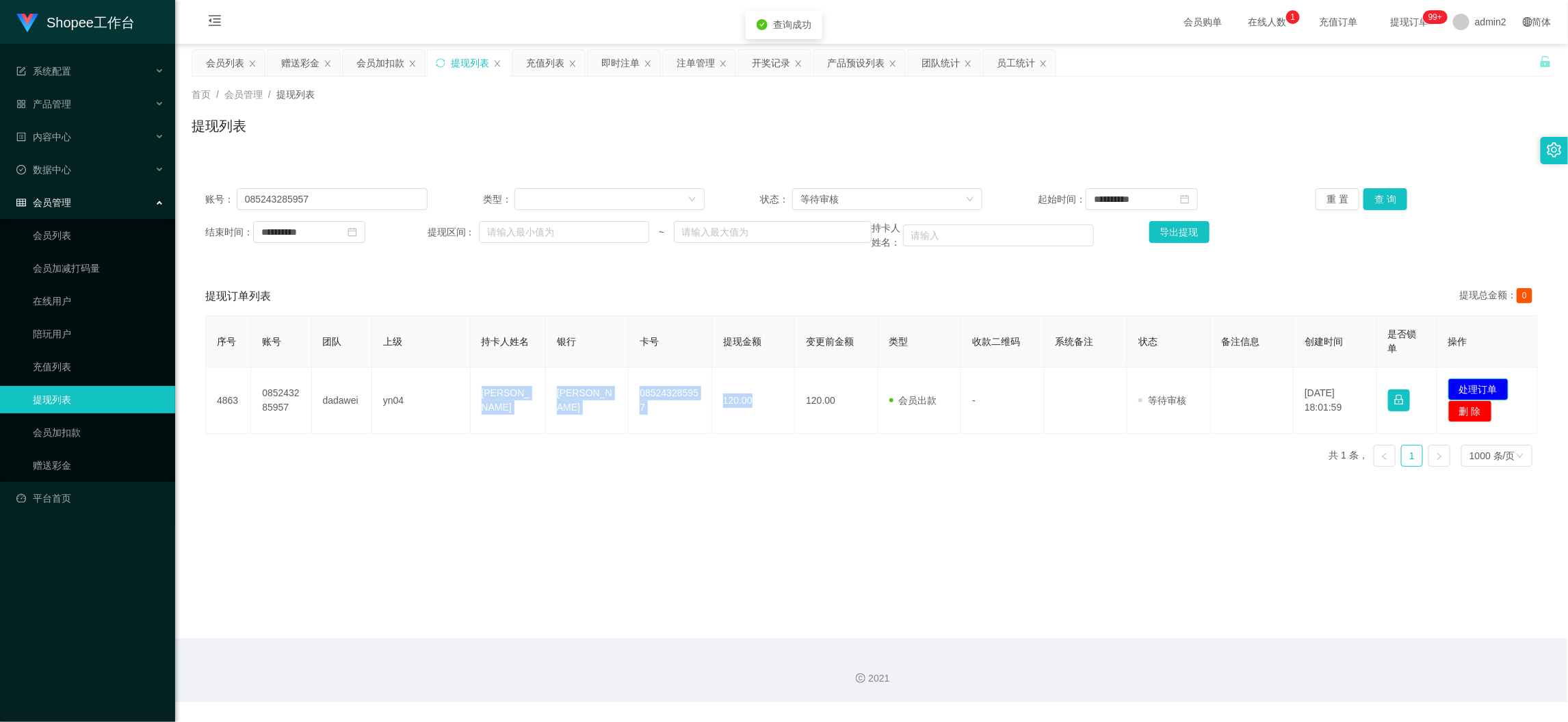
click at [1400, 384] on button "处理订单" at bounding box center [1478, 389] width 61 height 22
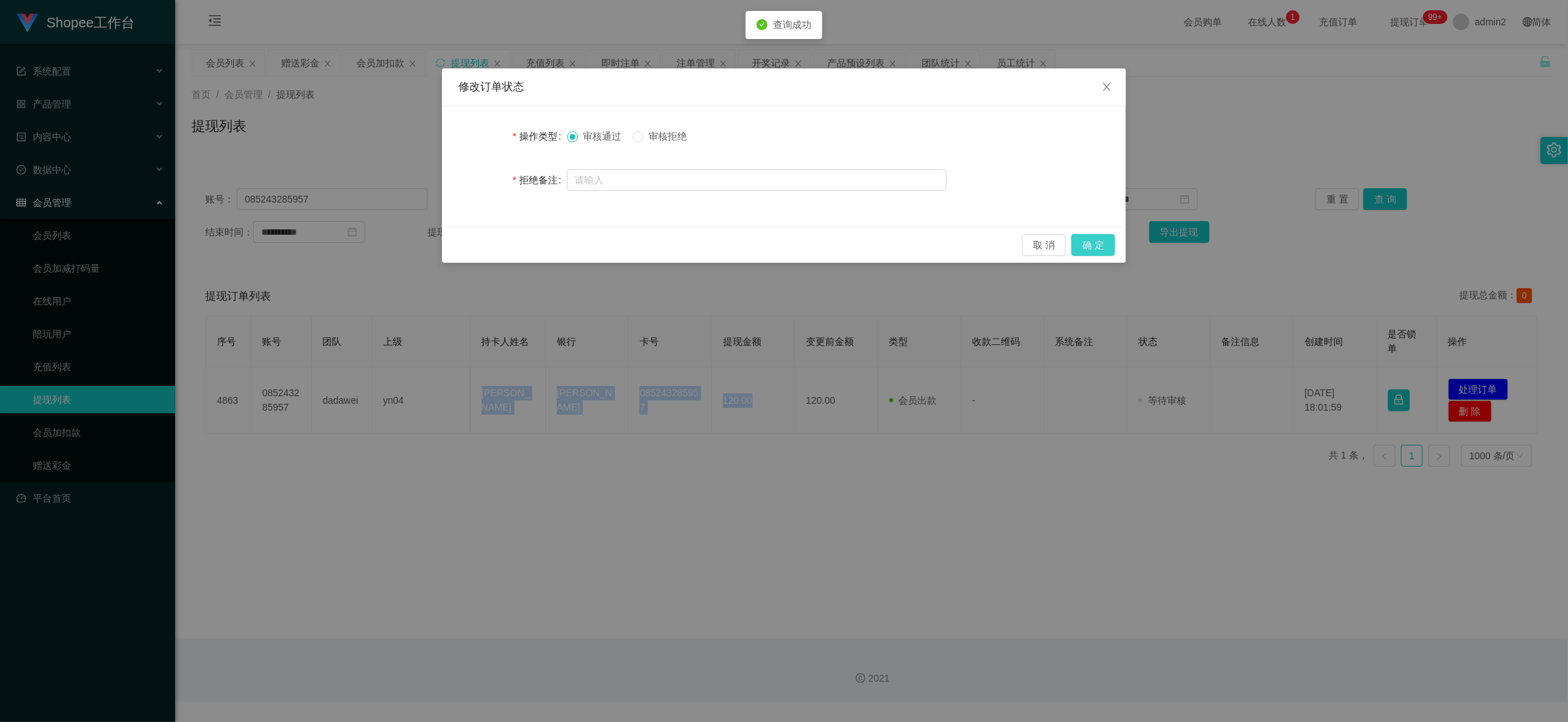
click at [1106, 246] on button "确 定" at bounding box center [1093, 245] width 44 height 22
